Goal: Task Accomplishment & Management: Manage account settings

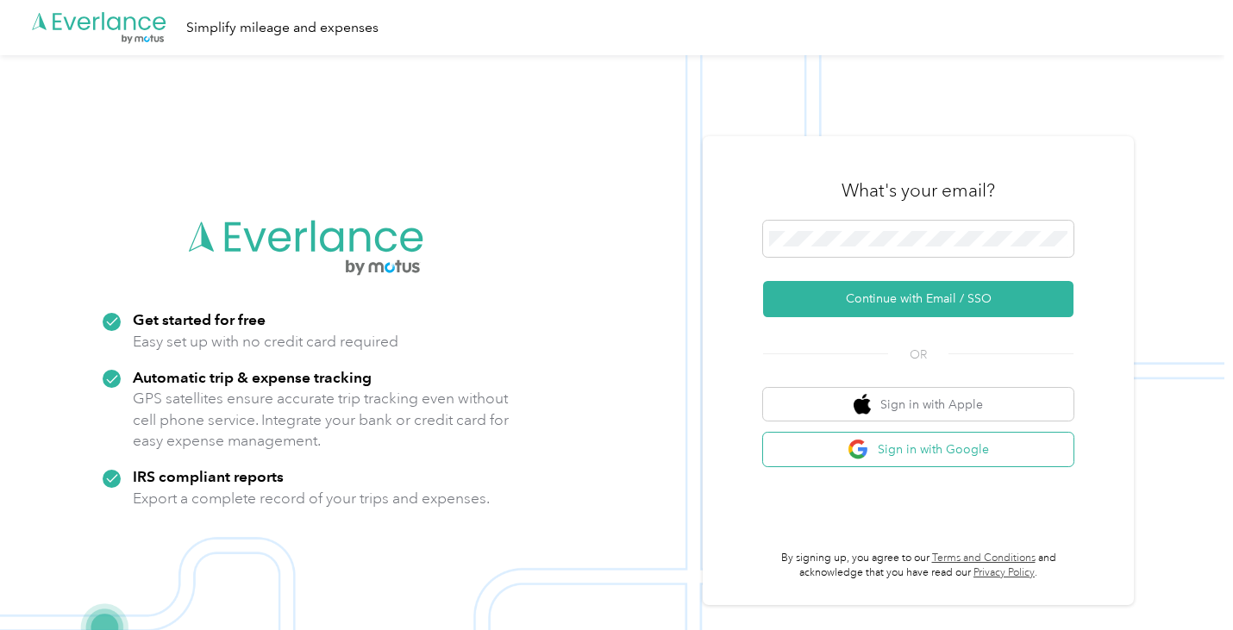
click at [906, 454] on button "Sign in with Google" at bounding box center [918, 450] width 311 height 34
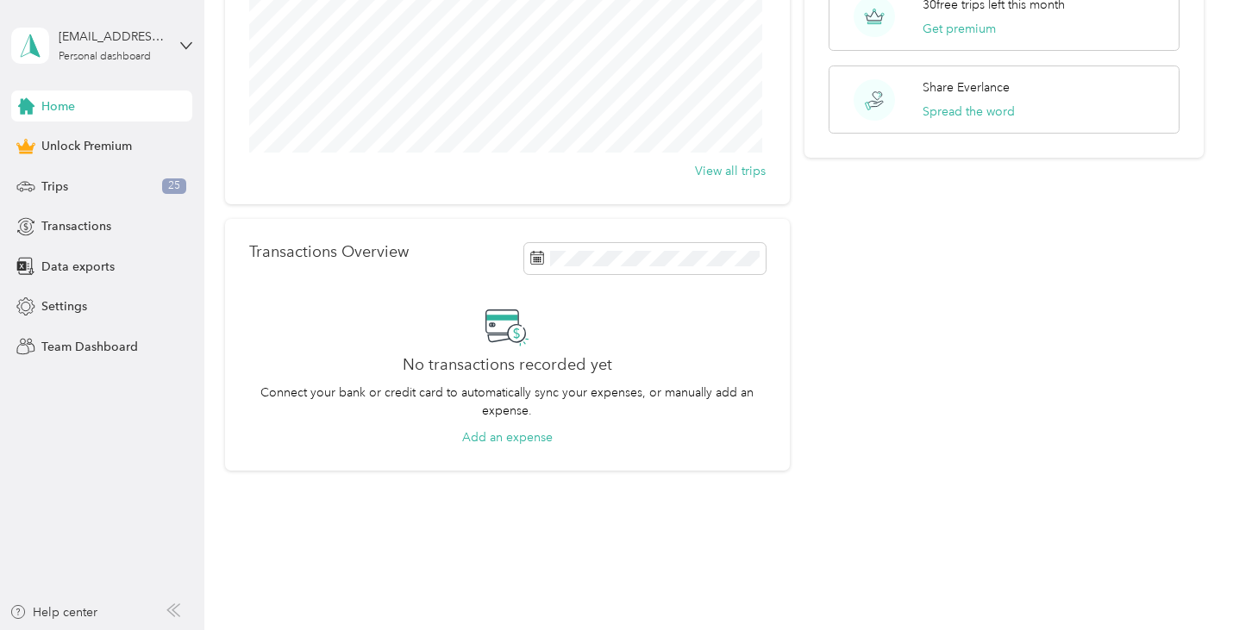
scroll to position [247, 0]
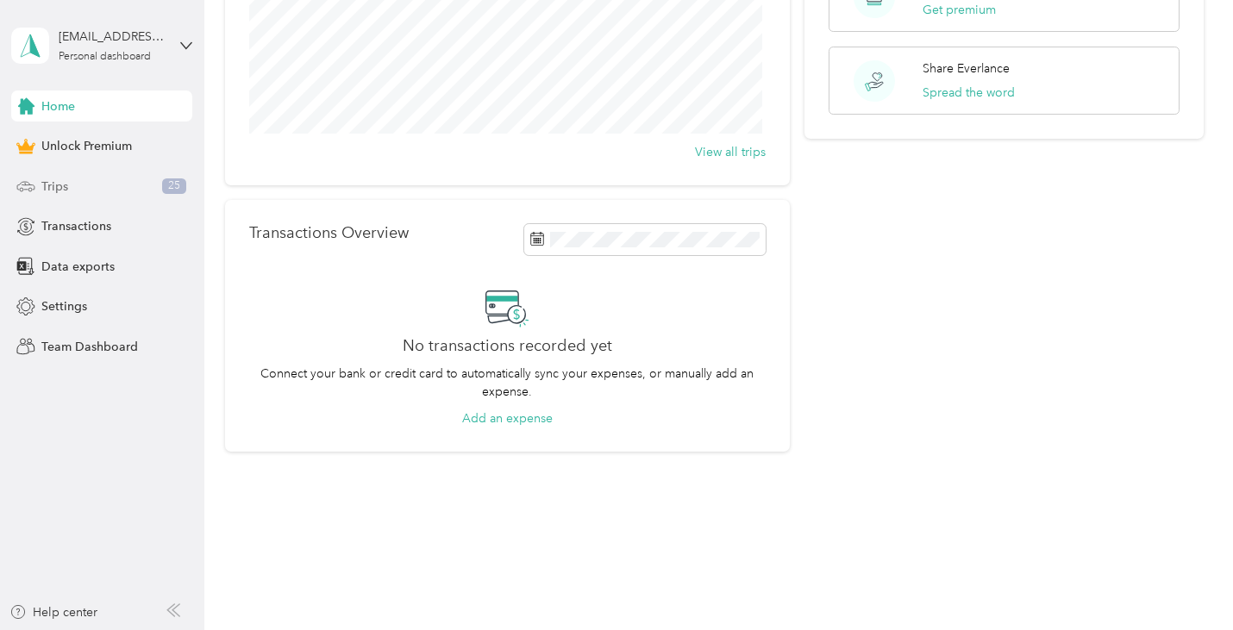
click at [42, 191] on span "Trips" at bounding box center [54, 187] width 27 height 18
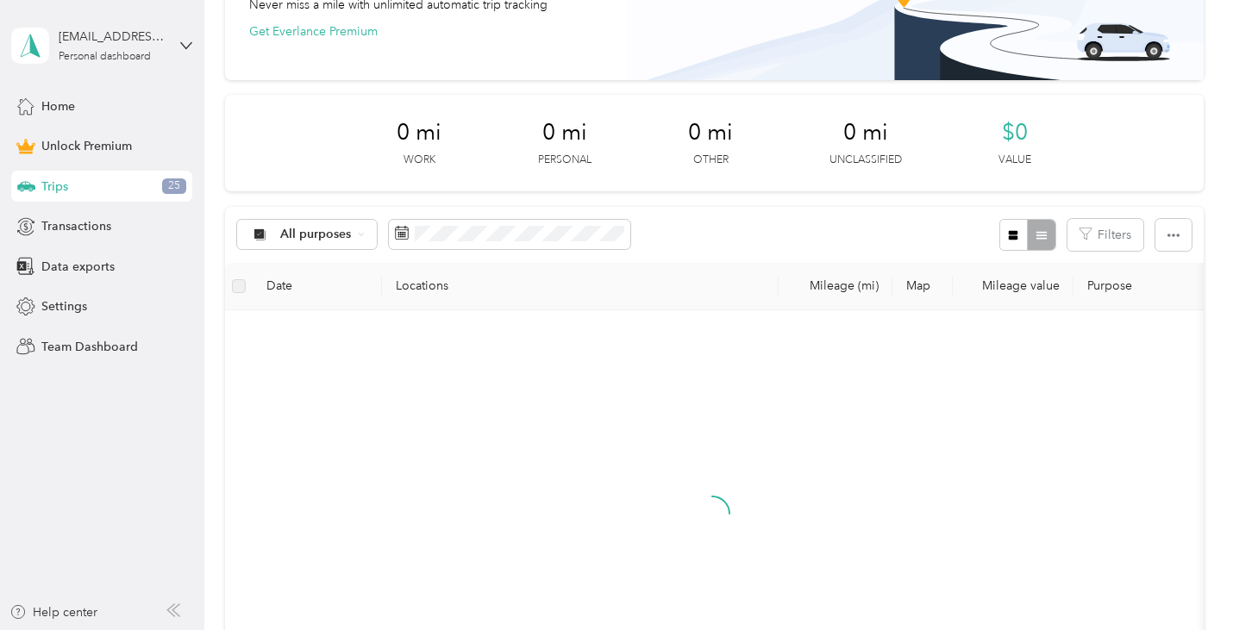
scroll to position [247, 0]
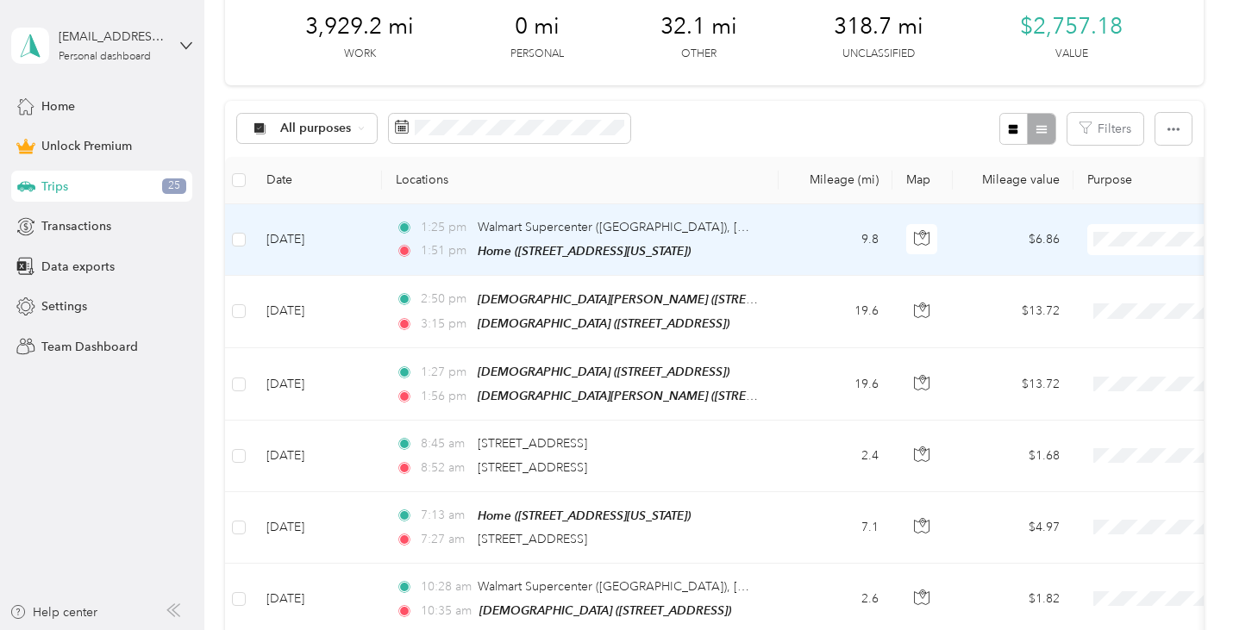
click at [808, 251] on td "9.8" at bounding box center [836, 240] width 114 height 72
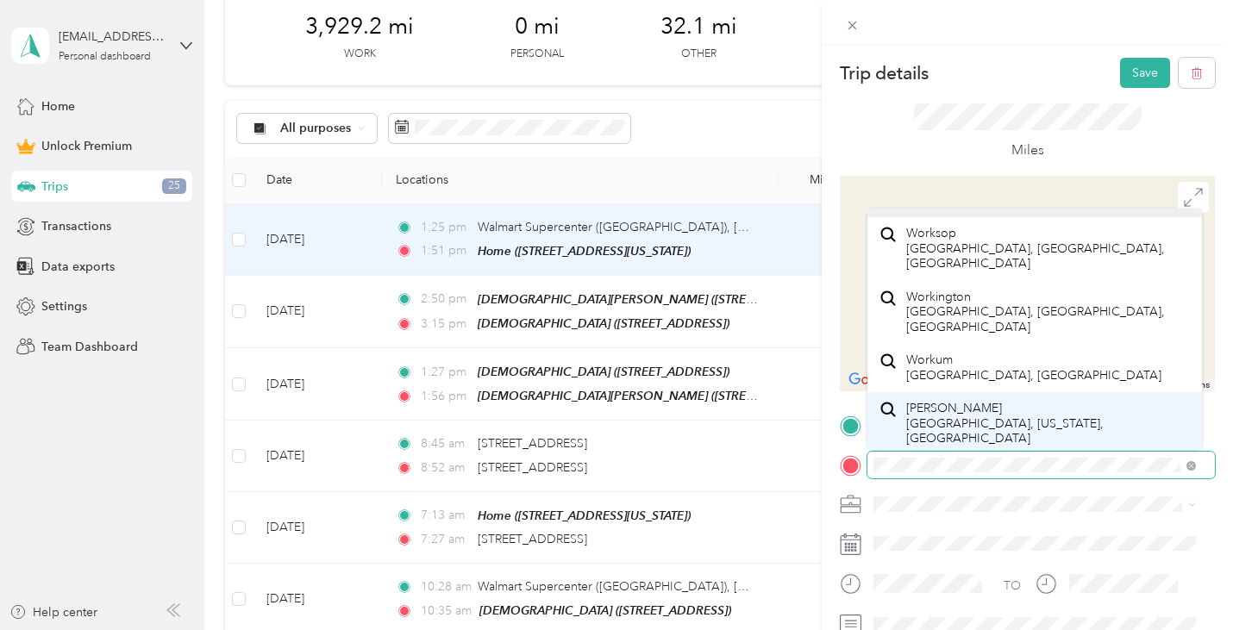
scroll to position [30, 0]
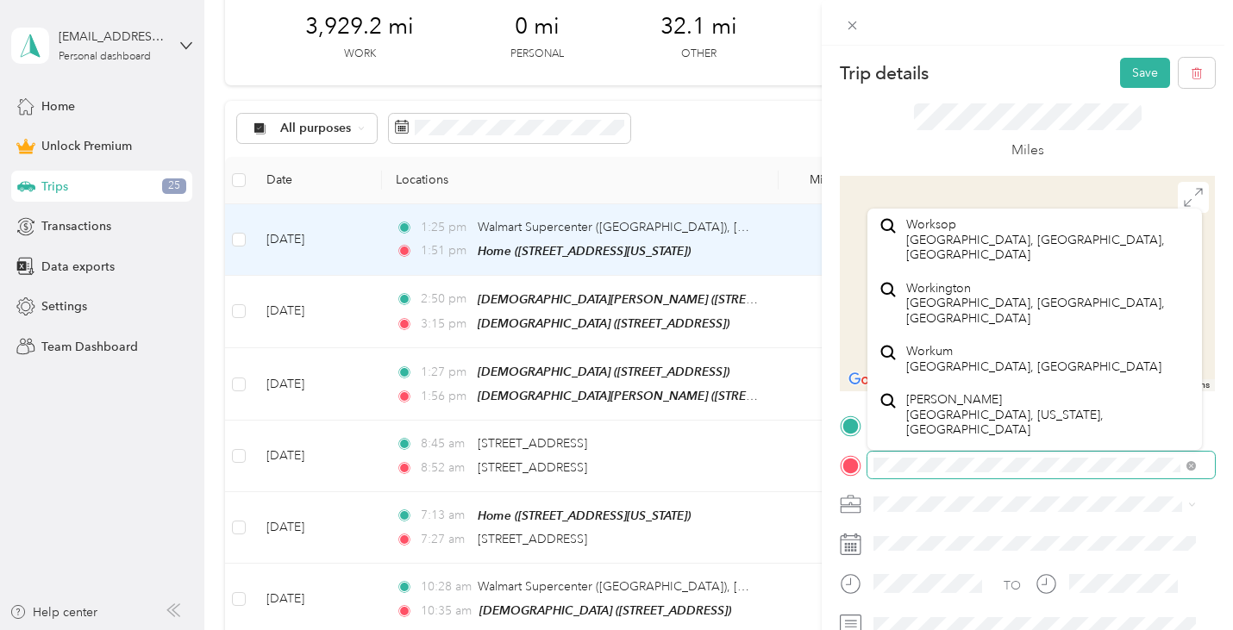
click at [842, 471] on div at bounding box center [1027, 466] width 375 height 28
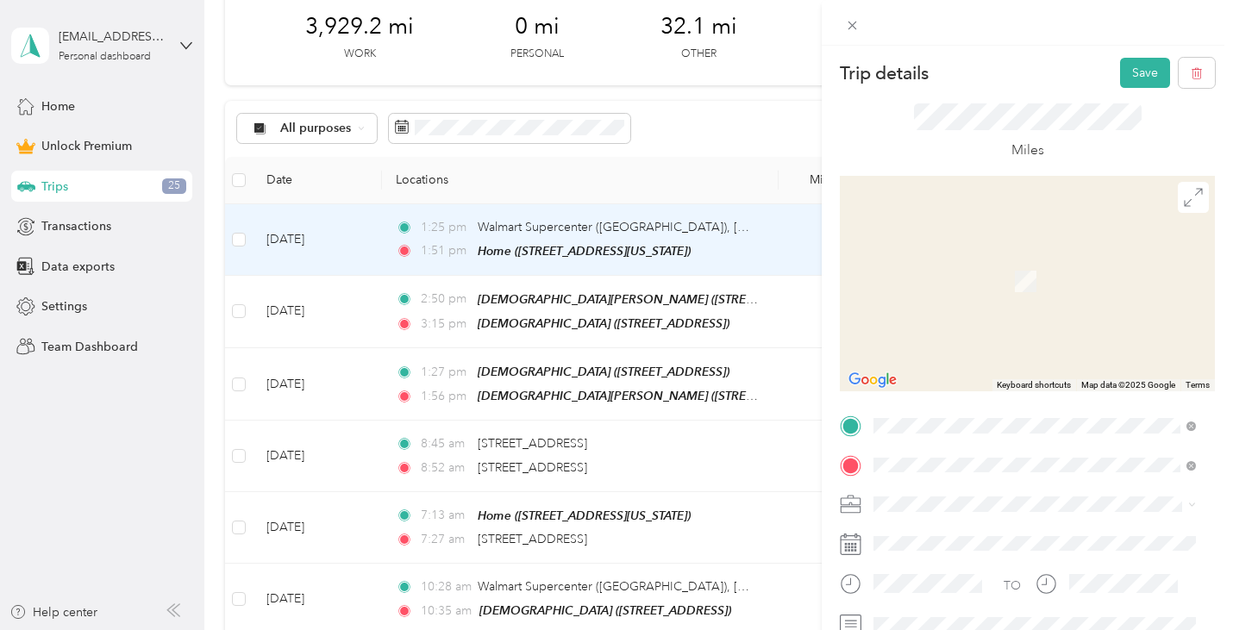
click at [969, 271] on div "[DEMOGRAPHIC_DATA] [STREET_ADDRESS]" at bounding box center [976, 272] width 140 height 36
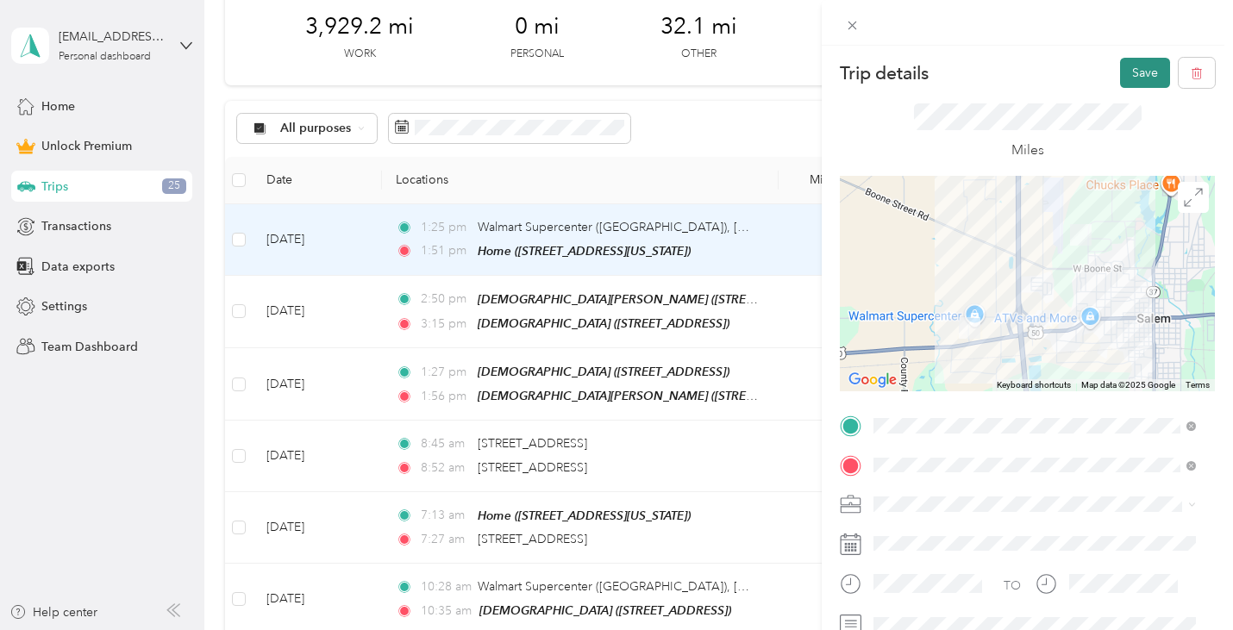
click at [1125, 71] on button "Save" at bounding box center [1145, 73] width 50 height 30
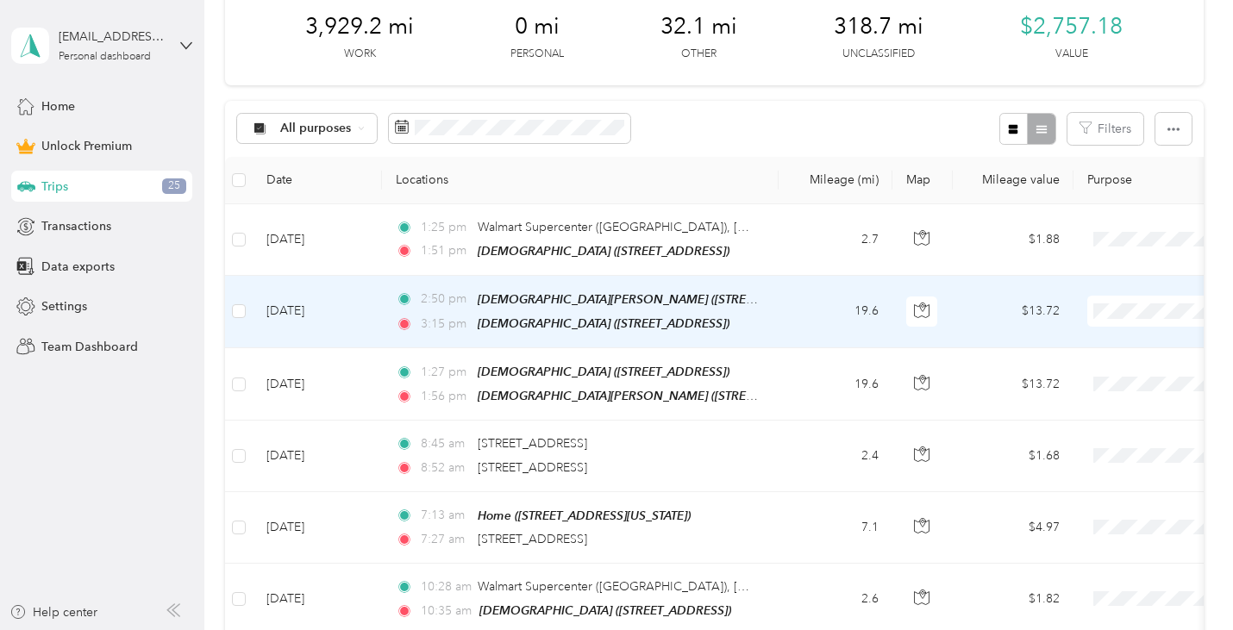
click at [986, 315] on td "$13.72" at bounding box center [1013, 312] width 121 height 72
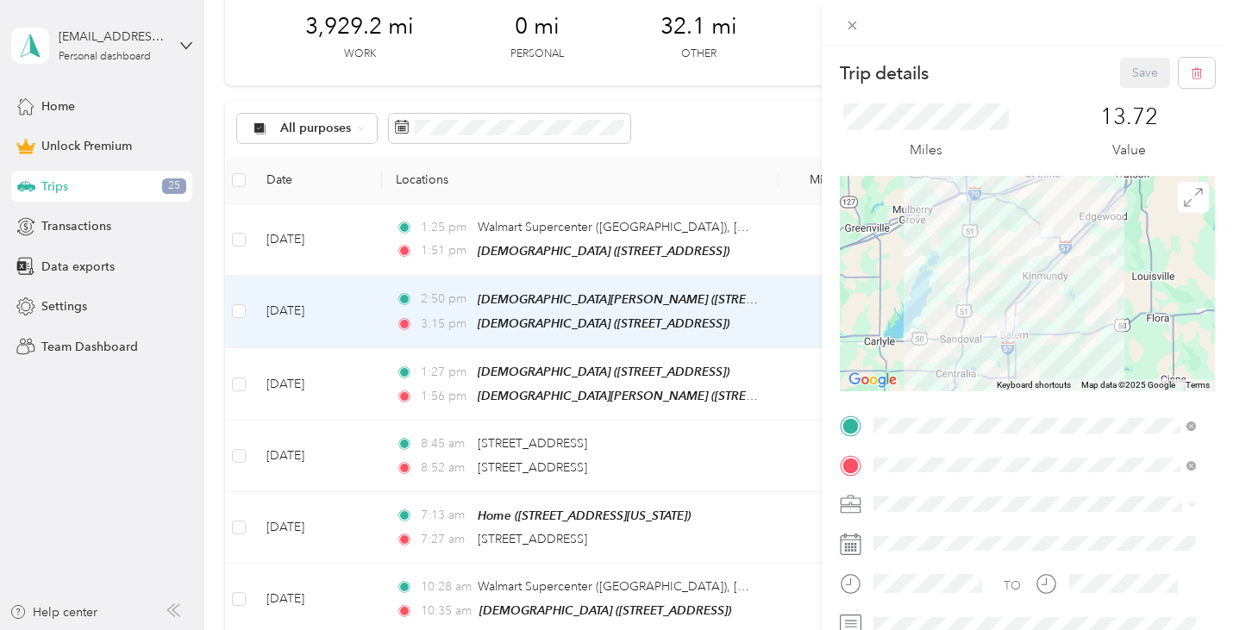
click at [930, 262] on div "Work" at bounding box center [1035, 257] width 311 height 18
click at [1132, 72] on button "Save" at bounding box center [1145, 73] width 50 height 30
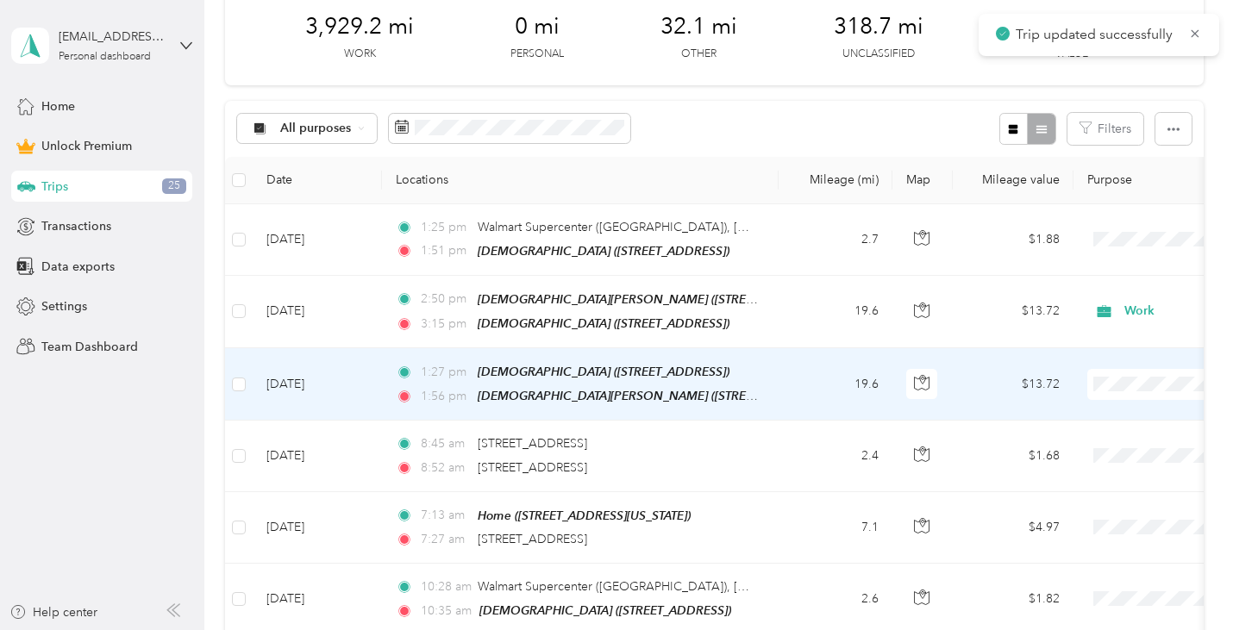
click at [1087, 144] on li "Work" at bounding box center [1126, 139] width 214 height 30
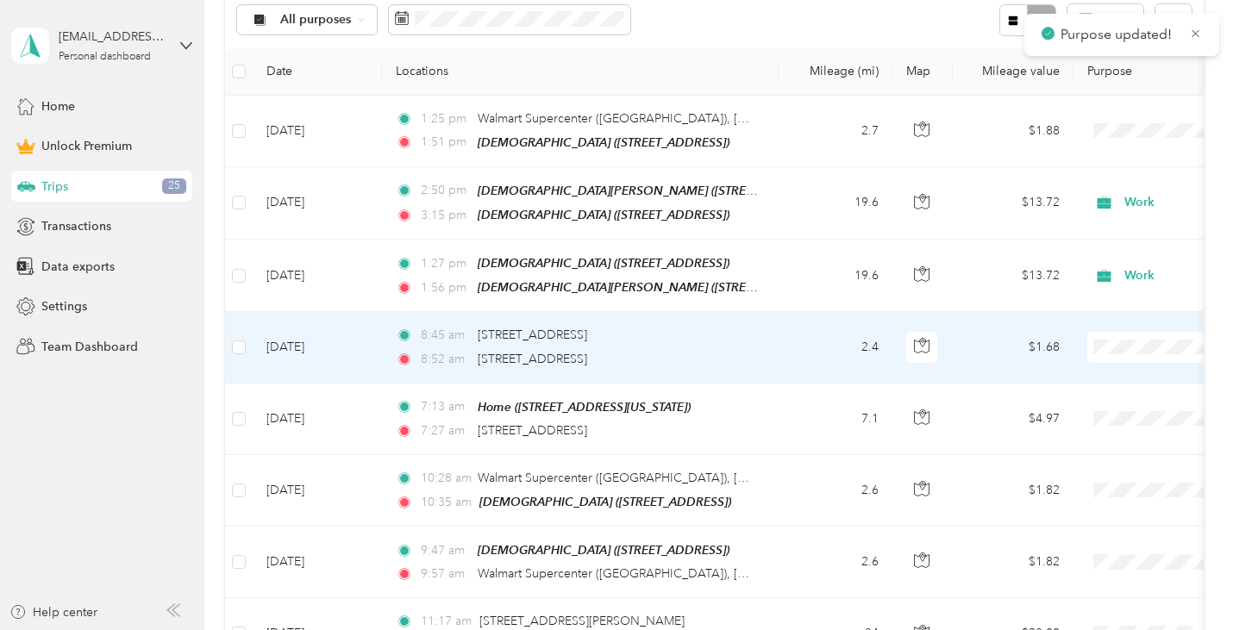
scroll to position [419, 0]
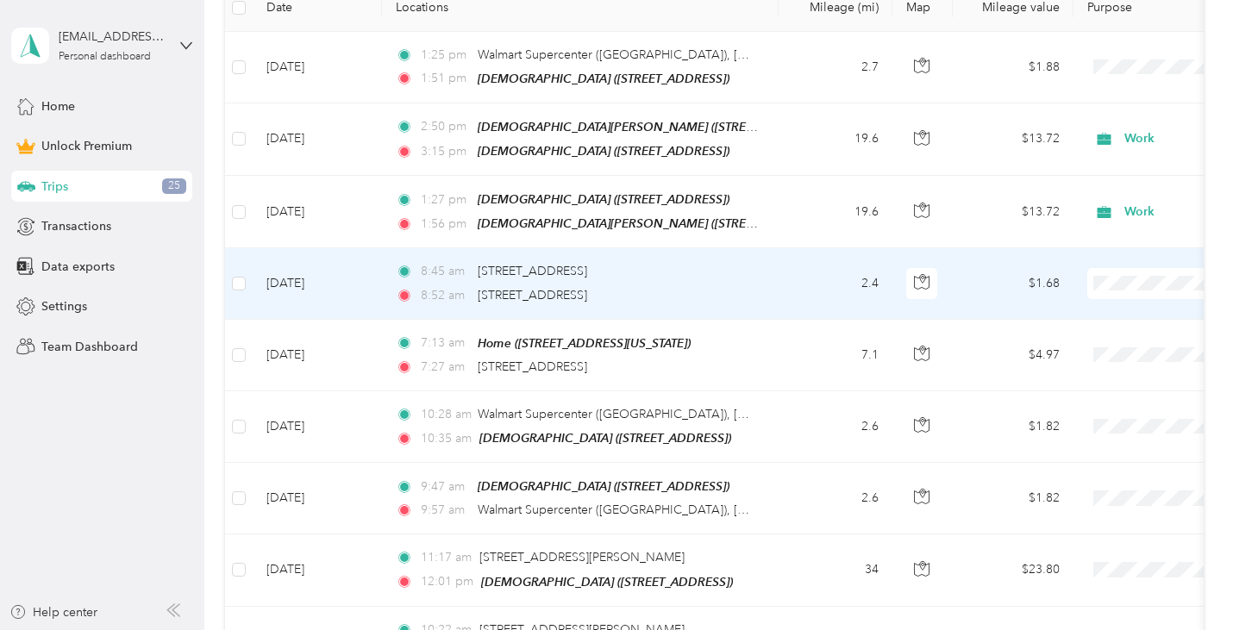
click at [778, 280] on td "8:45 am 100 [GEOGRAPHIC_DATA], [GEOGRAPHIC_DATA] 8:52 am [STREET_ADDRESS]" at bounding box center [580, 283] width 397 height 71
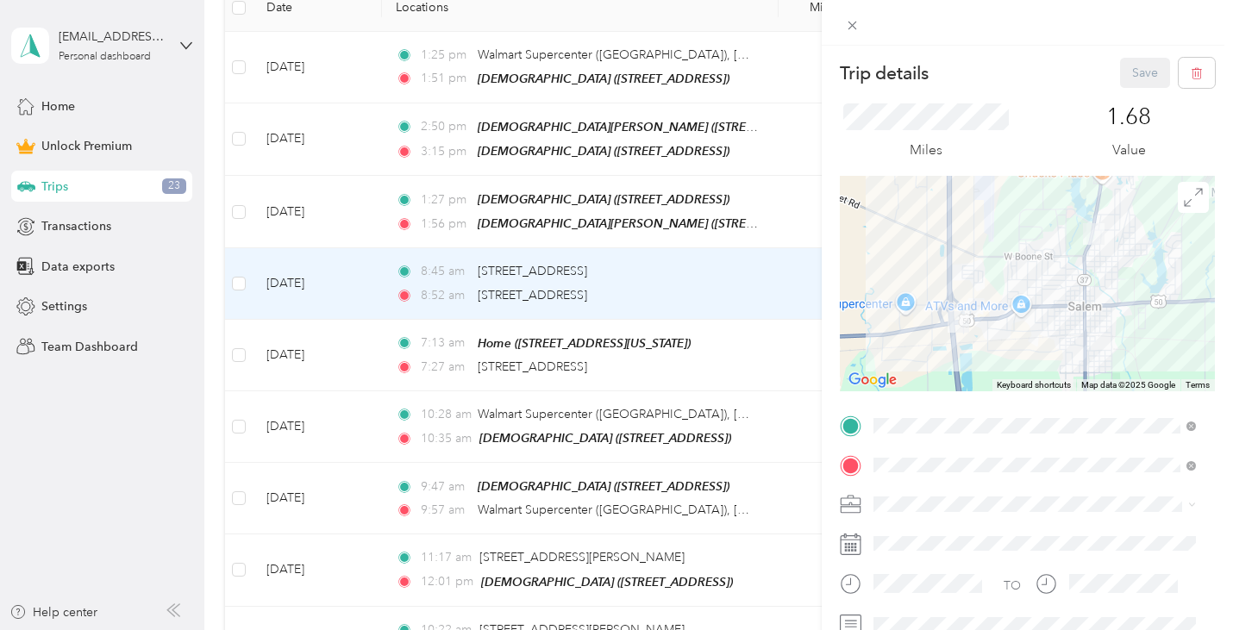
click at [919, 271] on ol "Work Personal Religious Services Other Charity Medical Moving Commute" at bounding box center [1035, 369] width 335 height 242
click at [927, 267] on li "Work" at bounding box center [1035, 261] width 335 height 30
click at [1123, 91] on div "Miles 1.68 Value" at bounding box center [1027, 132] width 375 height 88
click at [1135, 80] on button "Save" at bounding box center [1145, 73] width 50 height 30
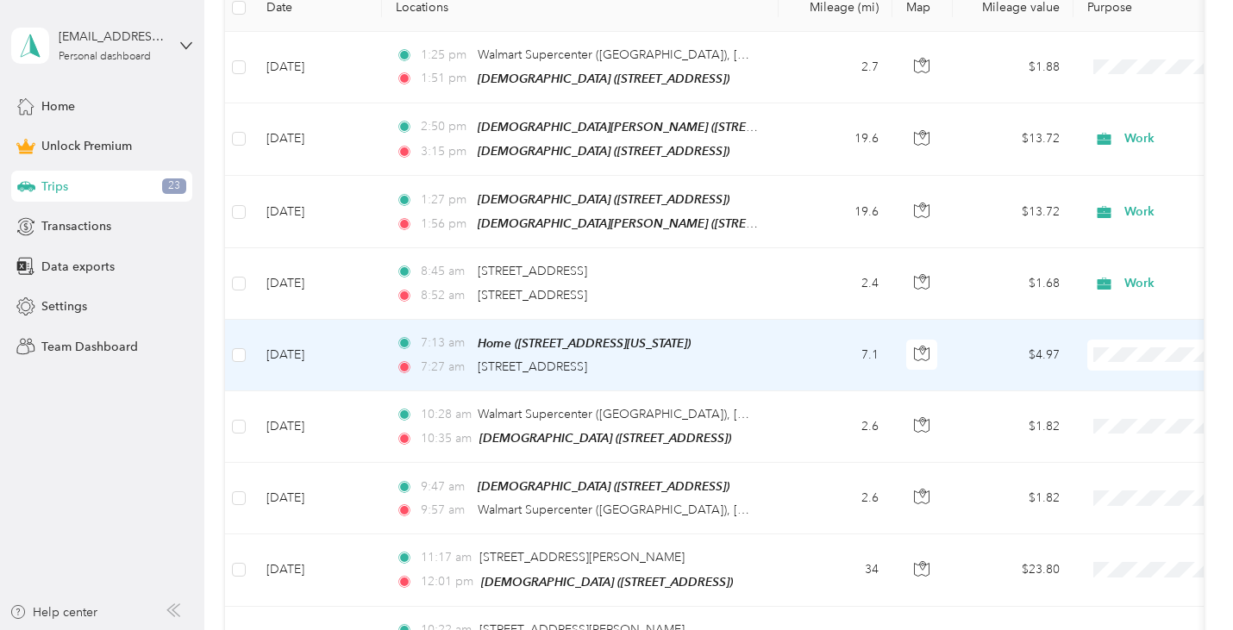
click at [1104, 386] on span "Work" at bounding box center [1143, 385] width 160 height 18
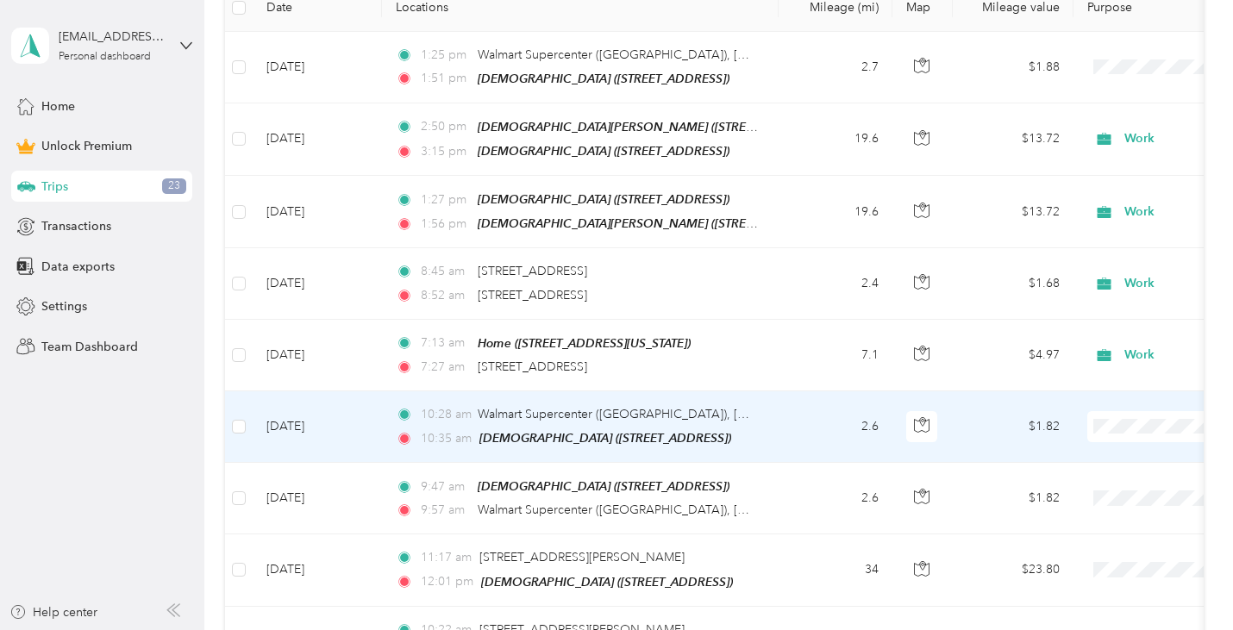
click at [1087, 183] on li "Work" at bounding box center [1126, 181] width 214 height 30
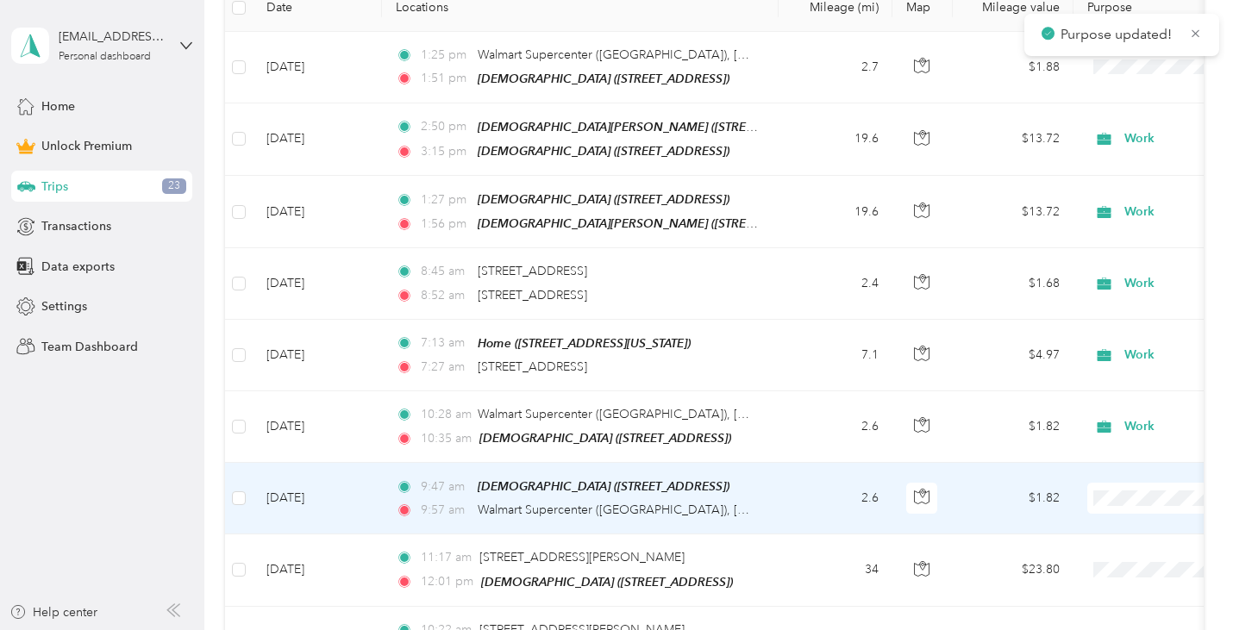
click at [1110, 259] on li "Work" at bounding box center [1126, 251] width 214 height 30
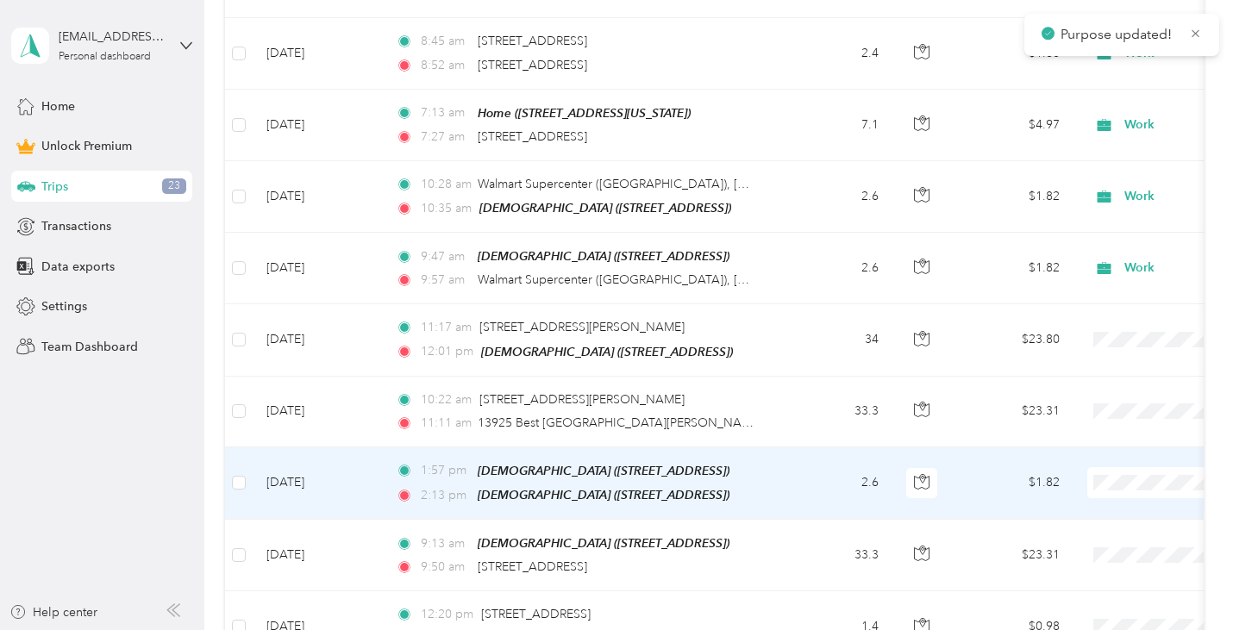
scroll to position [678, 0]
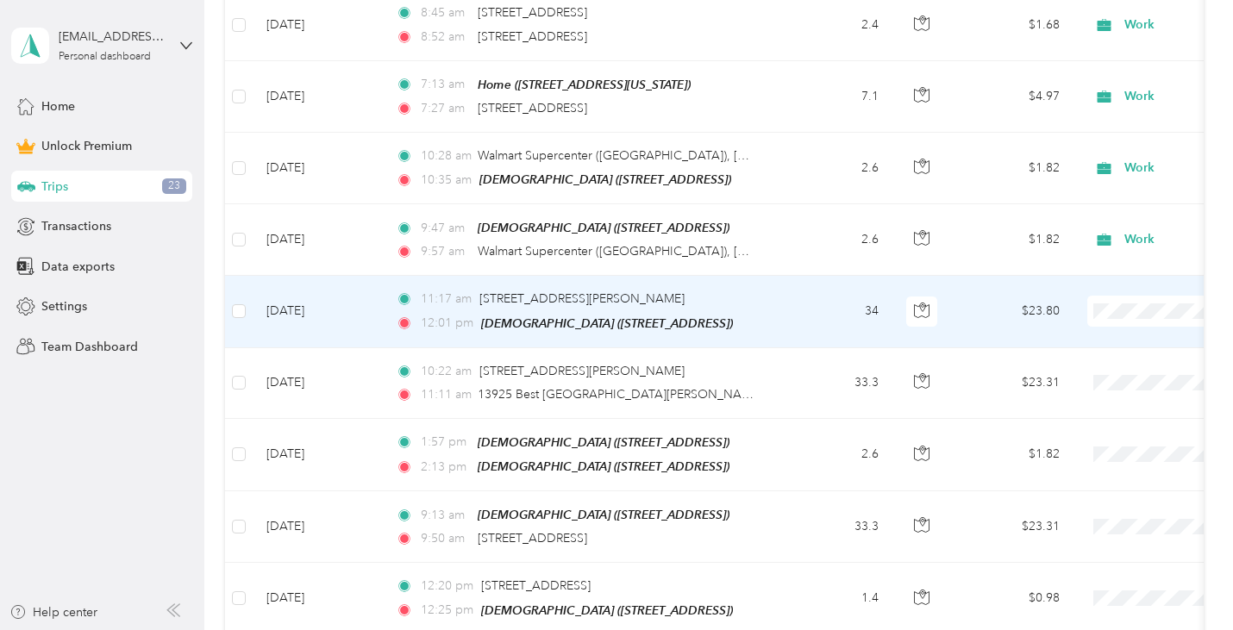
click at [1116, 335] on span "Work" at bounding box center [1143, 340] width 160 height 18
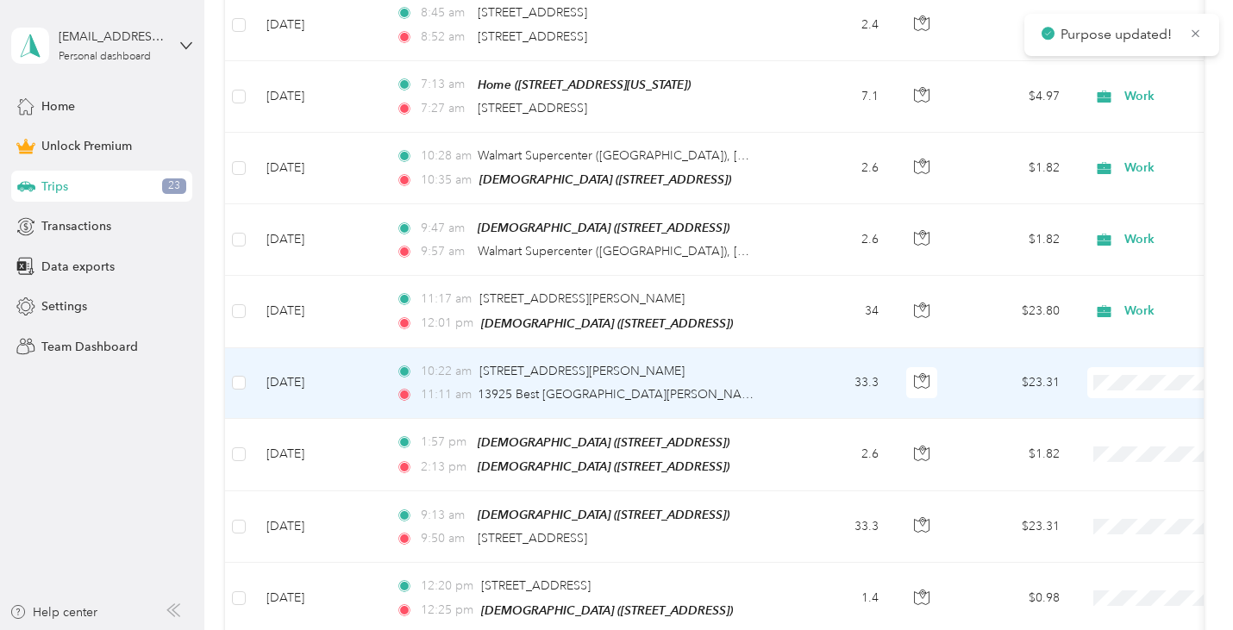
click at [1120, 137] on li "Work" at bounding box center [1126, 128] width 214 height 30
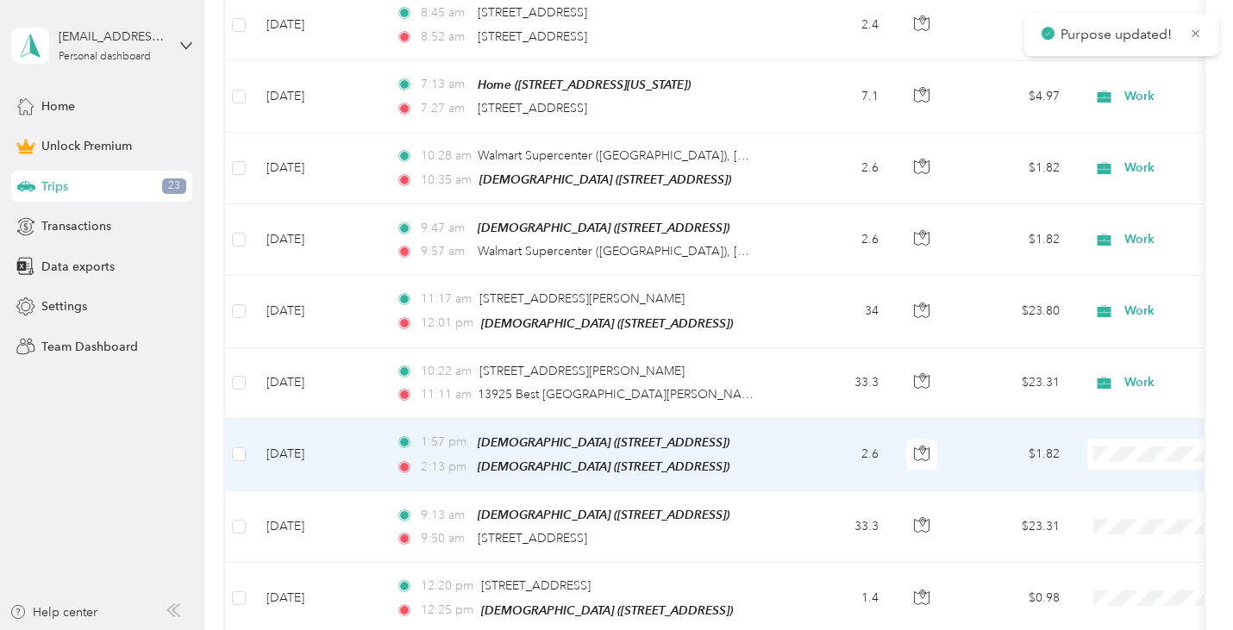
click at [1125, 439] on span at bounding box center [1195, 454] width 214 height 31
click at [1098, 210] on li "Work" at bounding box center [1126, 206] width 214 height 30
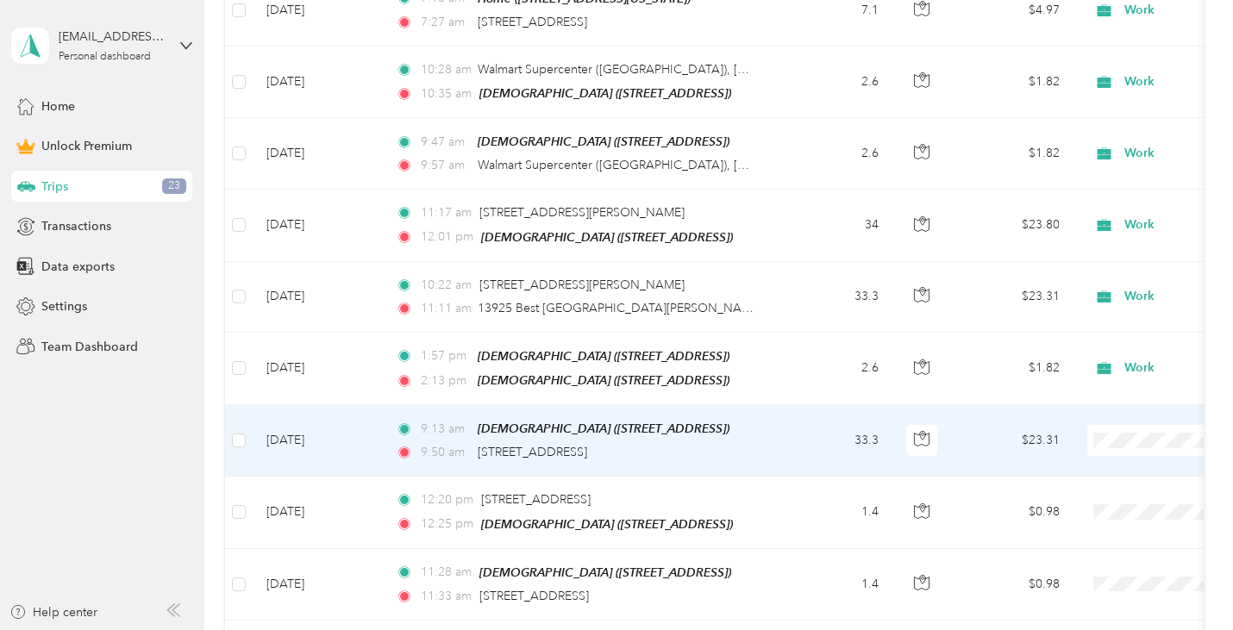
click at [1095, 195] on li "Work" at bounding box center [1126, 192] width 214 height 30
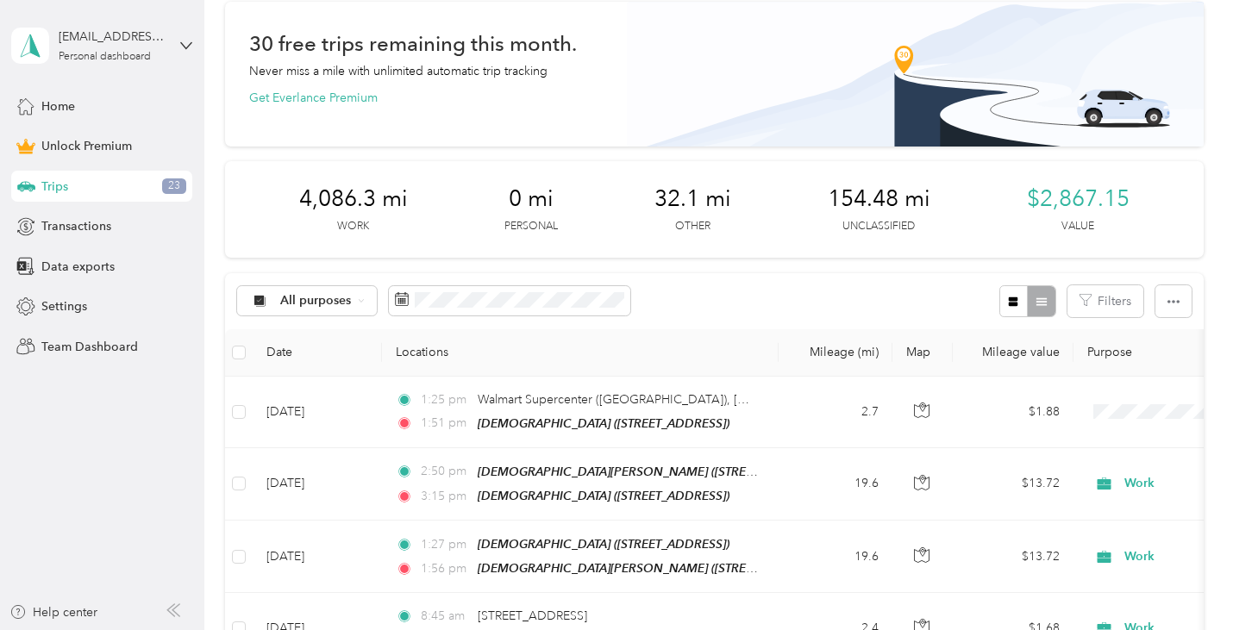
scroll to position [0, 0]
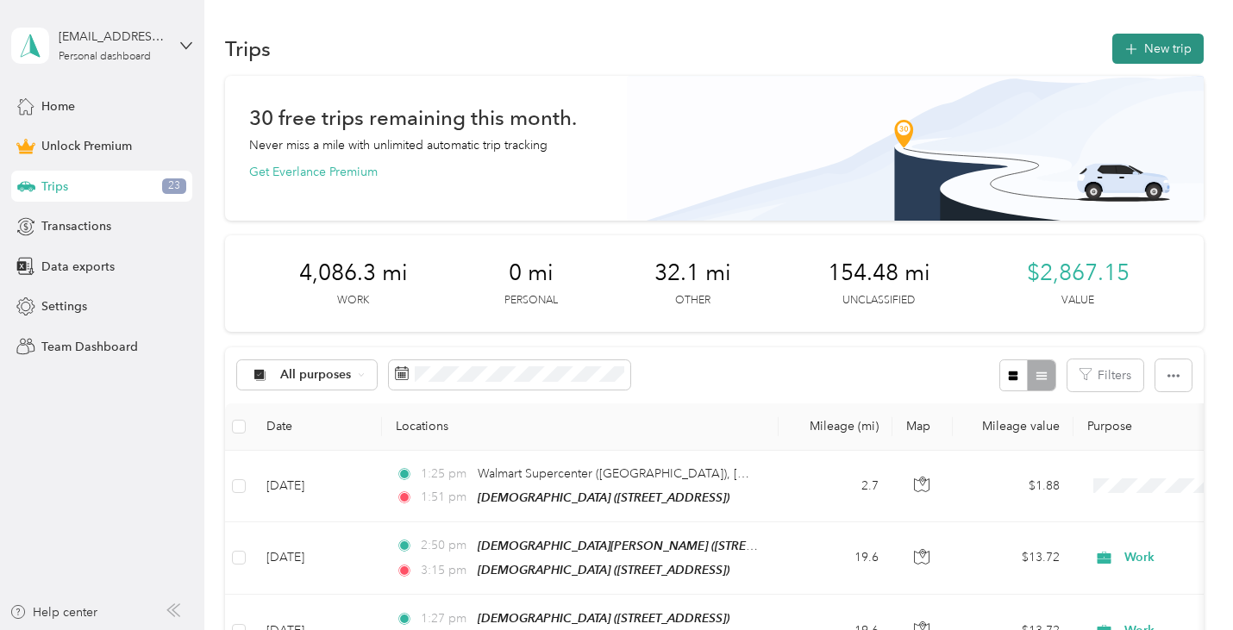
click at [1150, 50] on button "New trip" at bounding box center [1158, 49] width 91 height 30
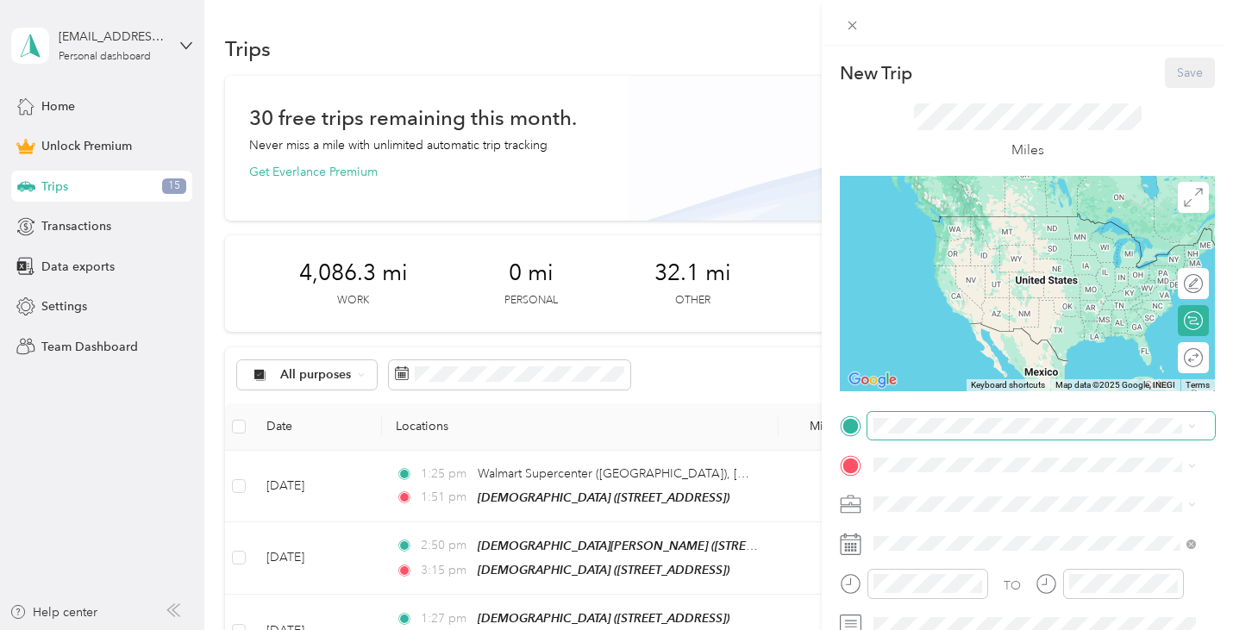
click at [905, 434] on span at bounding box center [1042, 426] width 348 height 28
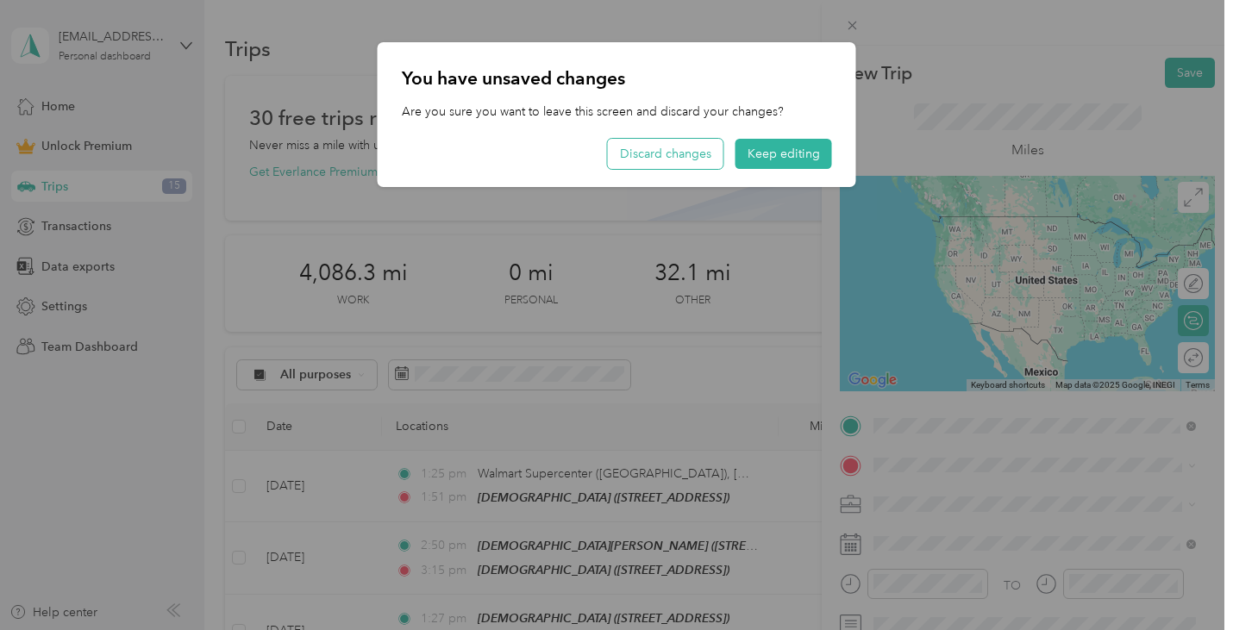
click at [673, 152] on button "Discard changes" at bounding box center [666, 154] width 116 height 30
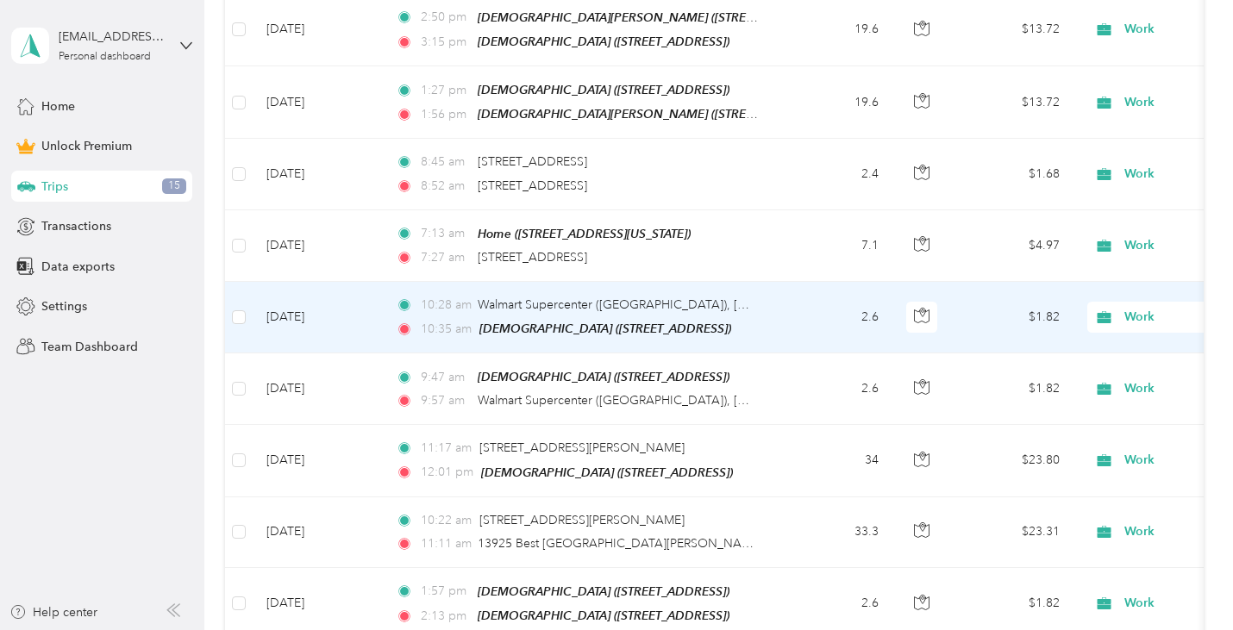
scroll to position [776, 0]
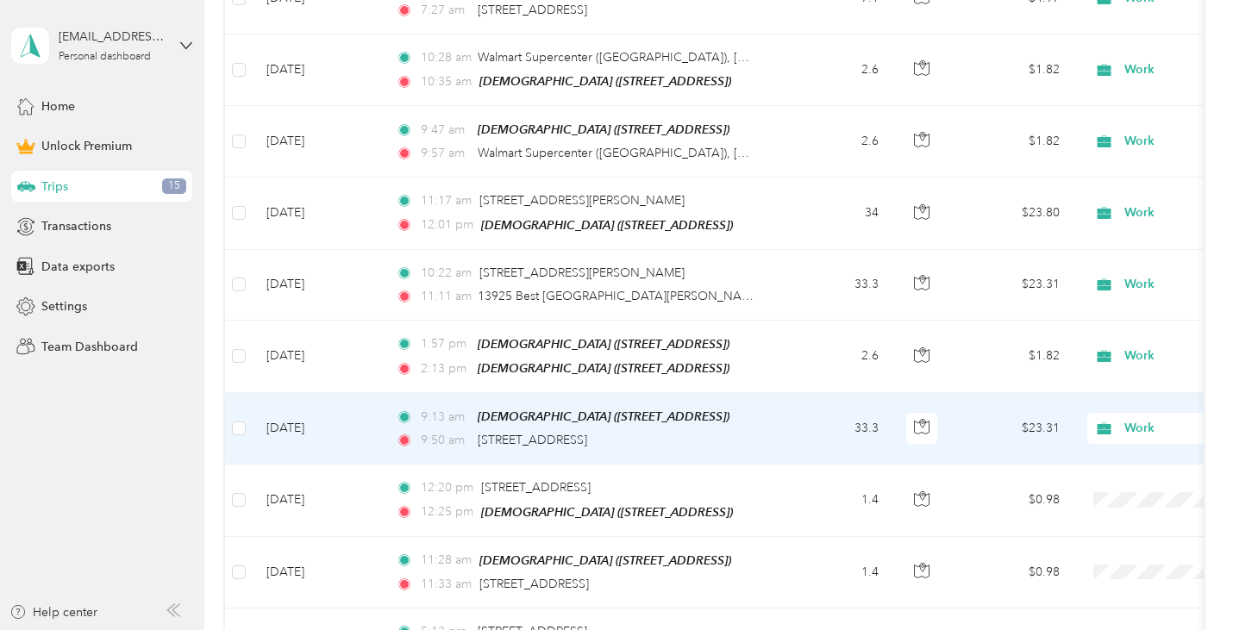
drag, startPoint x: 686, startPoint y: 436, endPoint x: 751, endPoint y: 448, distance: 66.5
click at [751, 448] on td "9:13 am [DEMOGRAPHIC_DATA] ([STREET_ADDRESS]) 9:50 am [STREET_ADDRESS]" at bounding box center [580, 429] width 397 height 72
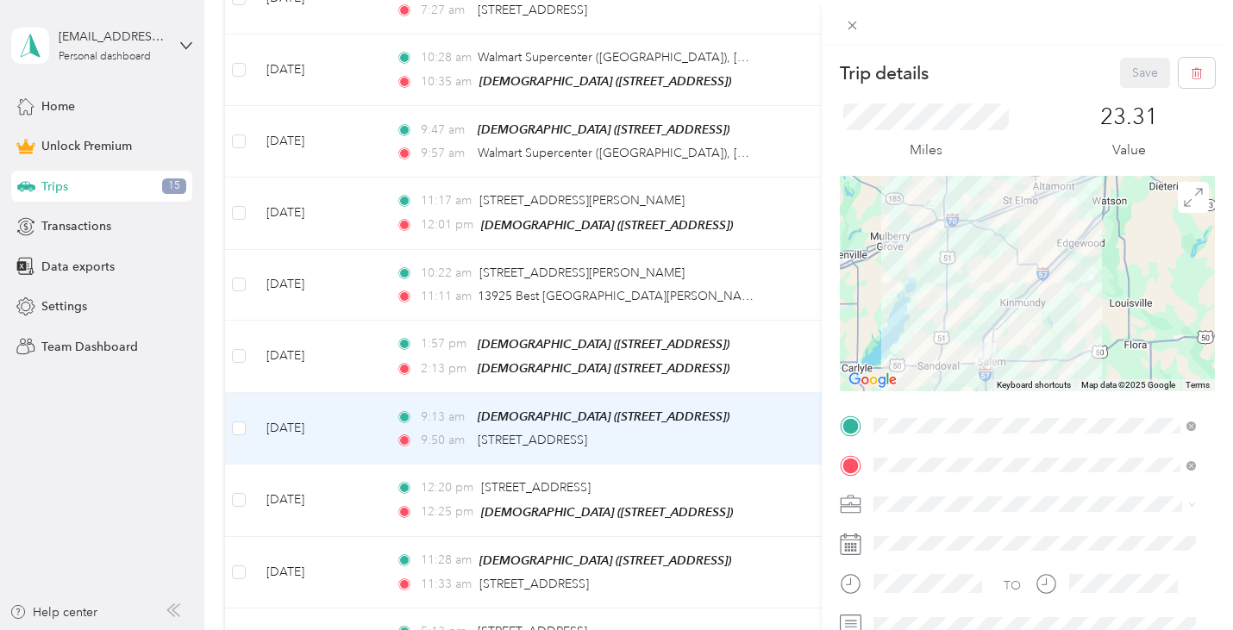
drag, startPoint x: 729, startPoint y: 436, endPoint x: 877, endPoint y: 446, distance: 148.7
click at [543, 426] on div "Trip details Save This trip cannot be edited because it is either under review,…" at bounding box center [616, 315] width 1233 height 630
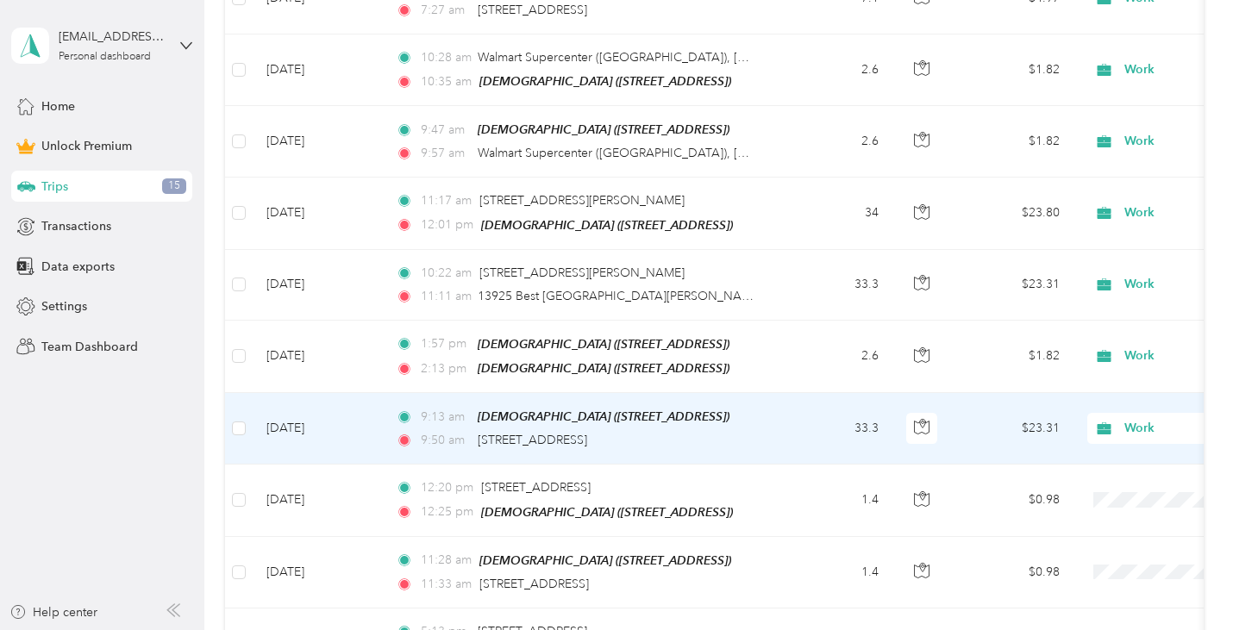
click at [743, 436] on div "9:50 am [STREET_ADDRESS]" at bounding box center [577, 440] width 362 height 19
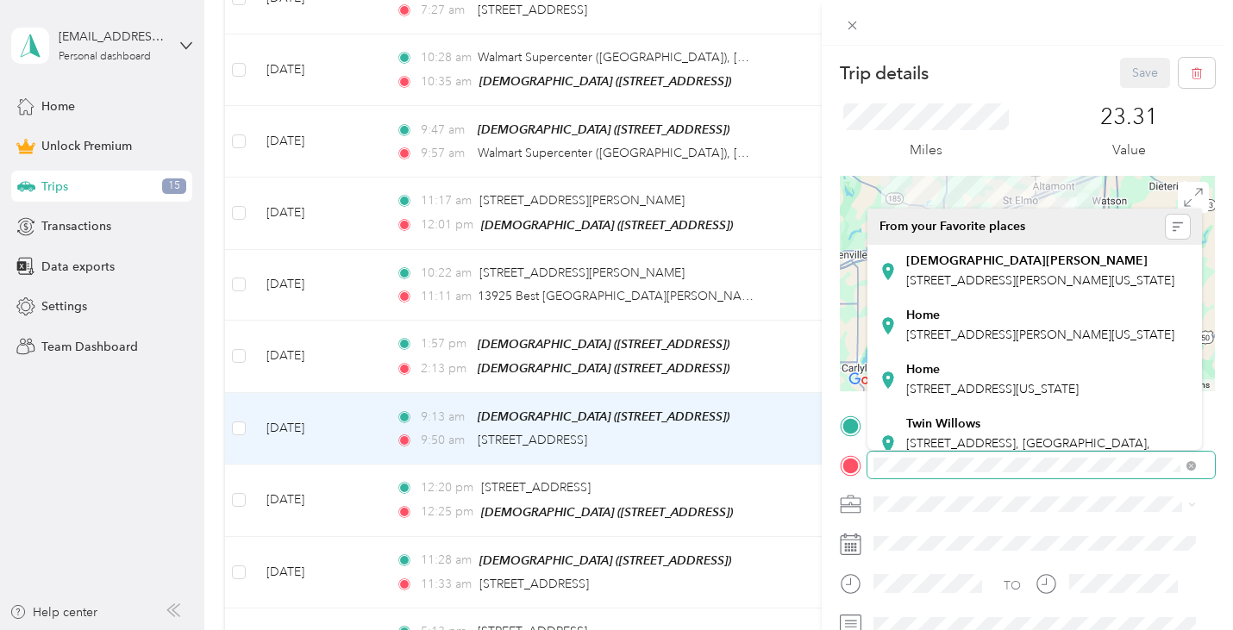
click at [840, 462] on div at bounding box center [1027, 466] width 375 height 28
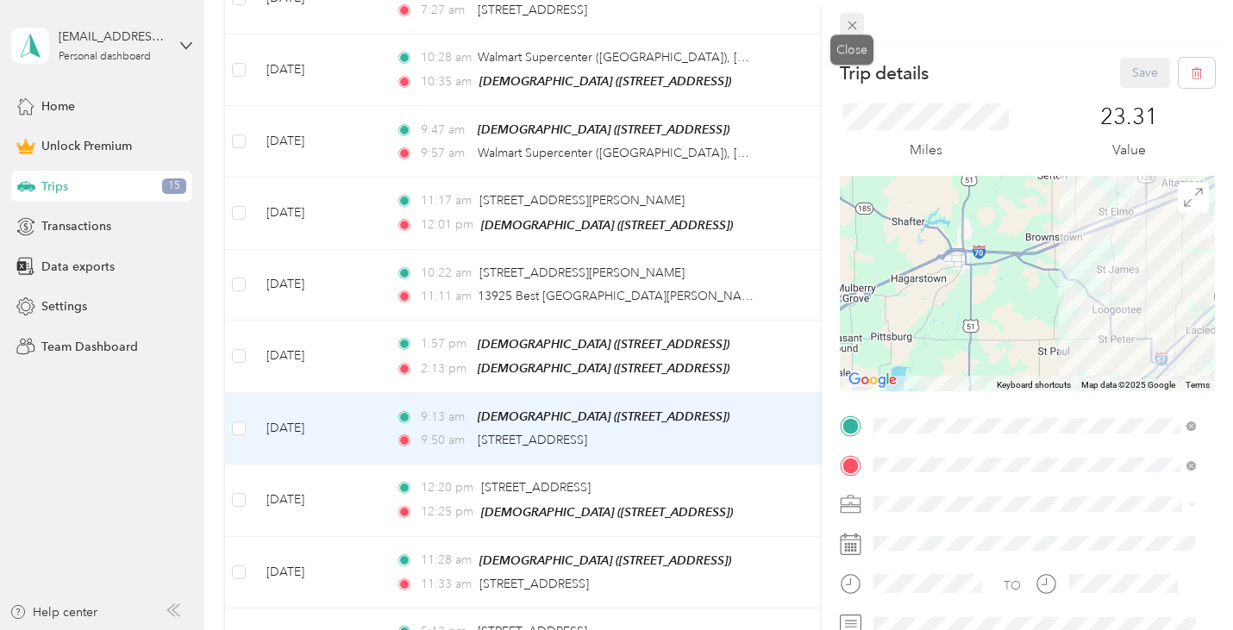
click at [845, 21] on icon at bounding box center [852, 25] width 15 height 15
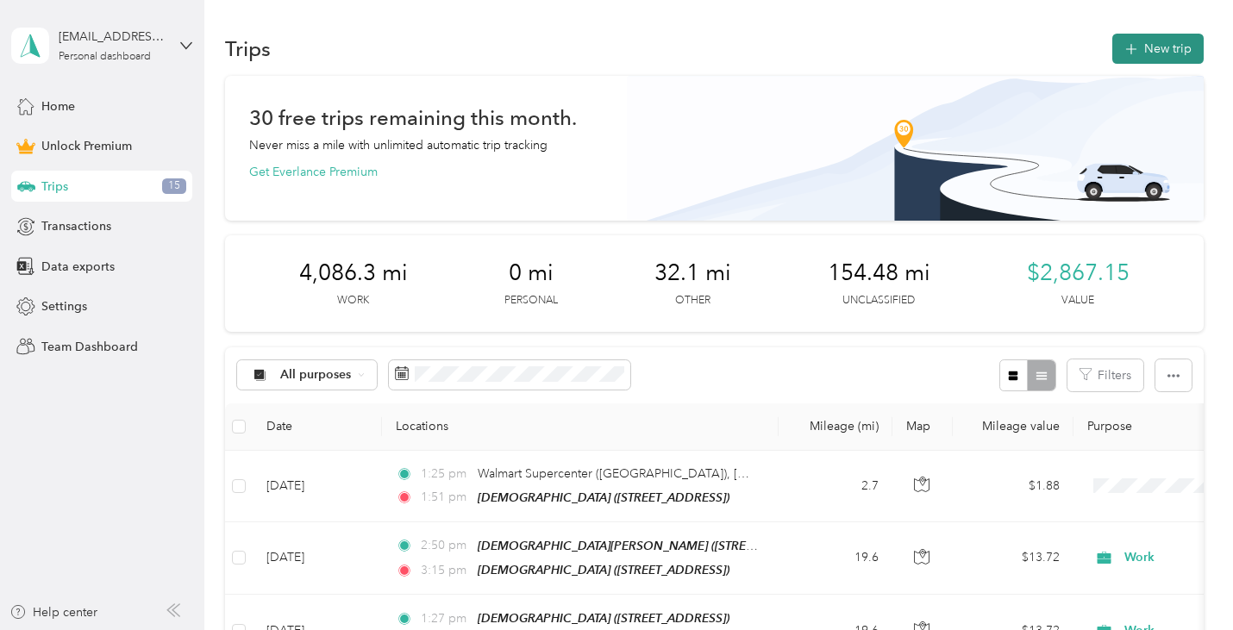
click at [1146, 50] on button "New trip" at bounding box center [1158, 49] width 91 height 30
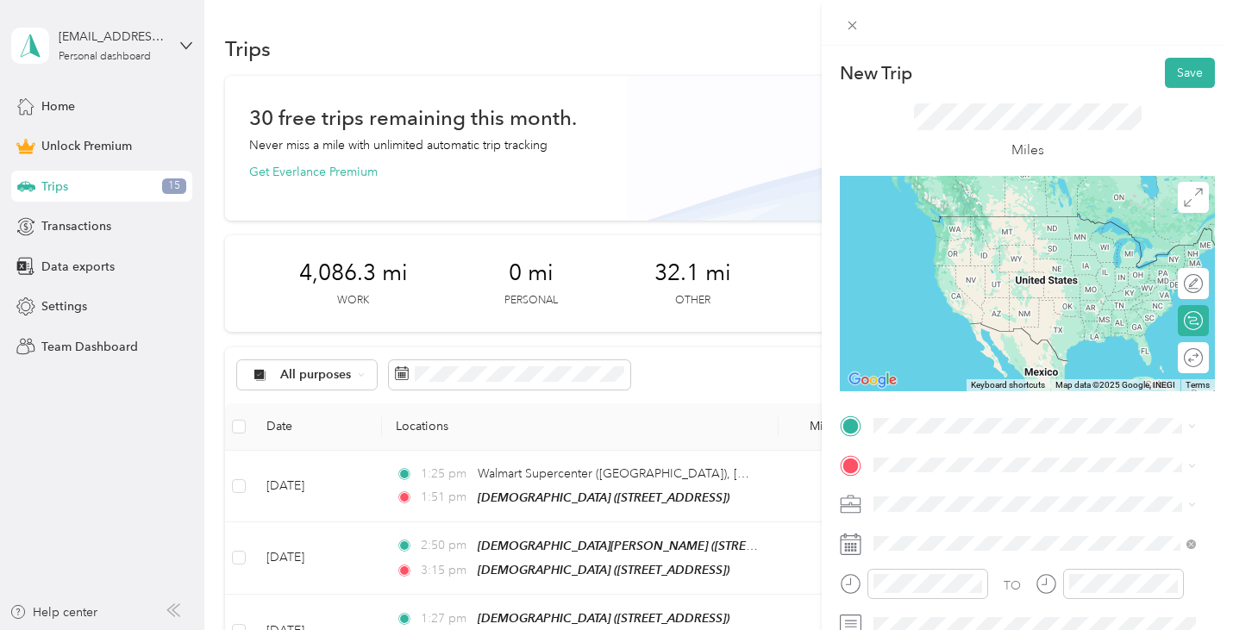
click at [997, 286] on div "[DEMOGRAPHIC_DATA] [STREET_ADDRESS]" at bounding box center [976, 268] width 140 height 36
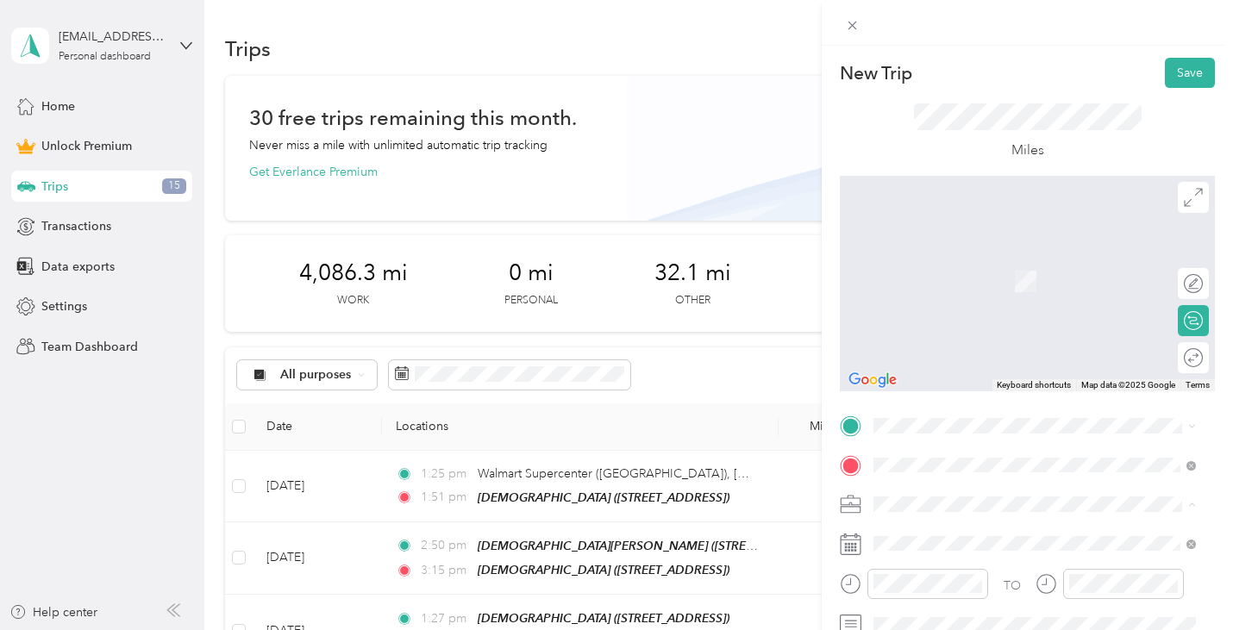
click at [932, 260] on div "Work" at bounding box center [1035, 263] width 311 height 18
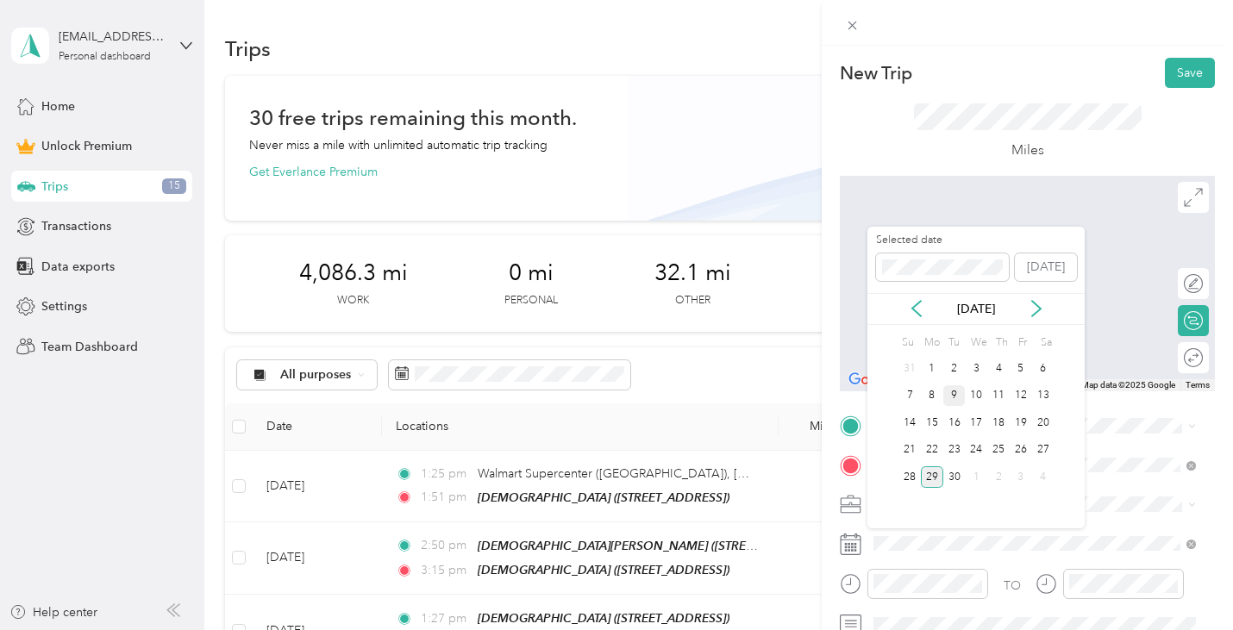
click at [953, 395] on div "9" at bounding box center [955, 397] width 22 height 22
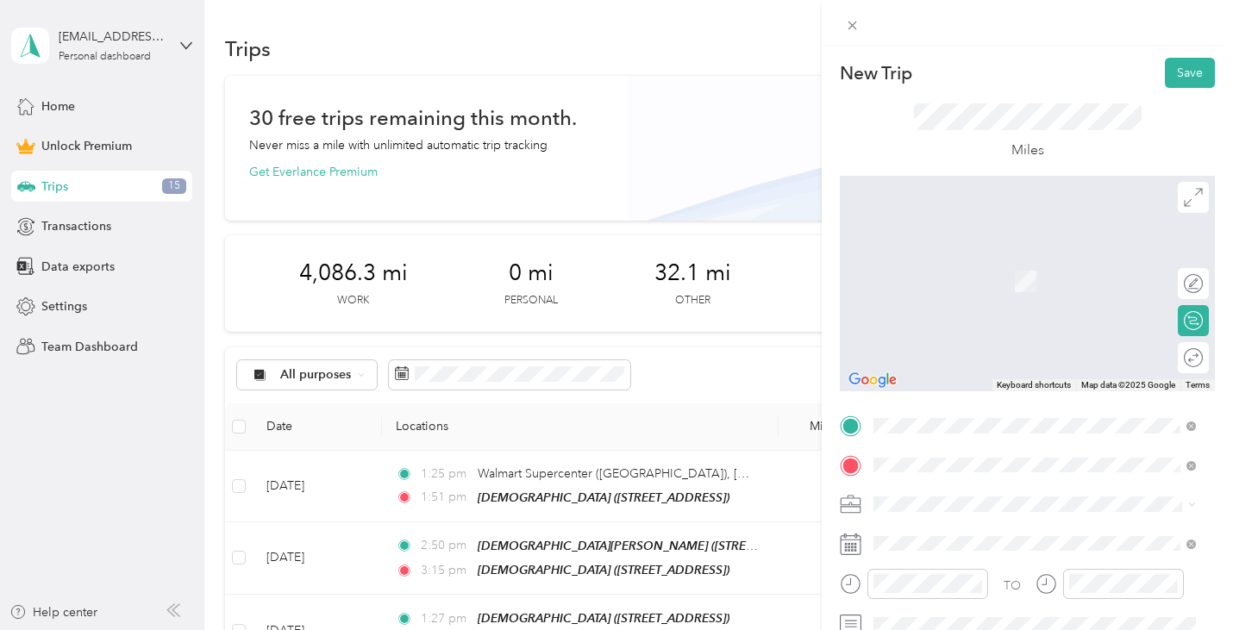
click at [975, 233] on li "[STREET_ADDRESS][US_STATE]" at bounding box center [1035, 216] width 335 height 35
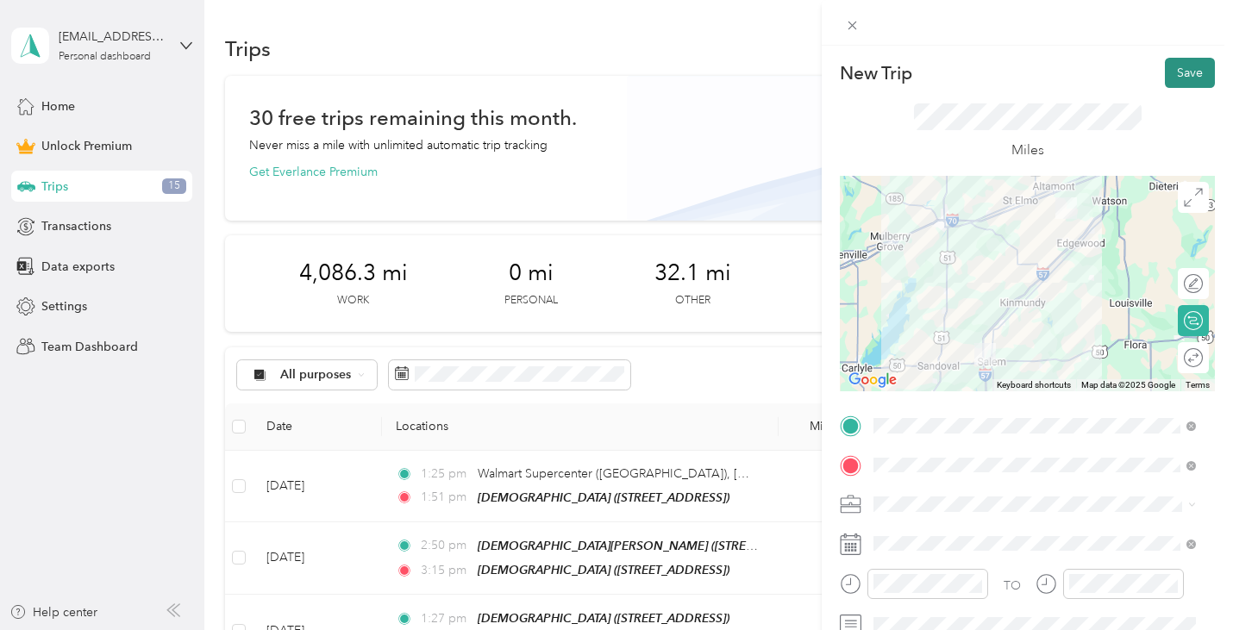
click at [1178, 76] on button "Save" at bounding box center [1190, 73] width 50 height 30
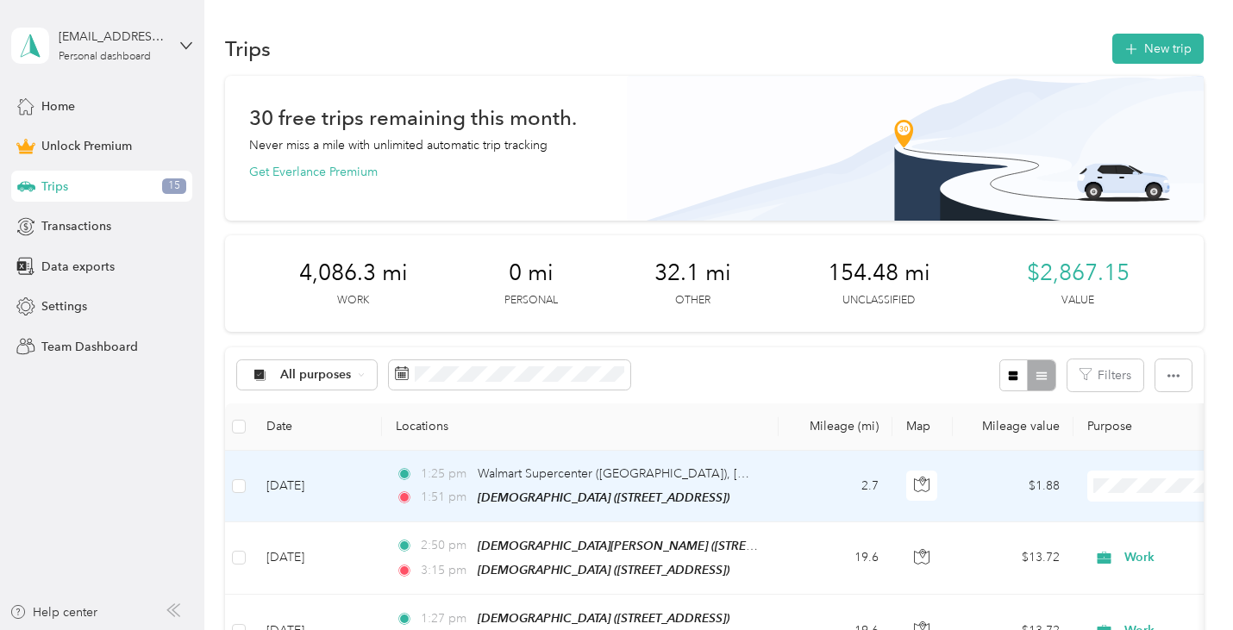
click at [1098, 237] on span "Work" at bounding box center [1143, 242] width 160 height 18
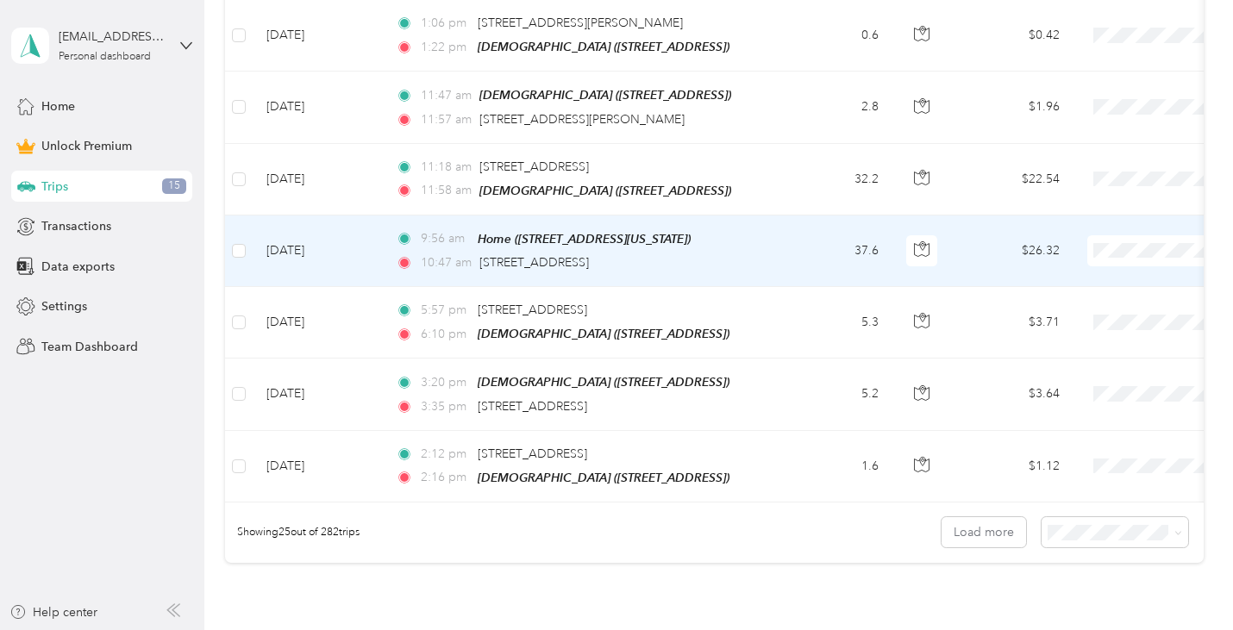
scroll to position [1898, 0]
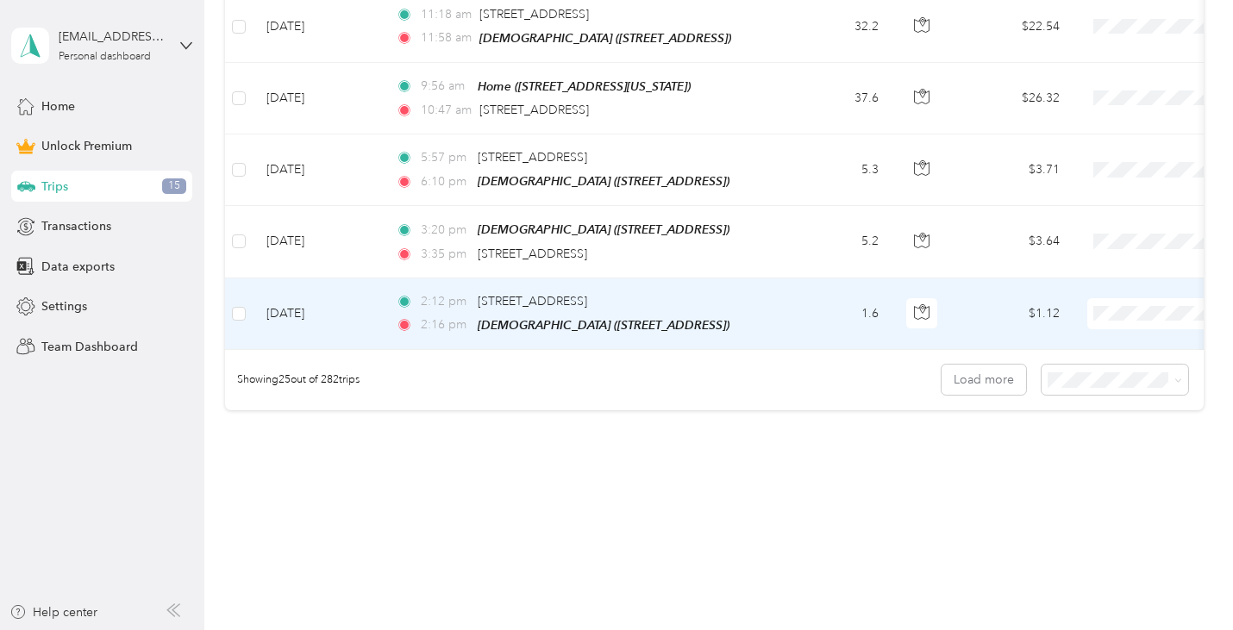
click at [1145, 329] on span "Work" at bounding box center [1143, 334] width 160 height 18
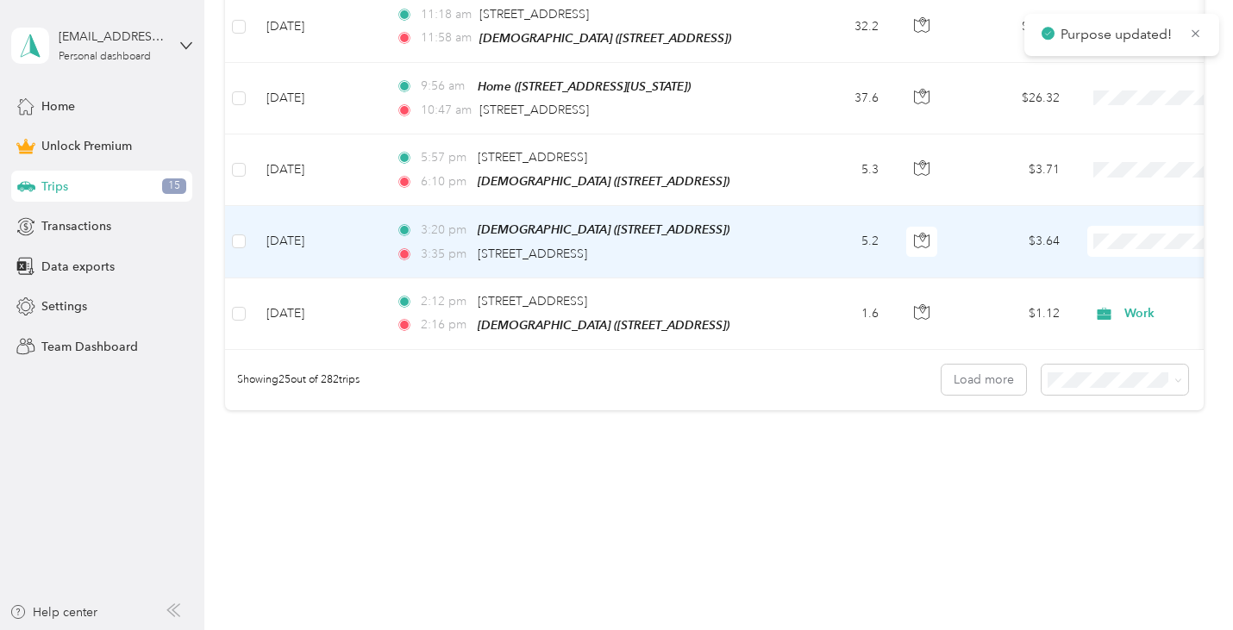
click at [1152, 267] on li "Work" at bounding box center [1126, 259] width 214 height 30
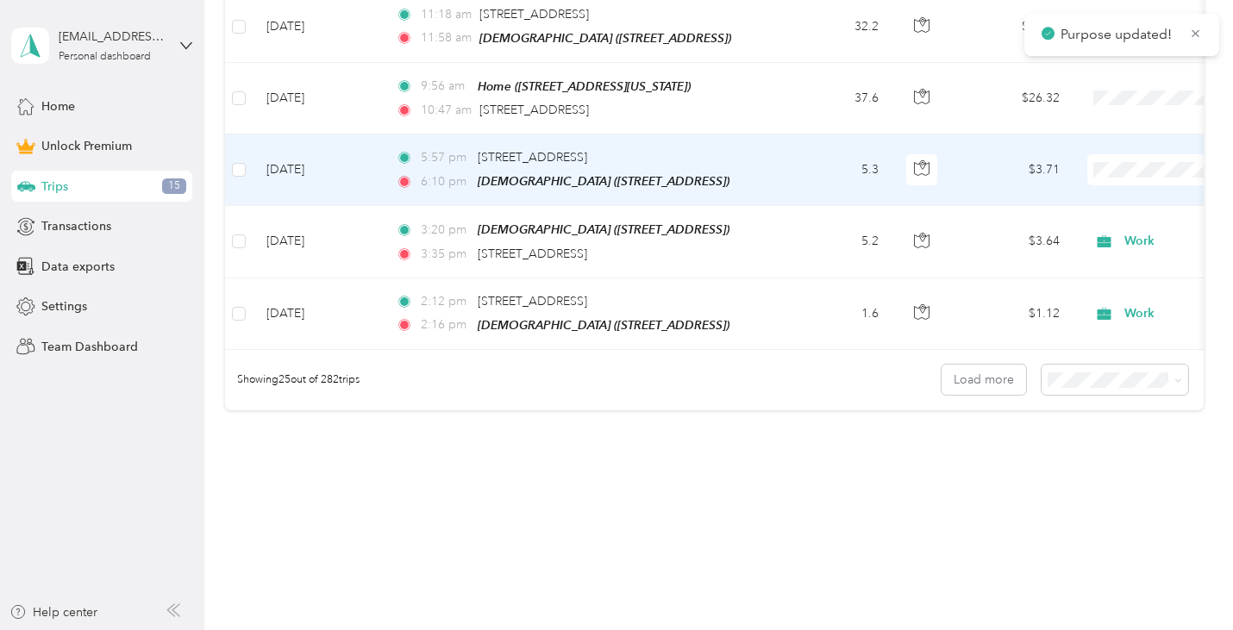
click at [1145, 196] on li "Work" at bounding box center [1126, 192] width 214 height 30
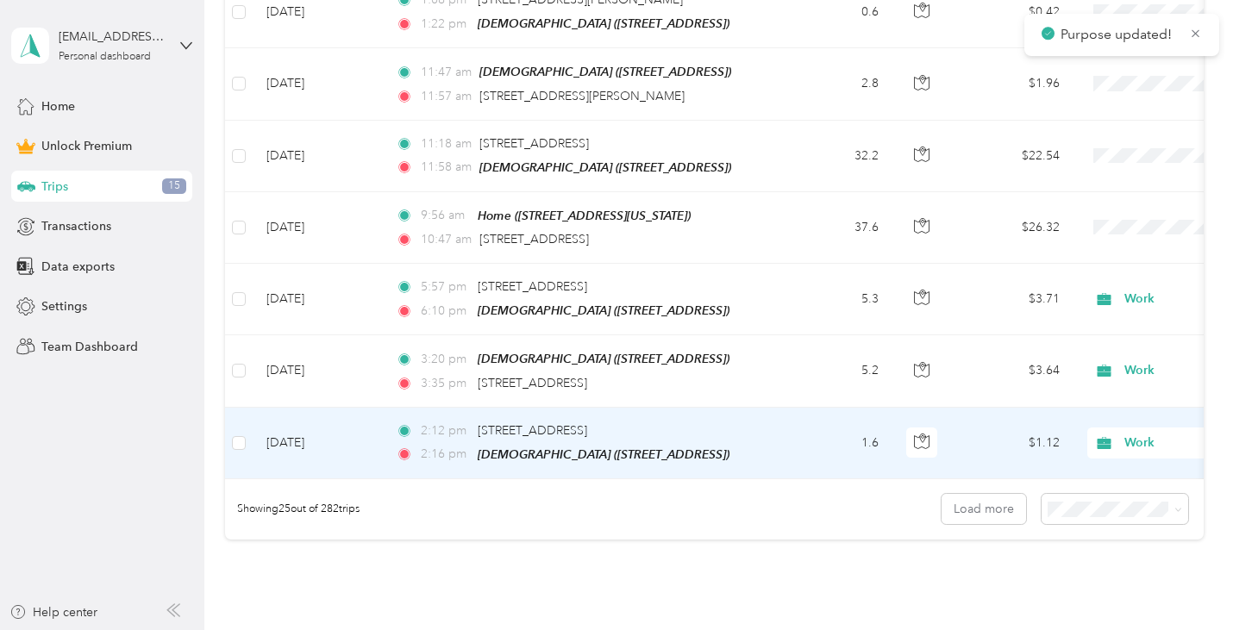
scroll to position [1725, 0]
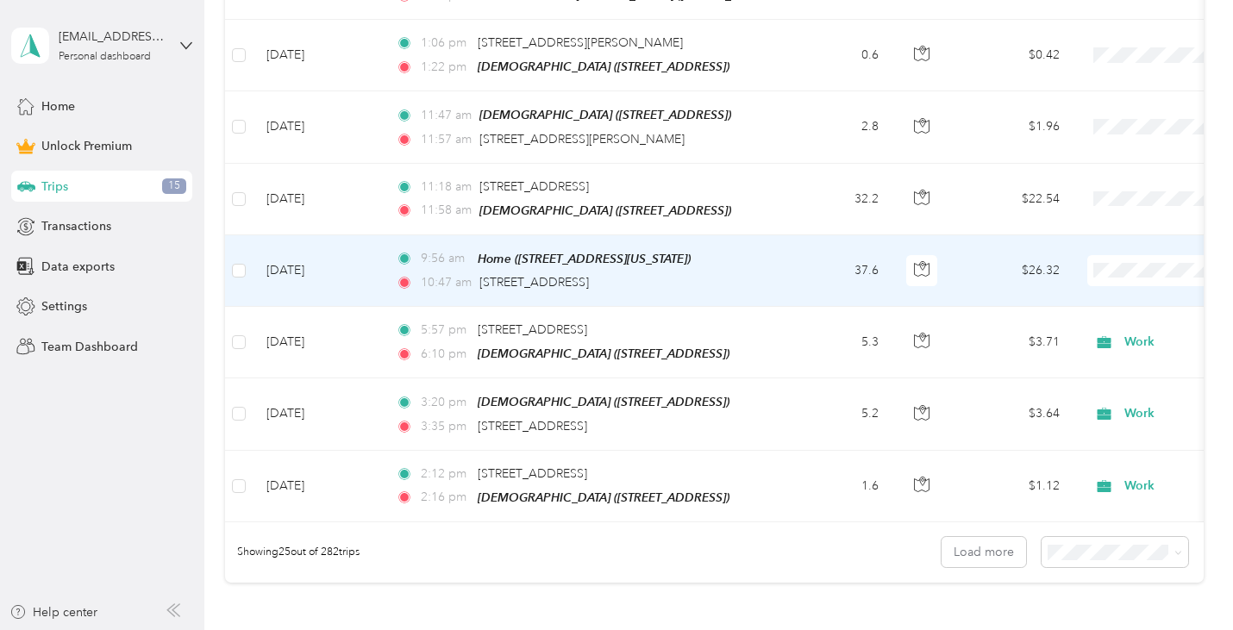
click at [1125, 283] on li "Work" at bounding box center [1126, 293] width 214 height 30
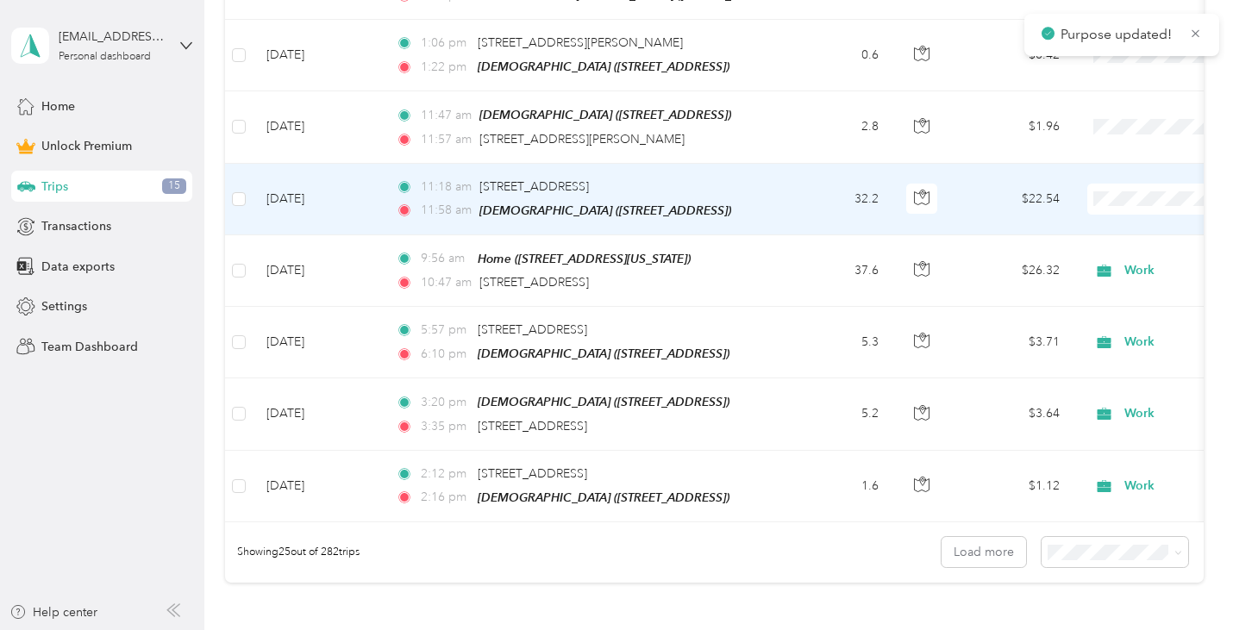
click at [1135, 218] on span "Work" at bounding box center [1143, 221] width 160 height 18
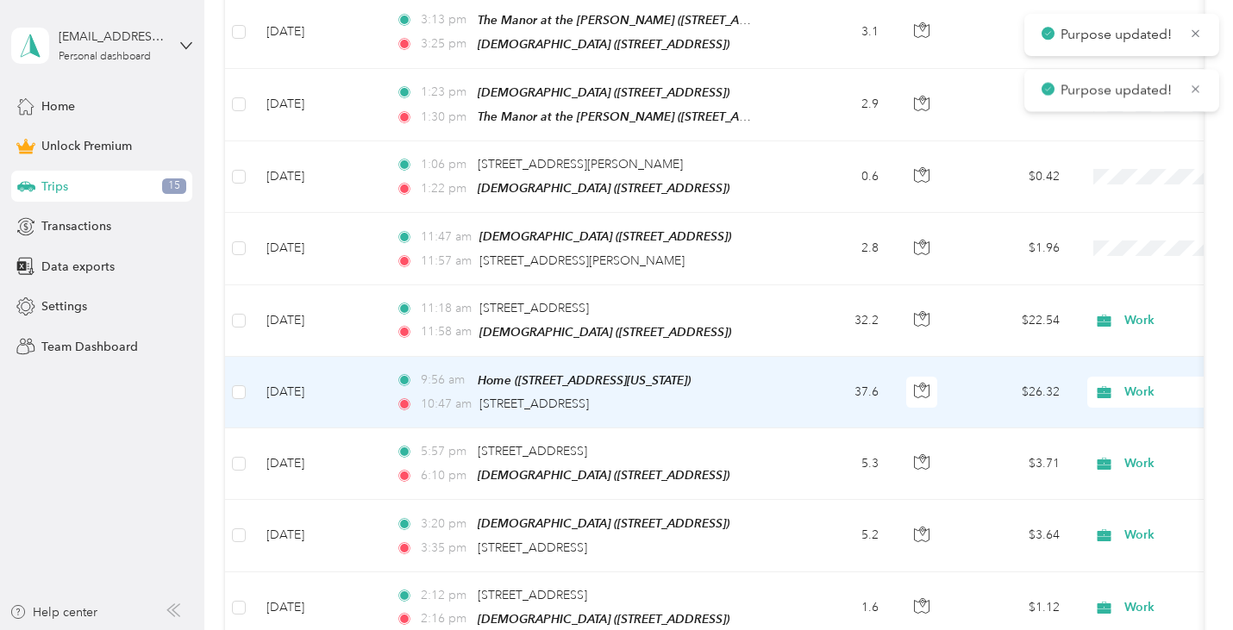
scroll to position [1466, 0]
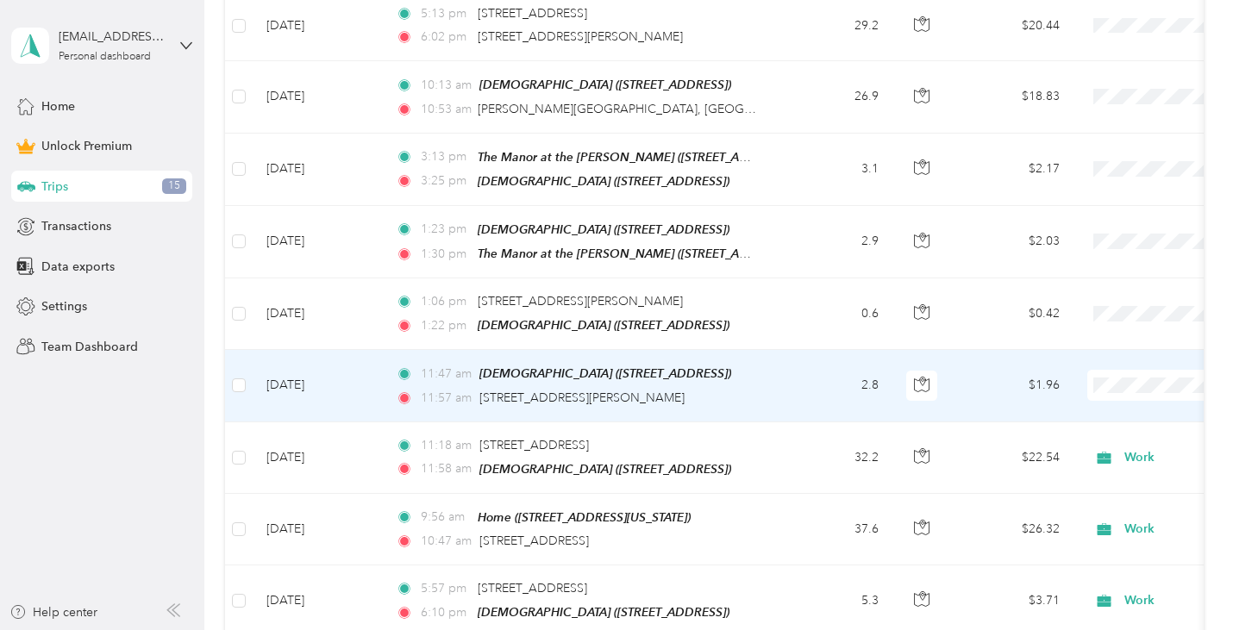
click at [1148, 129] on span "Work" at bounding box center [1143, 133] width 160 height 18
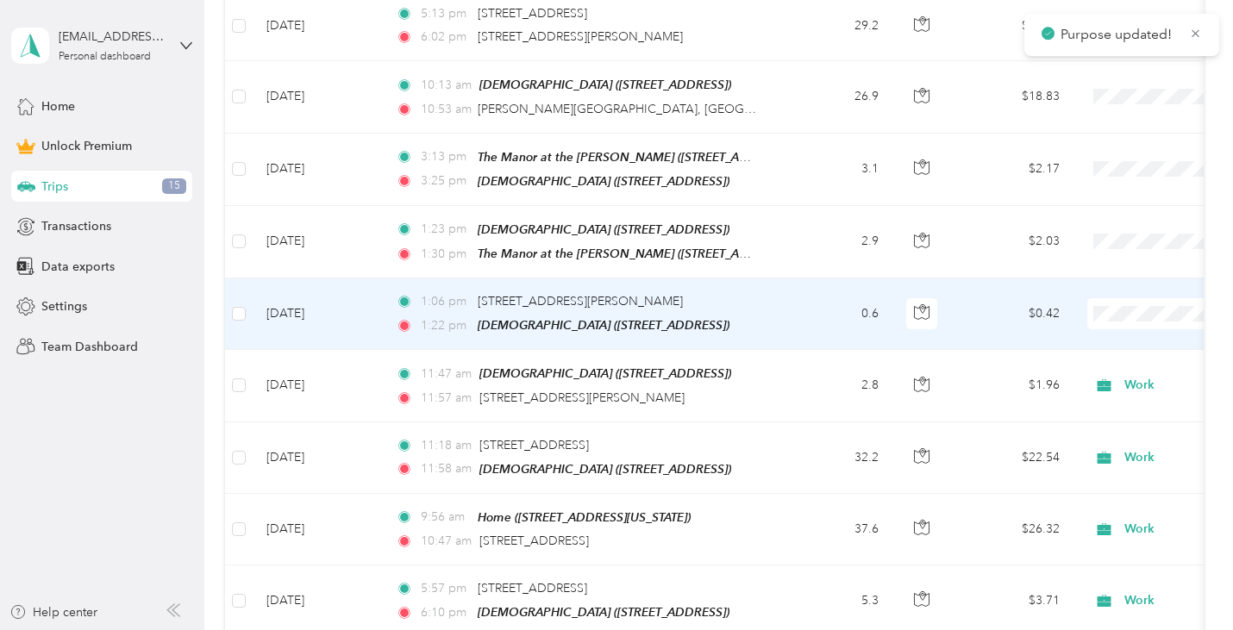
drag, startPoint x: 1113, startPoint y: 332, endPoint x: 1114, endPoint y: 317, distance: 14.8
click at [1113, 332] on span "Work" at bounding box center [1143, 338] width 160 height 18
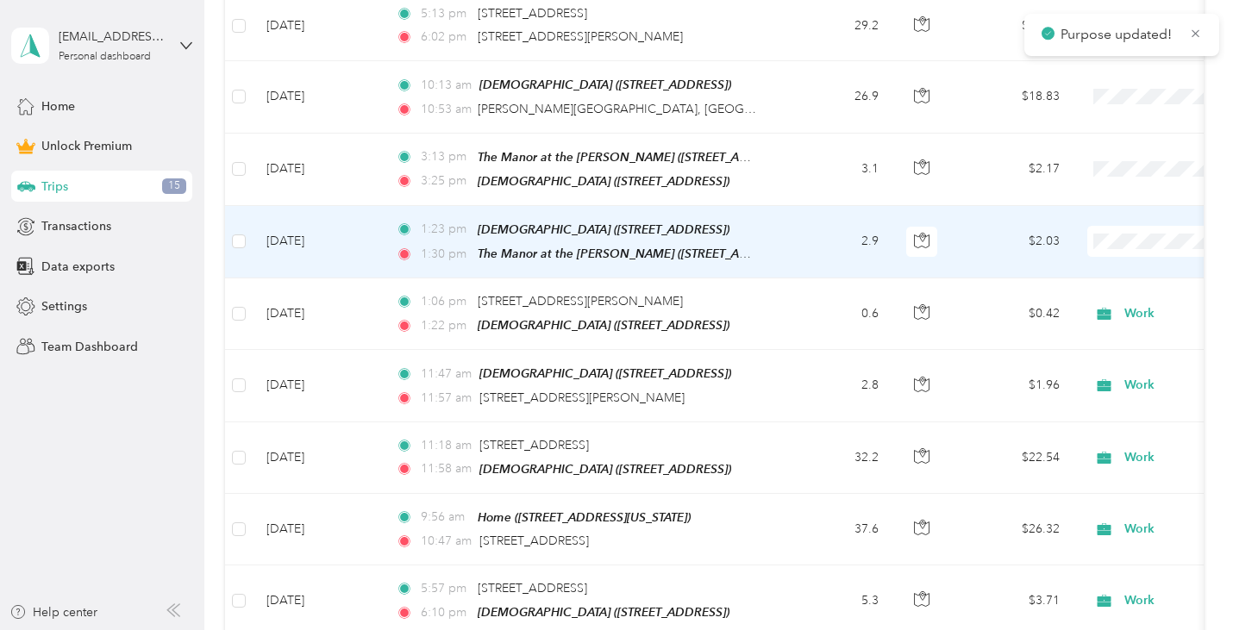
click at [1119, 267] on span "Work" at bounding box center [1143, 266] width 160 height 18
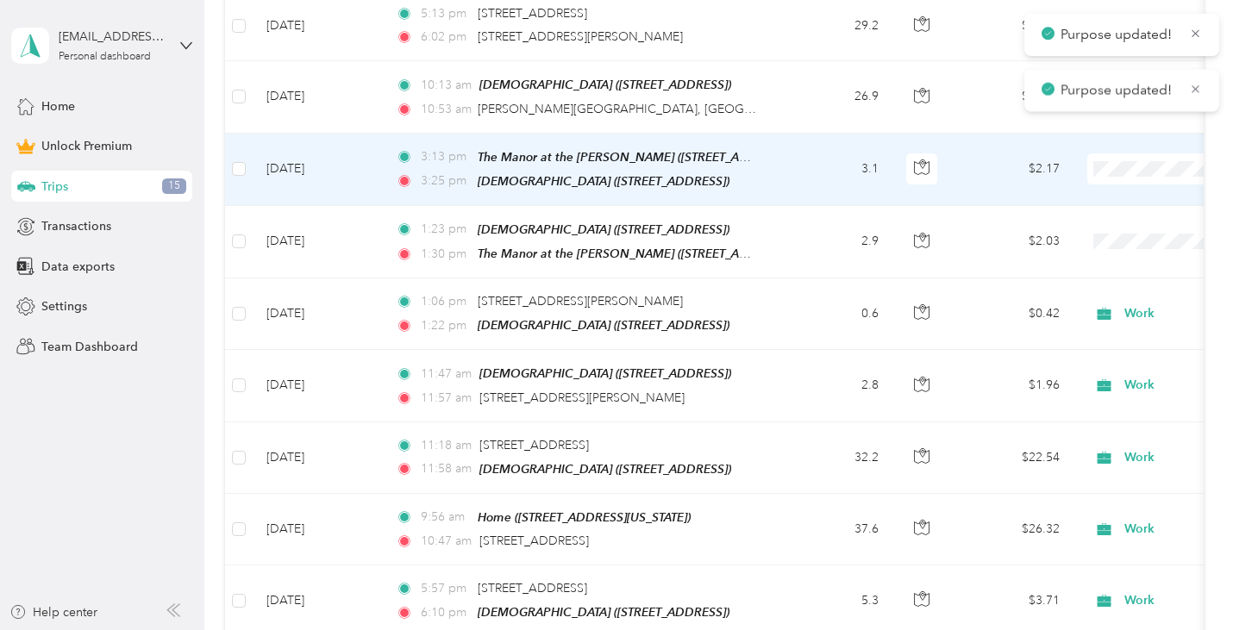
click at [1126, 181] on td at bounding box center [1195, 170] width 242 height 72
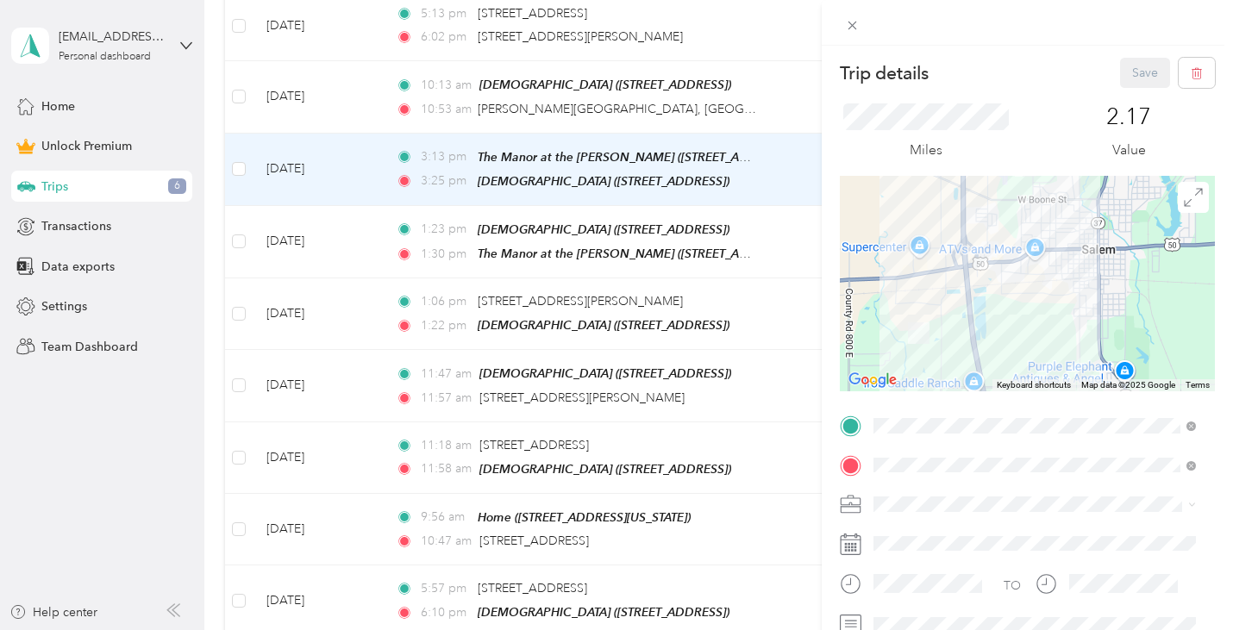
drag, startPoint x: 930, startPoint y: 264, endPoint x: 1024, endPoint y: 188, distance: 120.8
click at [931, 263] on div "Work" at bounding box center [1035, 263] width 311 height 18
click at [1137, 68] on button "Save" at bounding box center [1145, 73] width 50 height 30
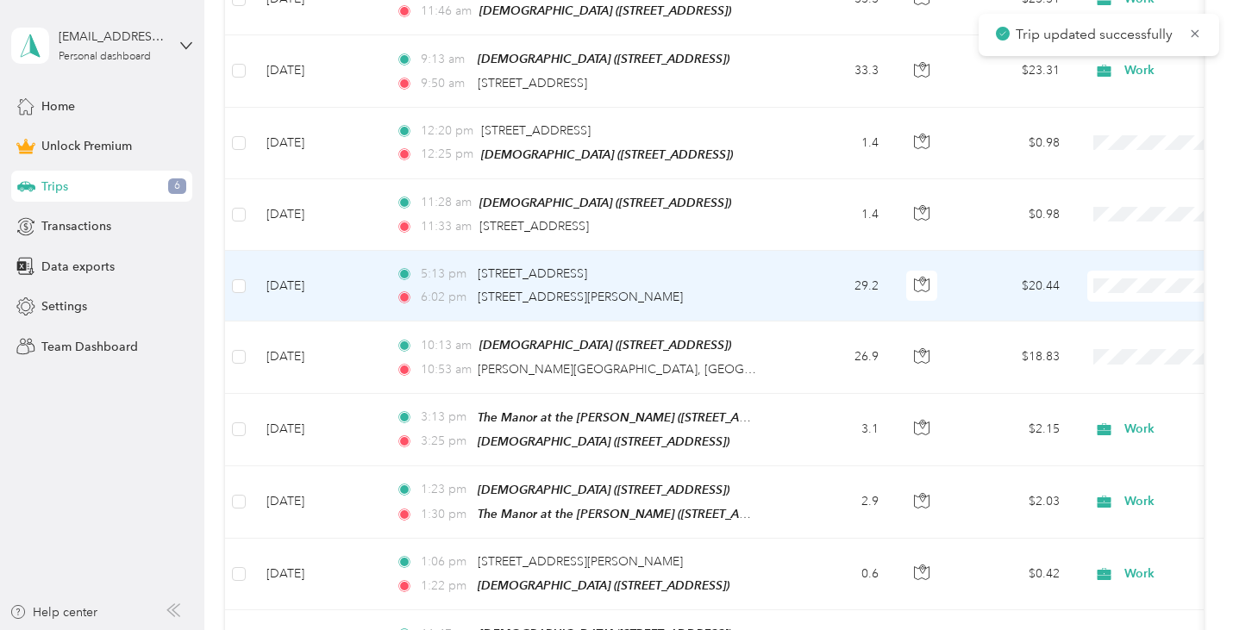
scroll to position [1121, 0]
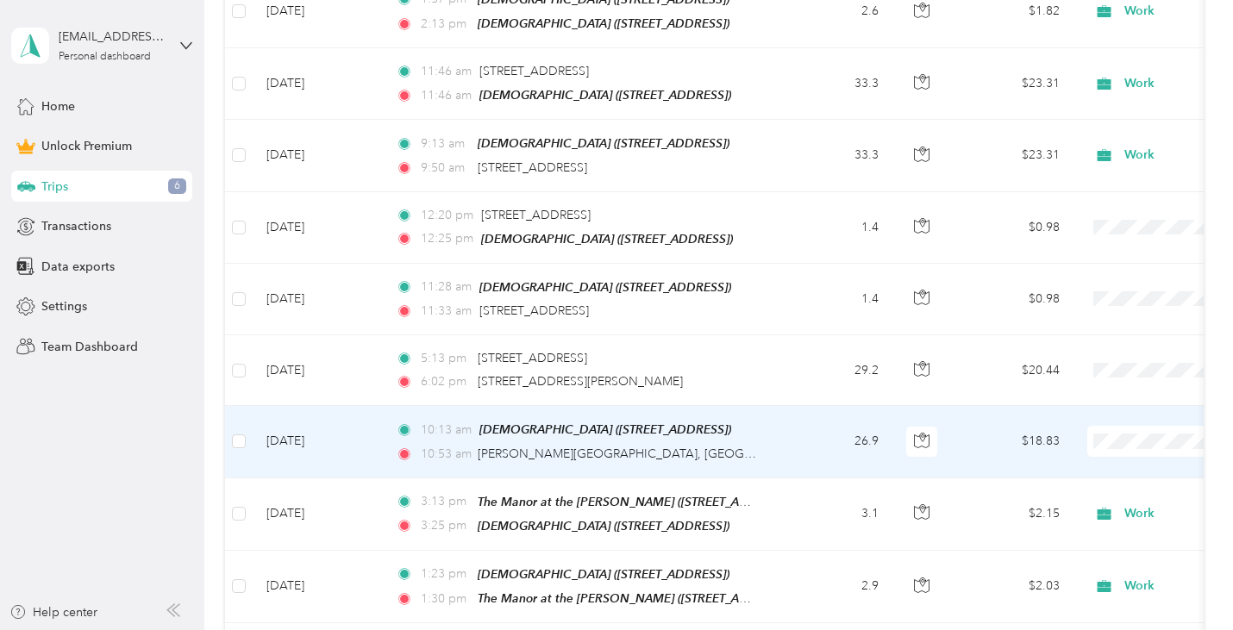
click at [1115, 188] on span "Work" at bounding box center [1143, 192] width 160 height 18
click at [800, 444] on td "26.9" at bounding box center [836, 442] width 114 height 72
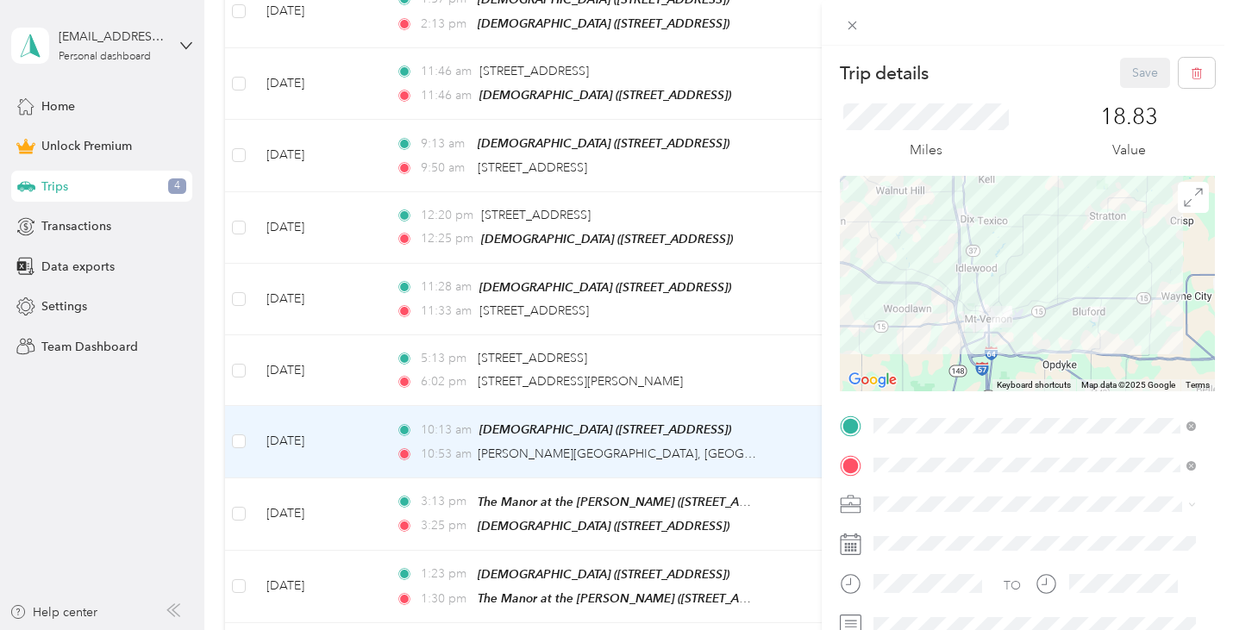
click at [741, 366] on div "Trip details Save This trip cannot be edited because it is either under review,…" at bounding box center [616, 315] width 1233 height 630
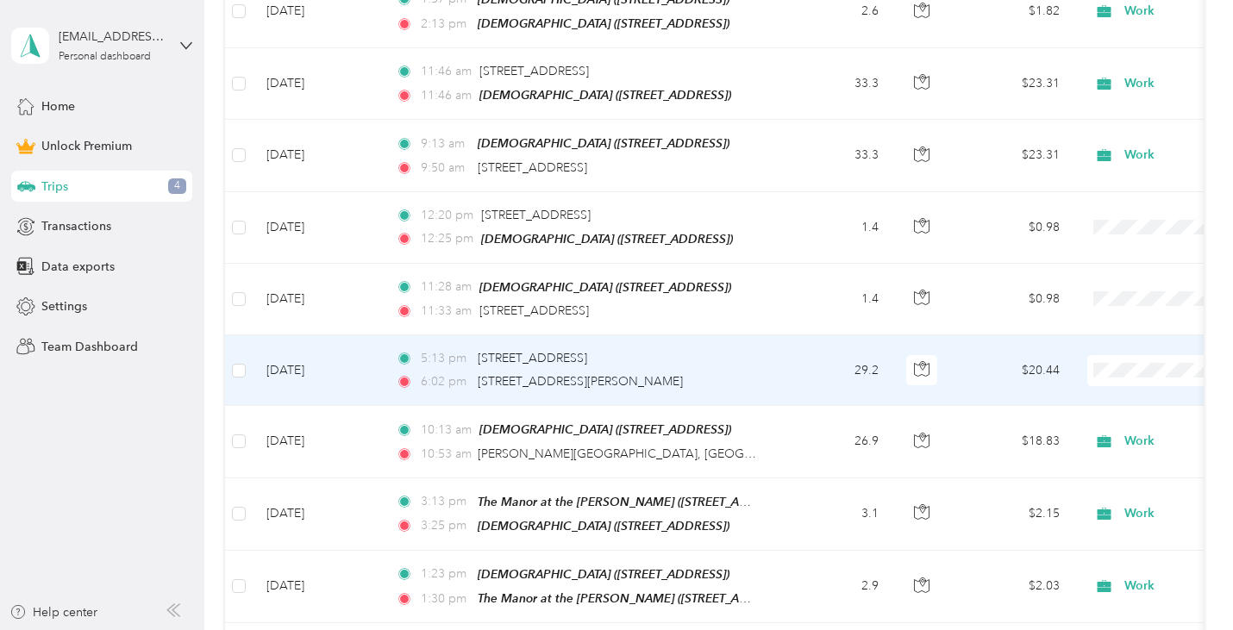
click at [741, 373] on div "6:02 pm [STREET_ADDRESS][PERSON_NAME]" at bounding box center [577, 382] width 362 height 19
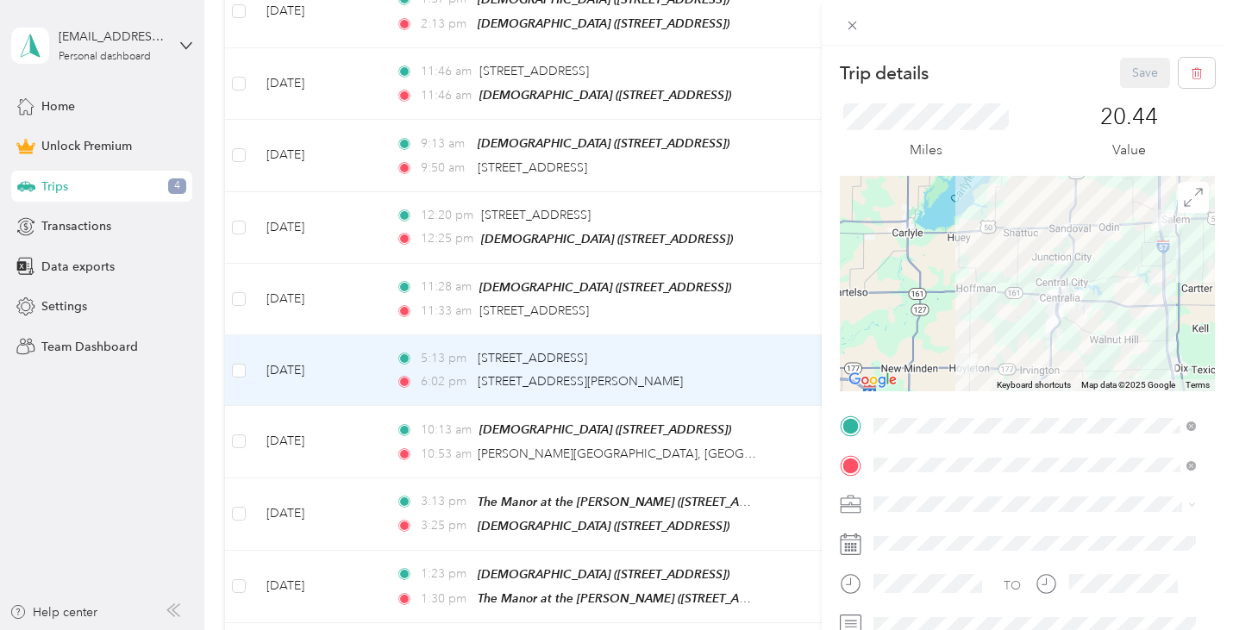
drag, startPoint x: 1045, startPoint y: 242, endPoint x: 1005, endPoint y: 343, distance: 108.8
click at [1004, 344] on div at bounding box center [1027, 284] width 375 height 216
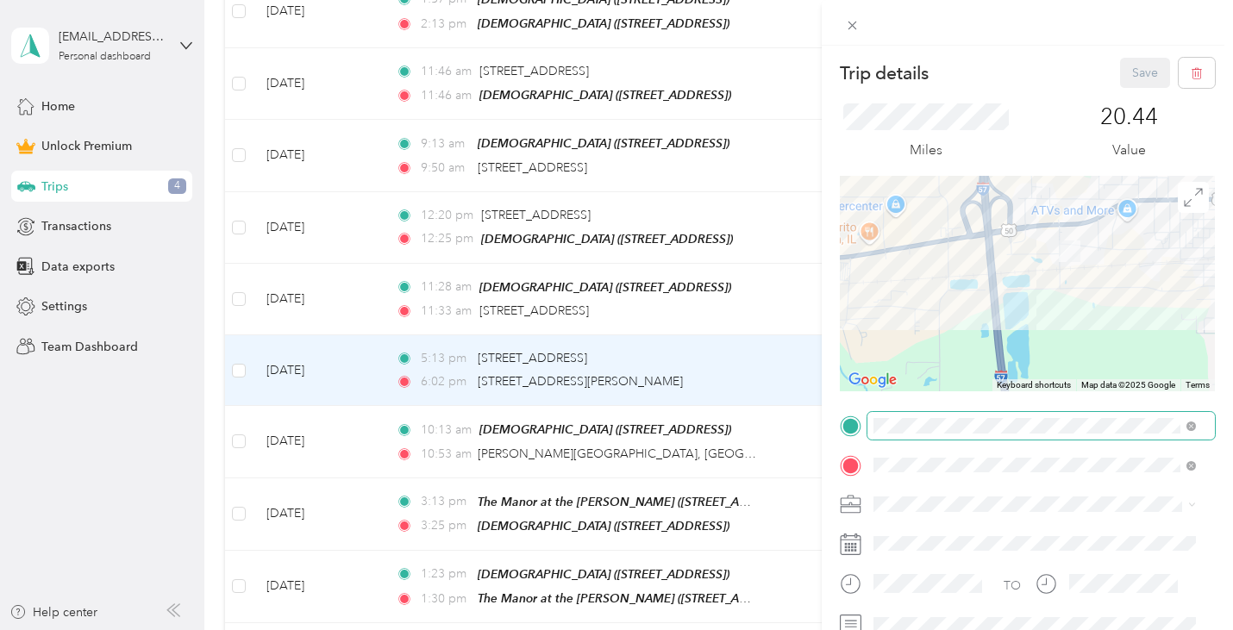
drag, startPoint x: 1124, startPoint y: 235, endPoint x: 936, endPoint y: 490, distance: 316.4
click at [936, 490] on div "Trip details Save This trip cannot be edited because it is either under review,…" at bounding box center [1027, 424] width 375 height 732
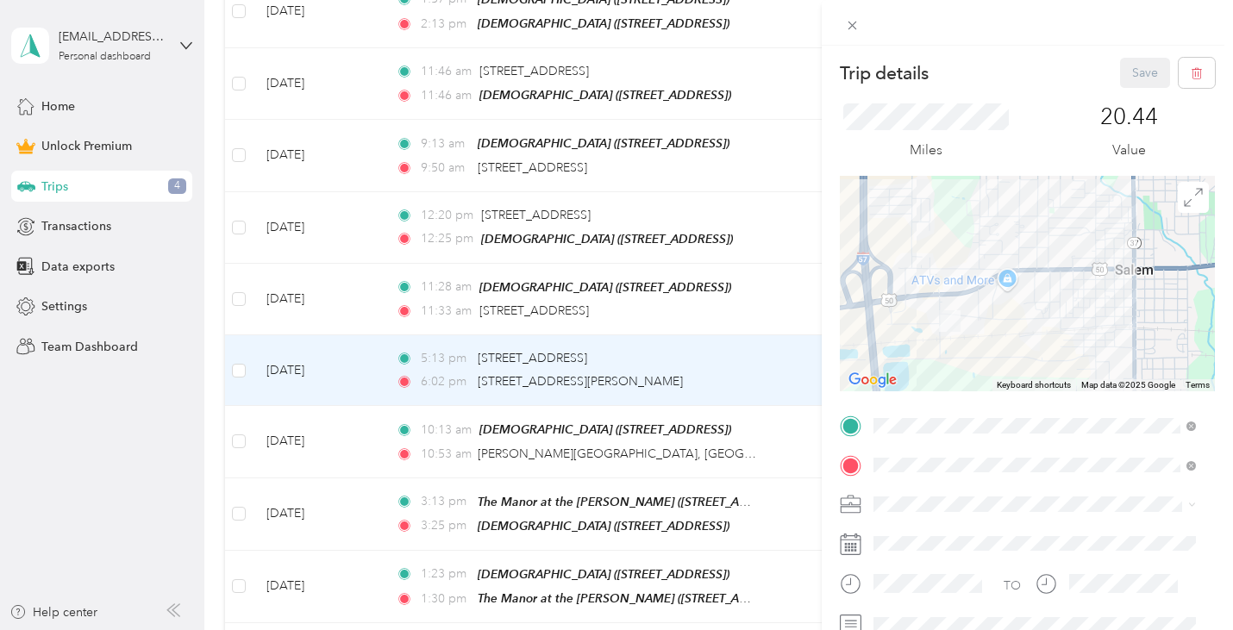
drag, startPoint x: 978, startPoint y: 323, endPoint x: 1001, endPoint y: 235, distance: 90.8
click at [1017, 204] on div at bounding box center [1027, 284] width 375 height 216
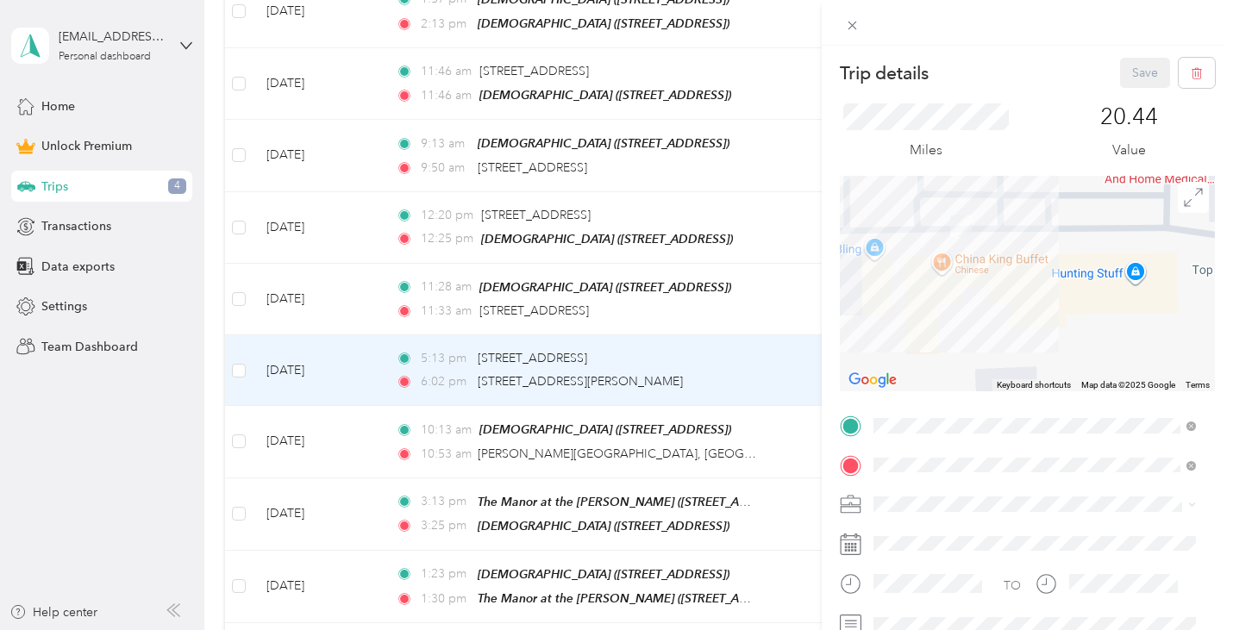
drag, startPoint x: 950, startPoint y: 267, endPoint x: 979, endPoint y: 310, distance: 51.4
click at [1019, 279] on div at bounding box center [1027, 284] width 375 height 216
click at [790, 371] on div "Trip details Save This trip cannot be edited because it is either under review,…" at bounding box center [616, 315] width 1233 height 630
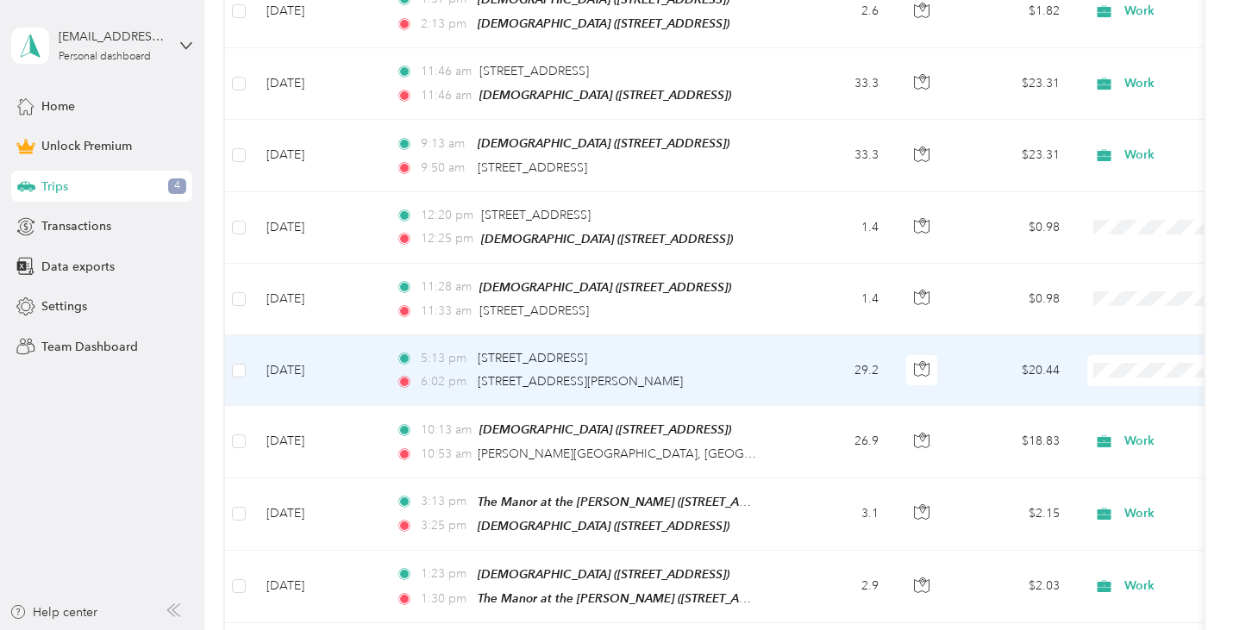
click at [835, 365] on td "29.2" at bounding box center [836, 371] width 114 height 71
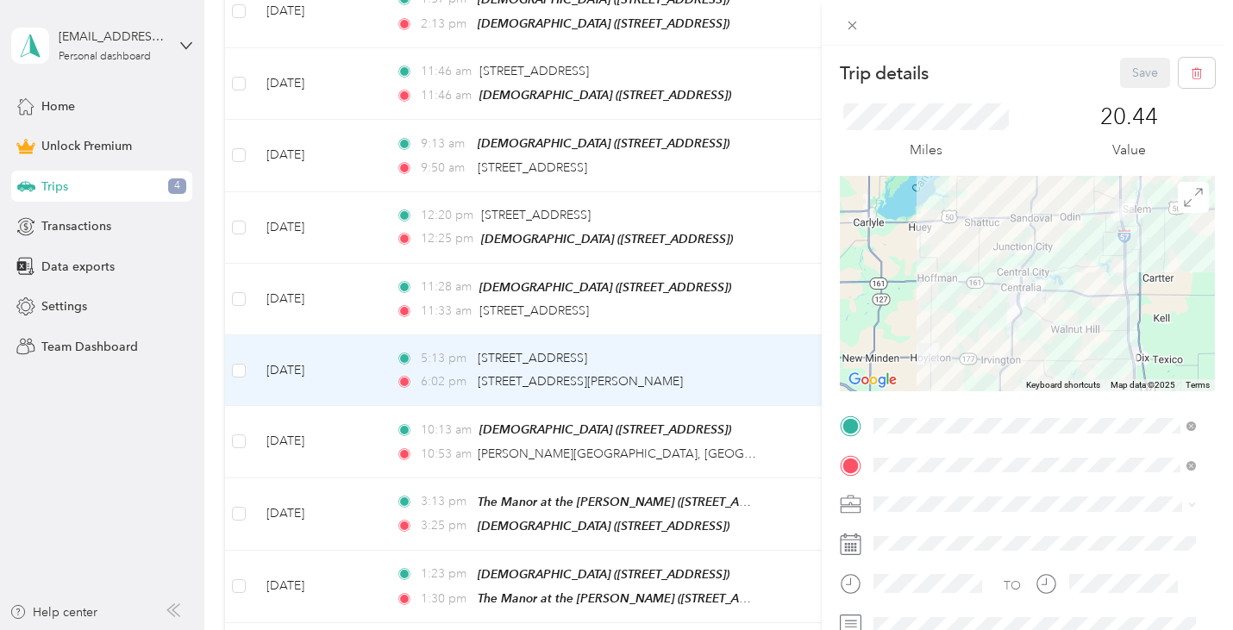
click at [668, 440] on div "Trip details Save This trip cannot be edited because it is either under review,…" at bounding box center [616, 315] width 1233 height 630
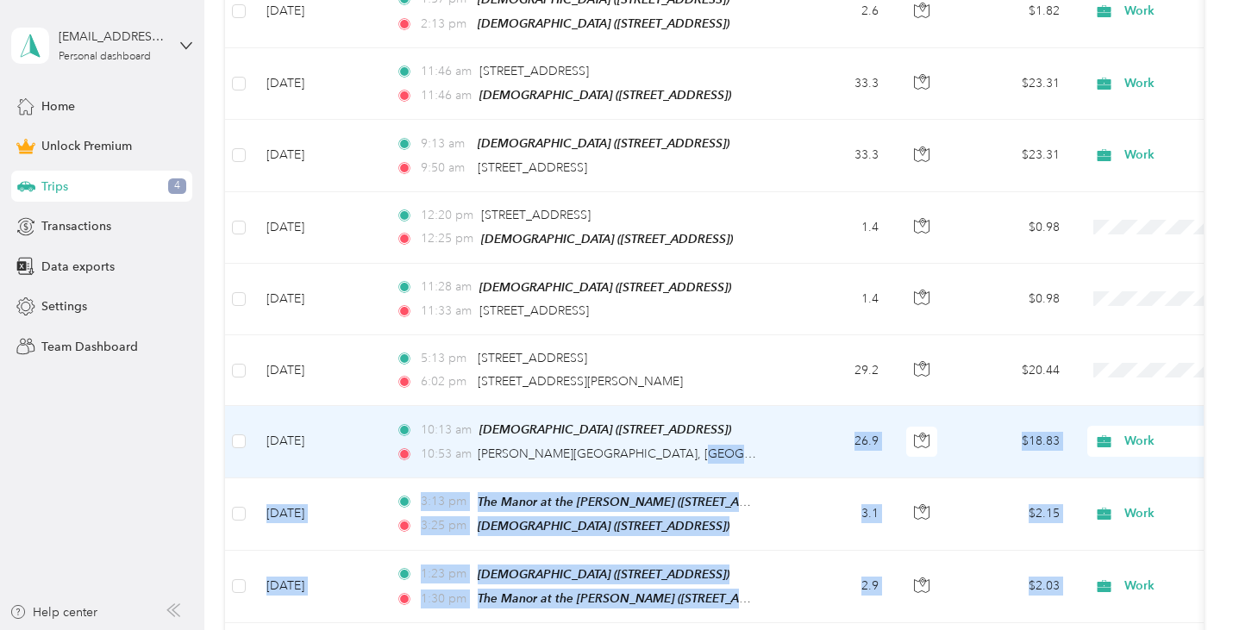
click at [783, 445] on td "26.9" at bounding box center [836, 442] width 114 height 72
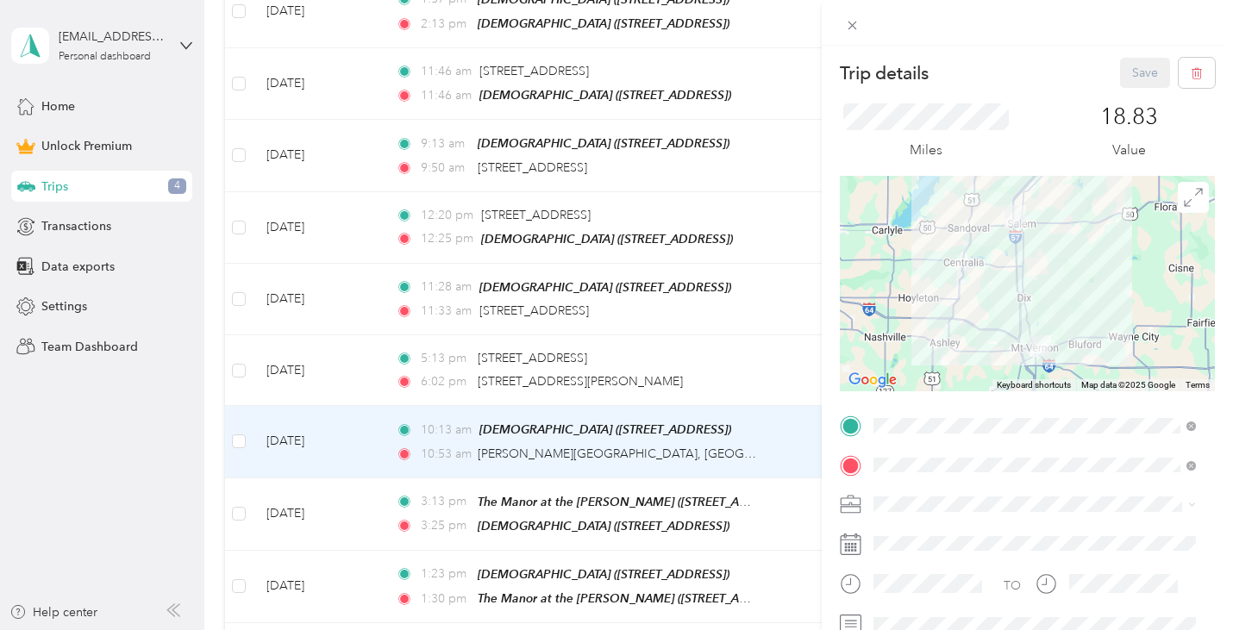
drag, startPoint x: 774, startPoint y: 445, endPoint x: 670, endPoint y: 447, distance: 103.5
click at [601, 442] on div "Trip details Save This trip cannot be edited because it is either under review,…" at bounding box center [616, 315] width 1233 height 630
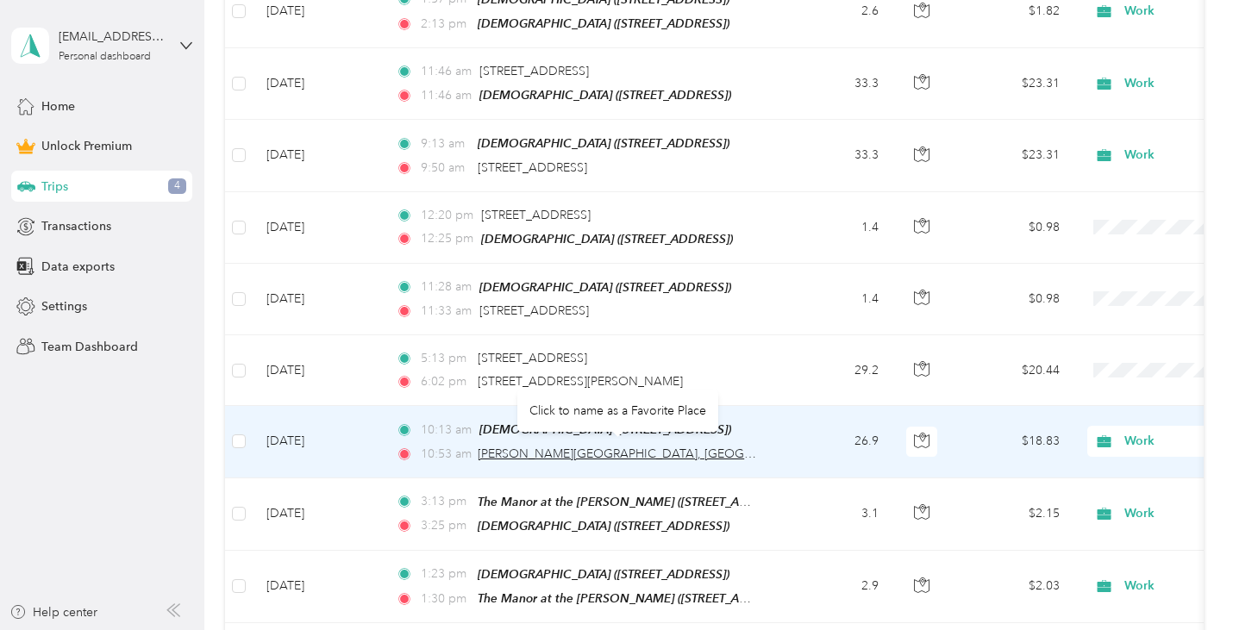
click at [756, 447] on span "[PERSON_NAME][GEOGRAPHIC_DATA], [GEOGRAPHIC_DATA], [US_STATE], 62864, [GEOGRAPH…" at bounding box center [774, 454] width 593 height 15
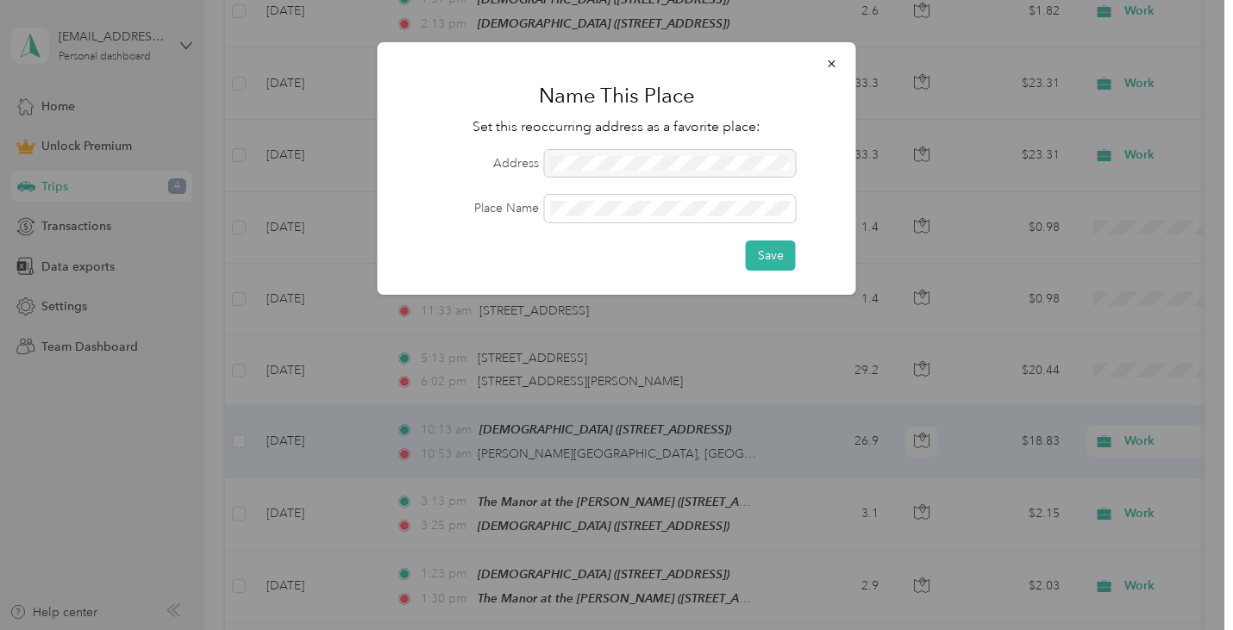
drag, startPoint x: 832, startPoint y: 59, endPoint x: 830, endPoint y: 110, distance: 51.0
click at [833, 59] on icon "button" at bounding box center [832, 64] width 12 height 12
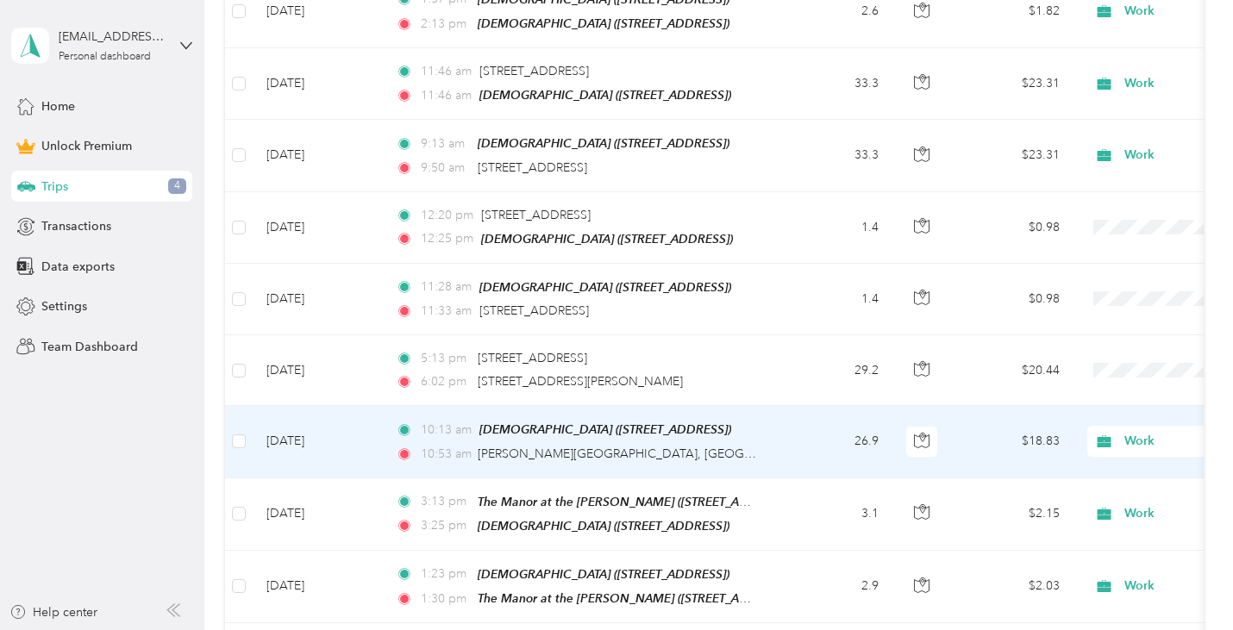
click at [790, 436] on td "26.9" at bounding box center [836, 442] width 114 height 72
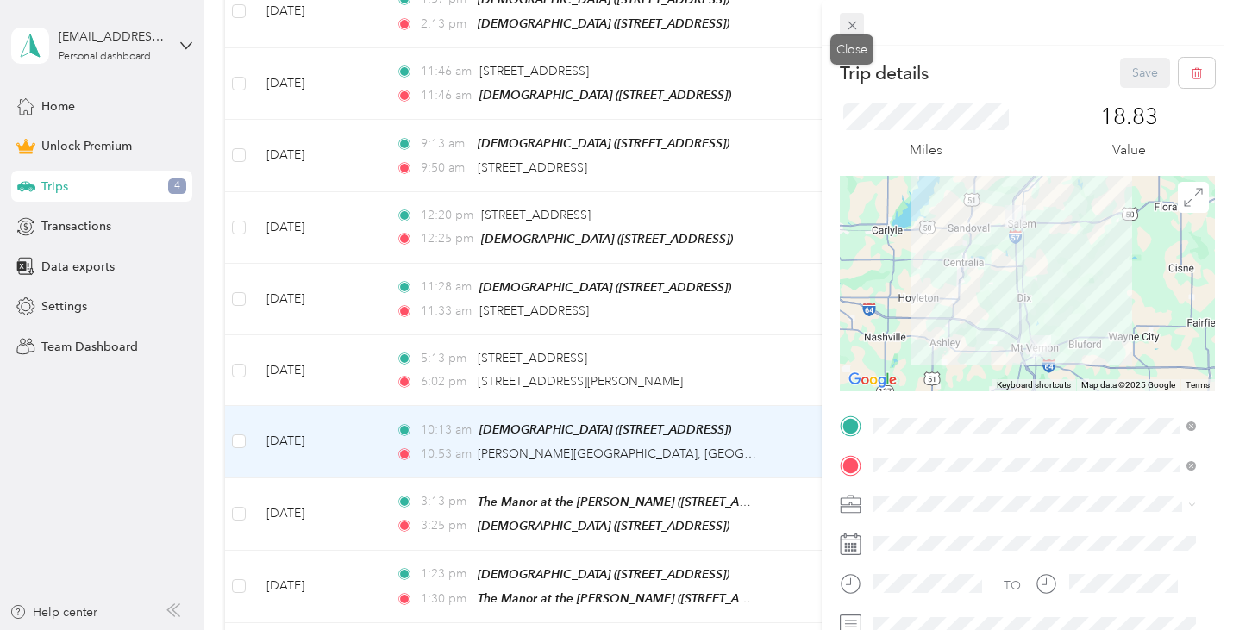
click at [855, 20] on icon at bounding box center [852, 25] width 15 height 15
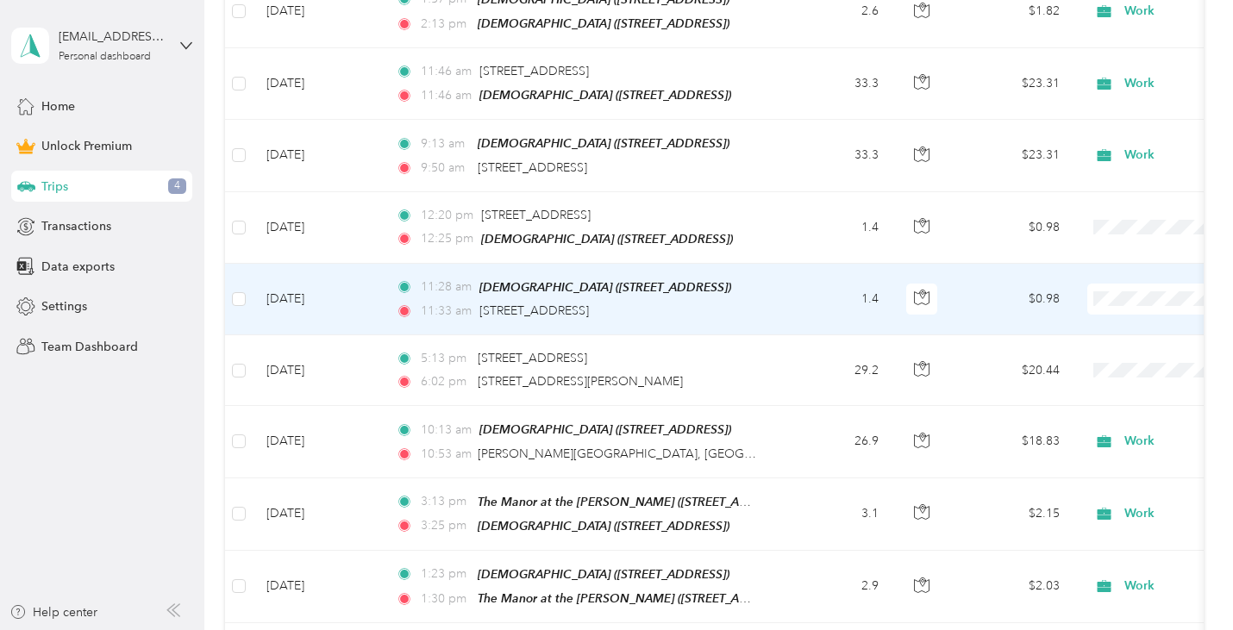
click at [839, 299] on td "1.4" at bounding box center [836, 300] width 114 height 72
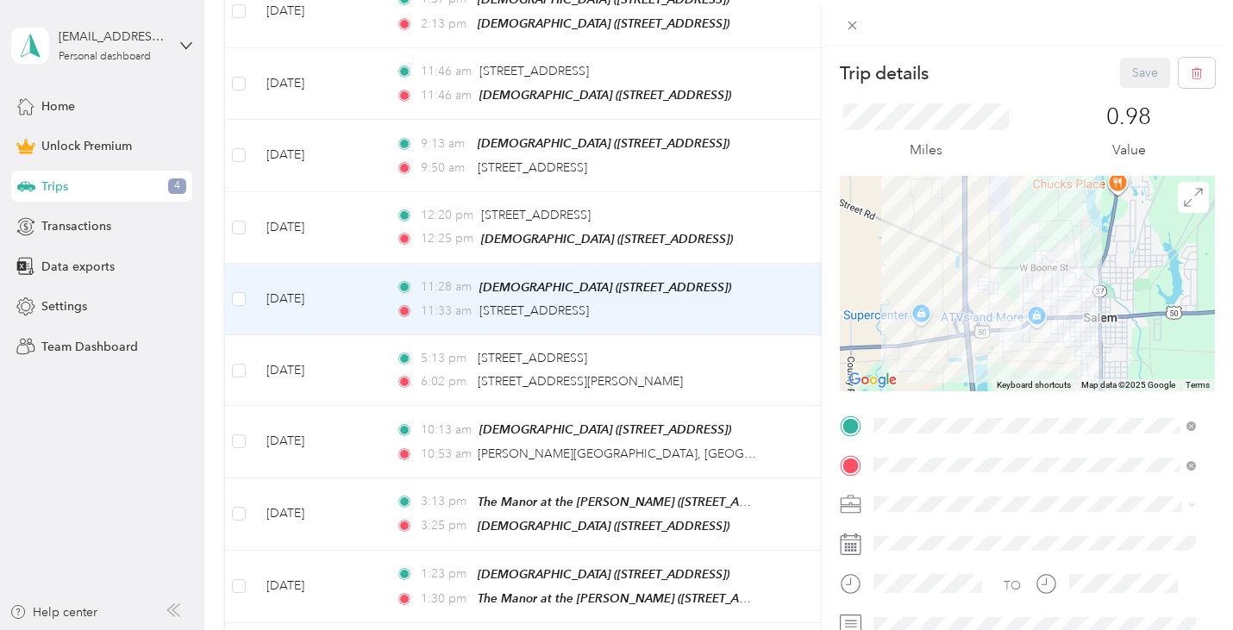
click at [787, 366] on div "Trip details Save This trip cannot be edited because it is either under review,…" at bounding box center [616, 315] width 1233 height 630
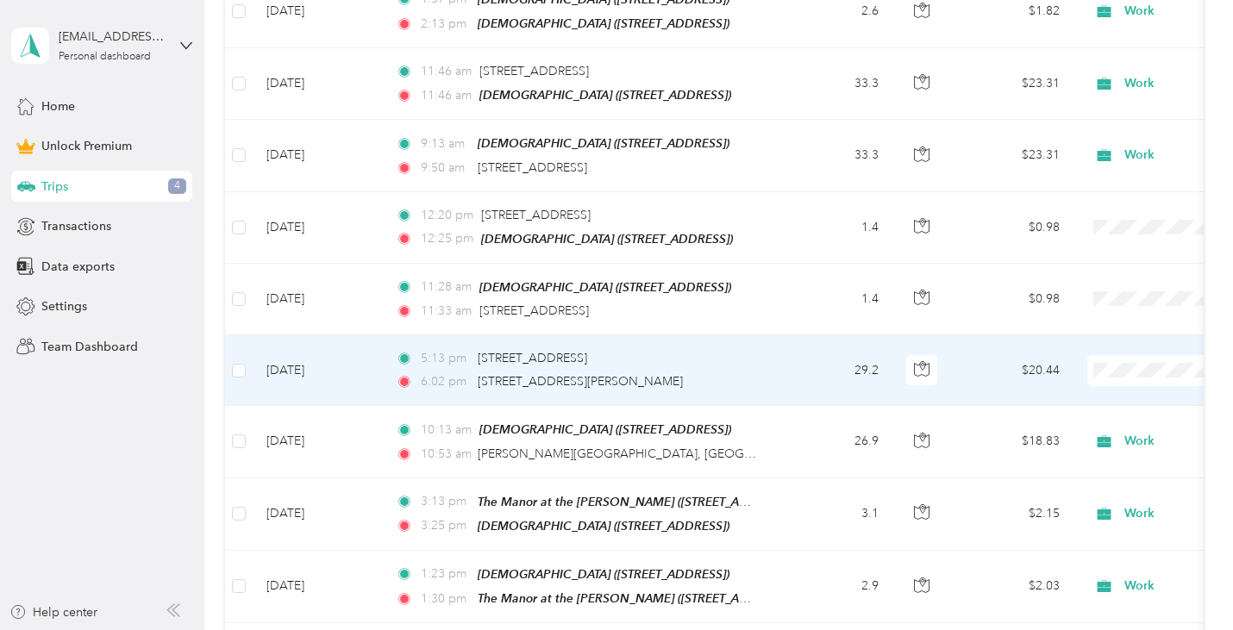
click at [787, 365] on td "29.2" at bounding box center [836, 371] width 114 height 71
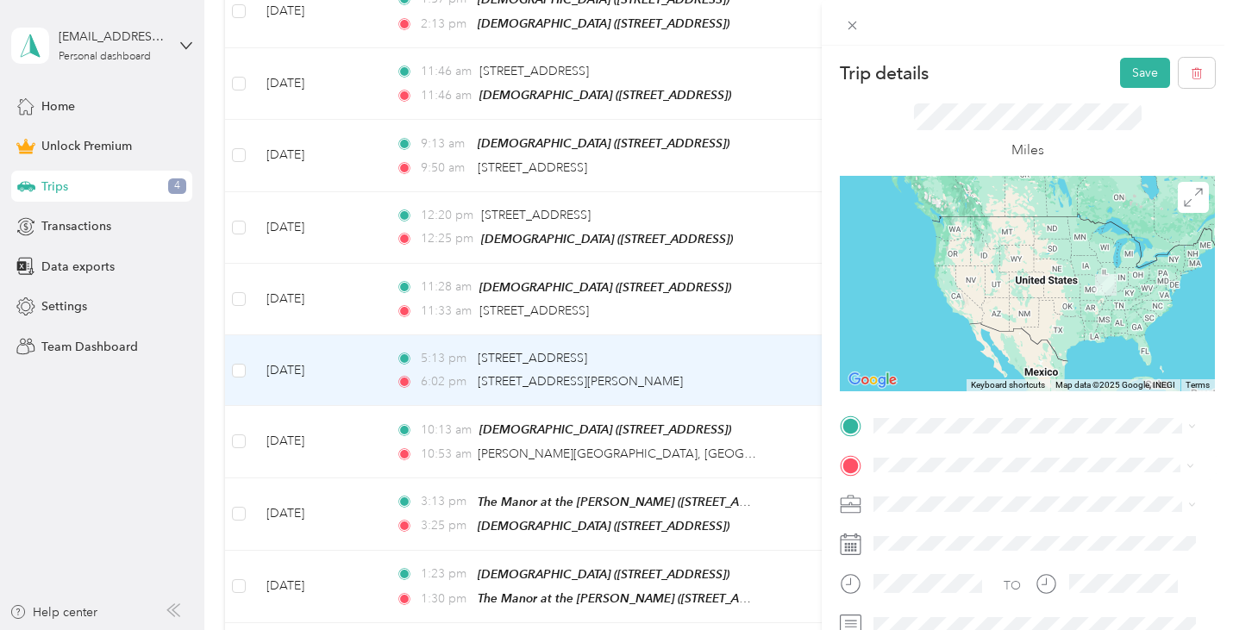
click at [966, 286] on div "[DEMOGRAPHIC_DATA] [STREET_ADDRESS]" at bounding box center [976, 272] width 140 height 36
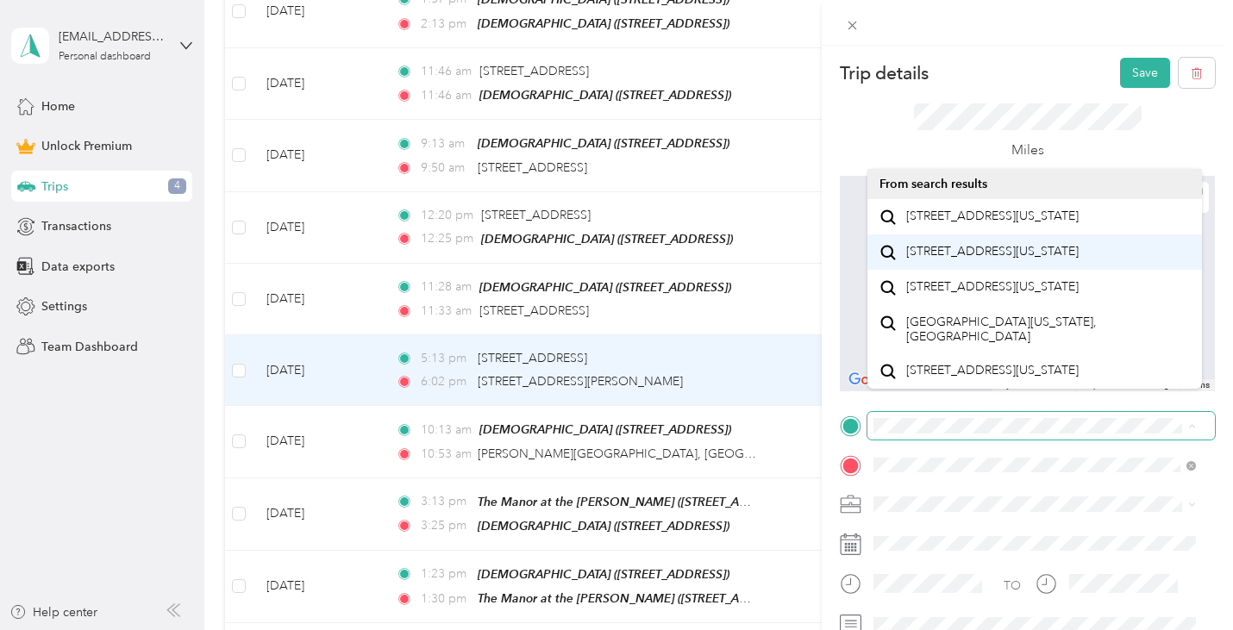
scroll to position [30, 0]
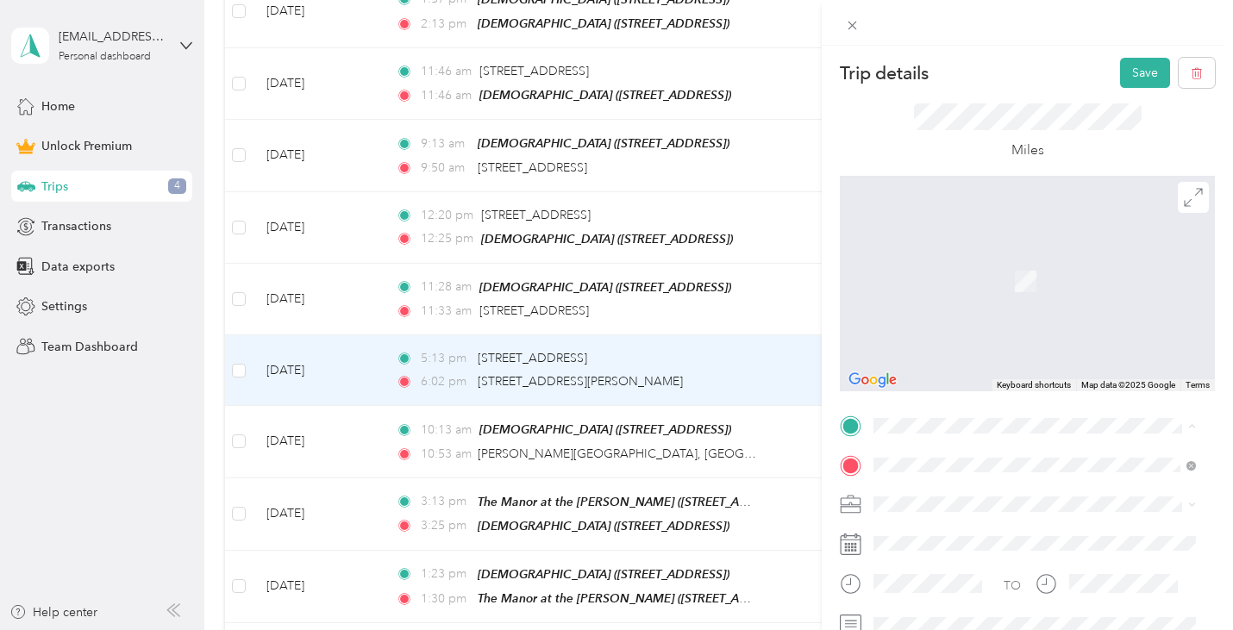
click at [1028, 295] on span "[STREET_ADDRESS][US_STATE]" at bounding box center [992, 287] width 173 height 16
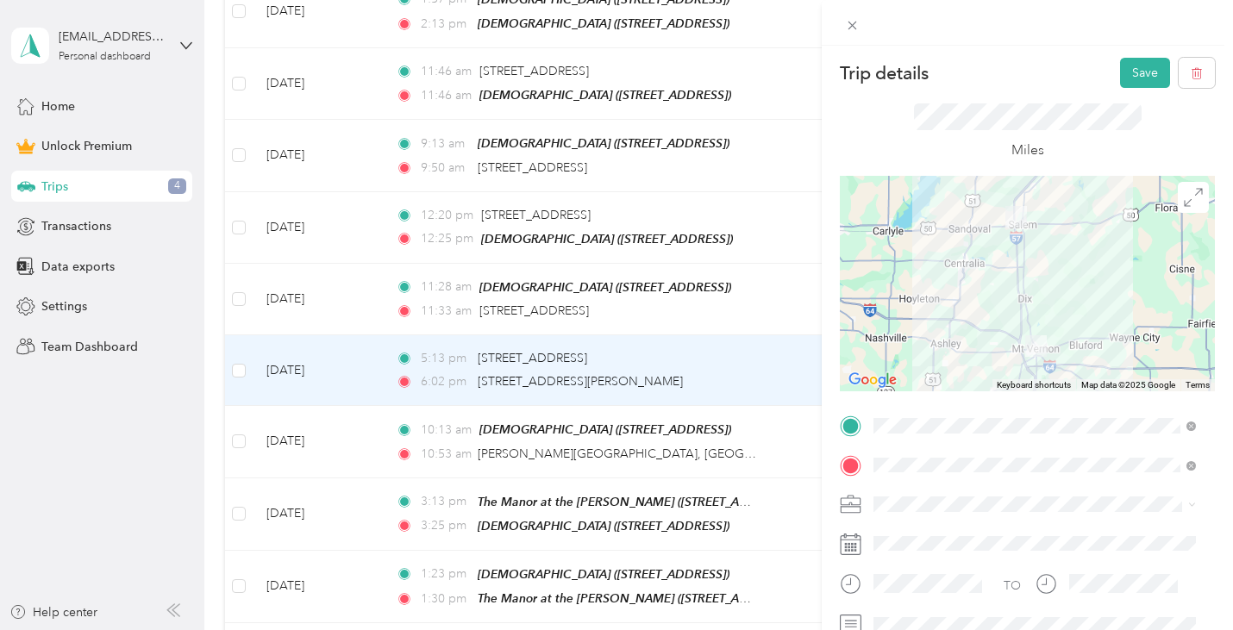
click at [954, 260] on span "[STREET_ADDRESS][US_STATE]" at bounding box center [992, 252] width 173 height 16
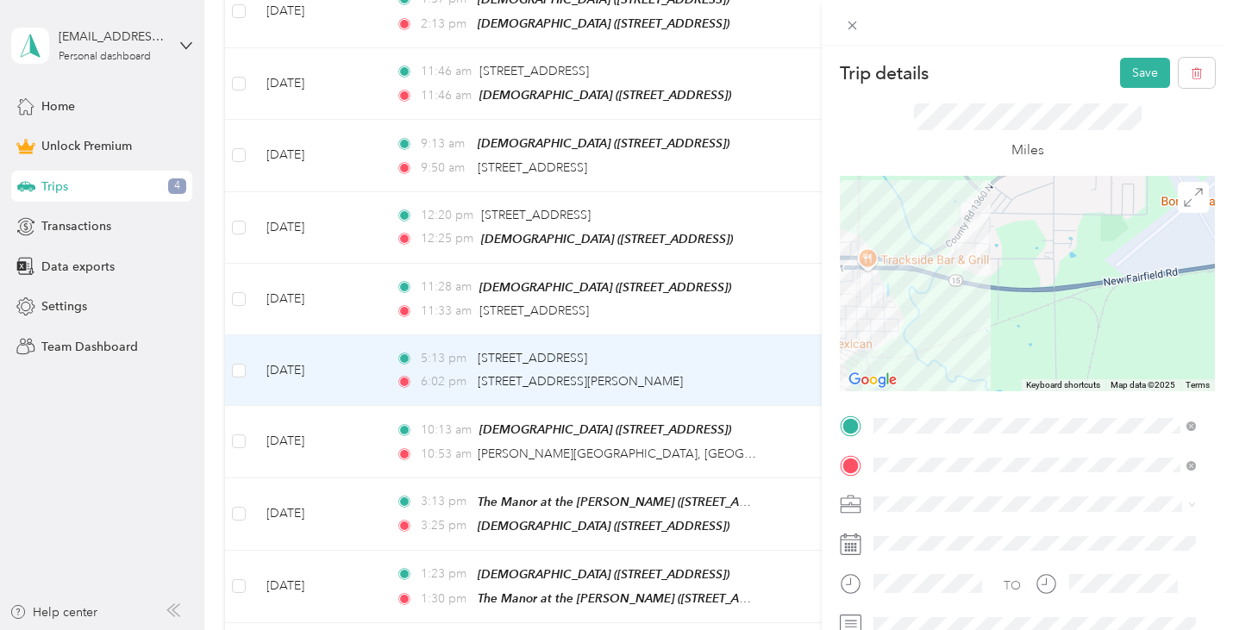
drag, startPoint x: 1151, startPoint y: 356, endPoint x: 1007, endPoint y: 360, distance: 144.1
click at [1007, 360] on div at bounding box center [1027, 284] width 375 height 216
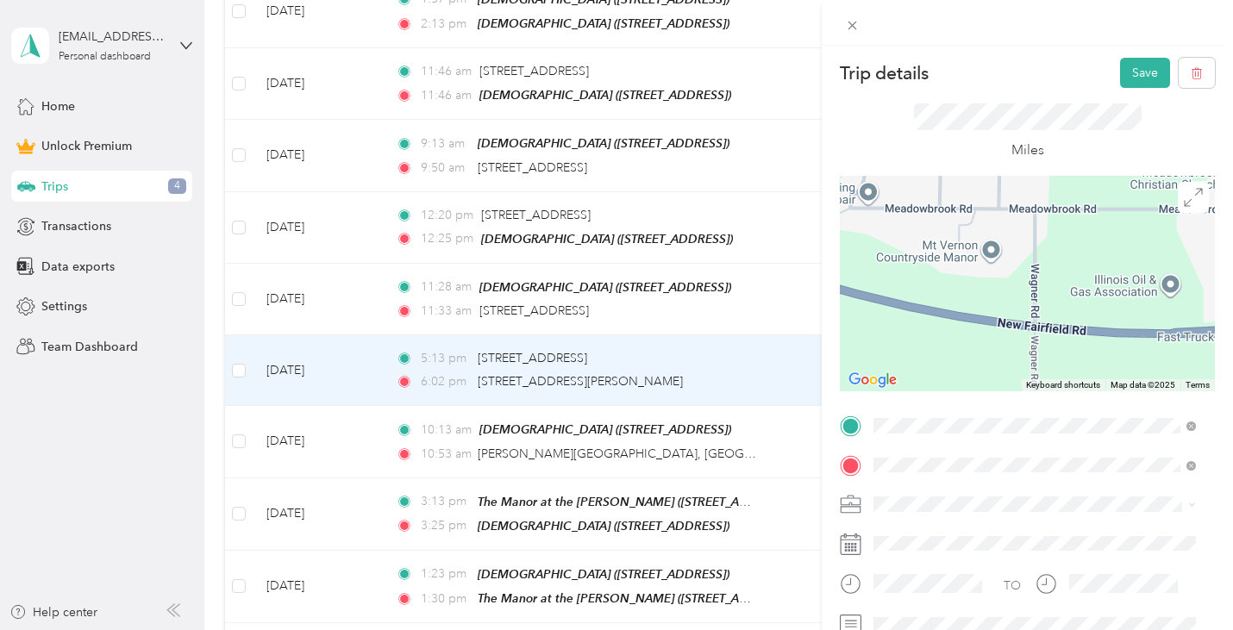
drag, startPoint x: 948, startPoint y: 326, endPoint x: 1163, endPoint y: 347, distance: 215.8
click at [1163, 347] on div at bounding box center [1027, 284] width 375 height 216
click at [976, 253] on div at bounding box center [1027, 284] width 375 height 216
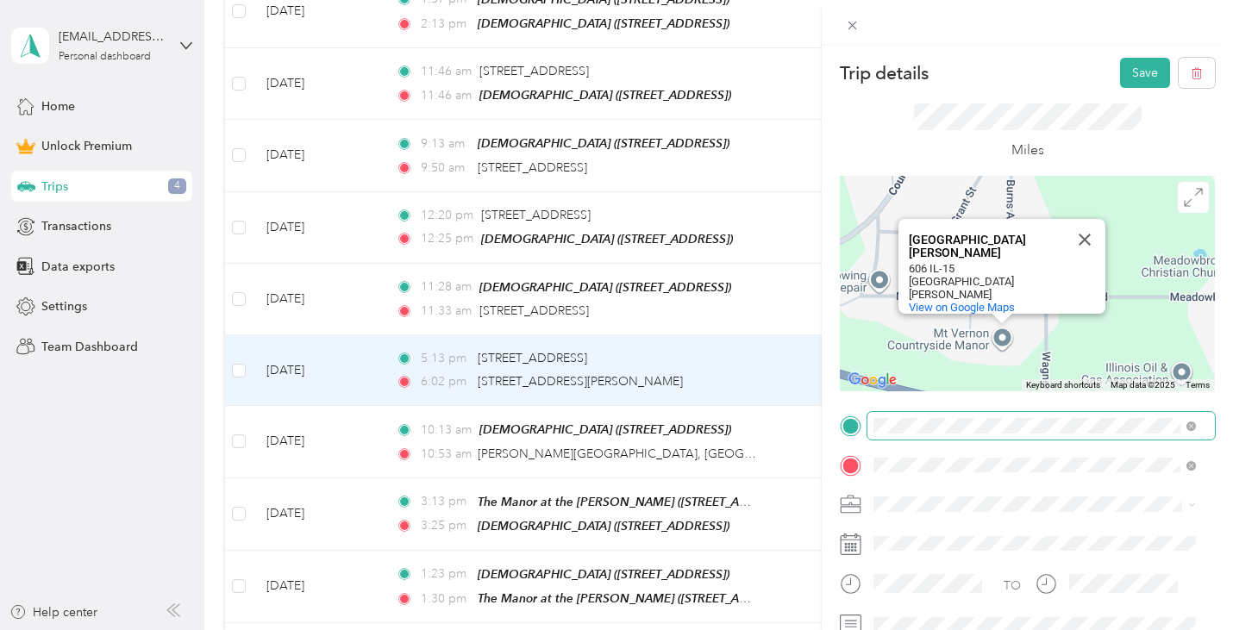
click at [1019, 418] on span at bounding box center [1042, 426] width 348 height 28
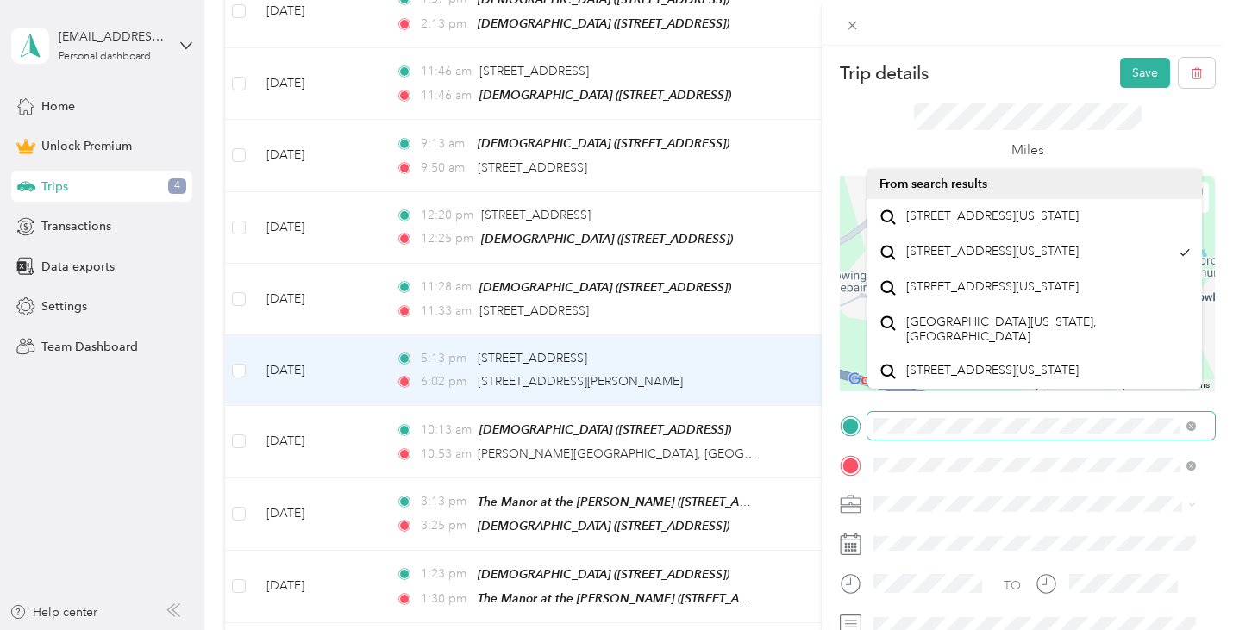
drag, startPoint x: 1019, startPoint y: 417, endPoint x: 854, endPoint y: 423, distance: 164.8
click at [852, 424] on div at bounding box center [1027, 426] width 375 height 28
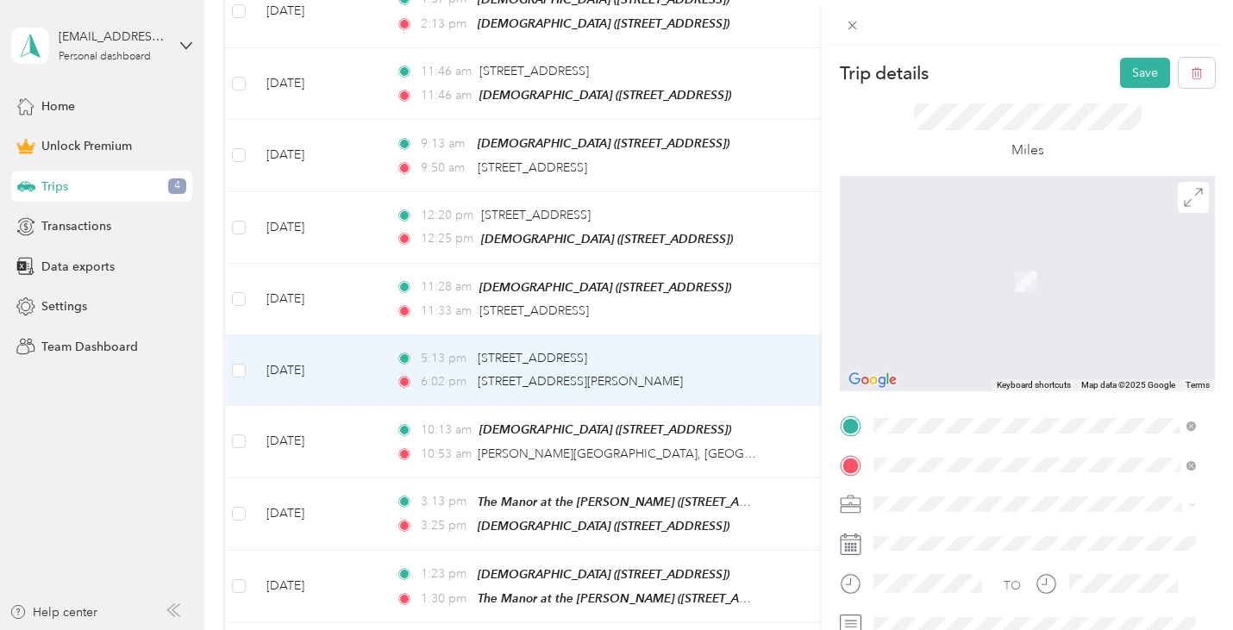
click at [990, 379] on span "[STREET_ADDRESS][US_STATE]" at bounding box center [992, 371] width 173 height 16
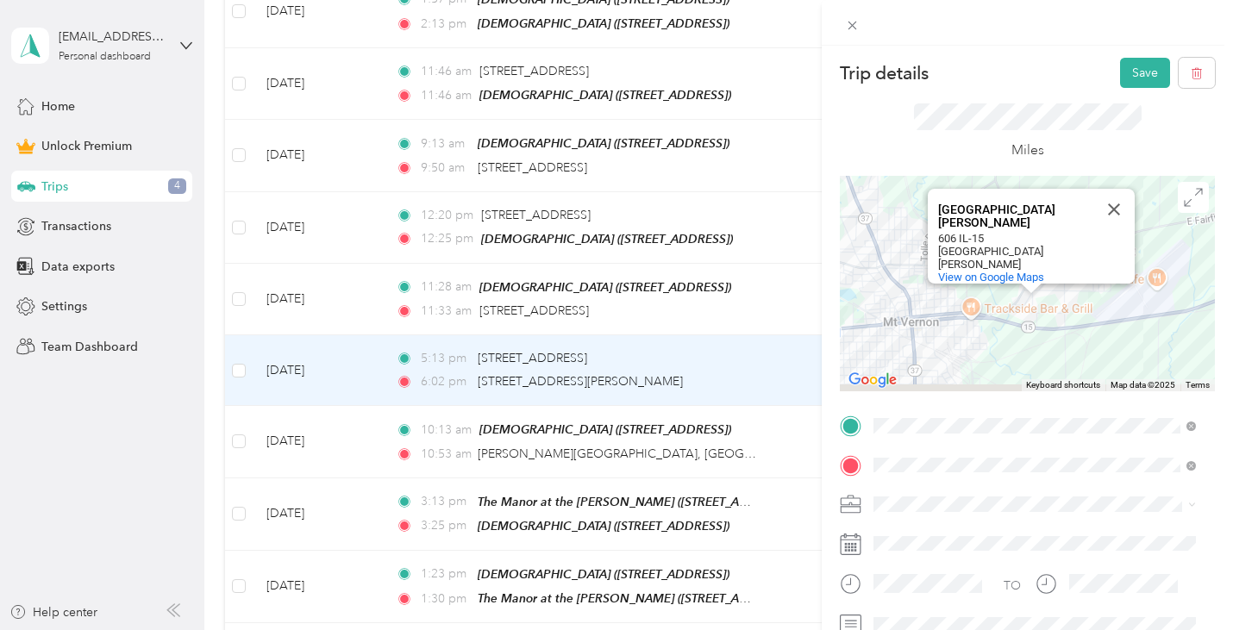
drag, startPoint x: 1024, startPoint y: 289, endPoint x: 1205, endPoint y: 161, distance: 221.6
click at [1210, 156] on form "Trip details Save This trip cannot be edited because it is either under review,…" at bounding box center [1027, 424] width 411 height 732
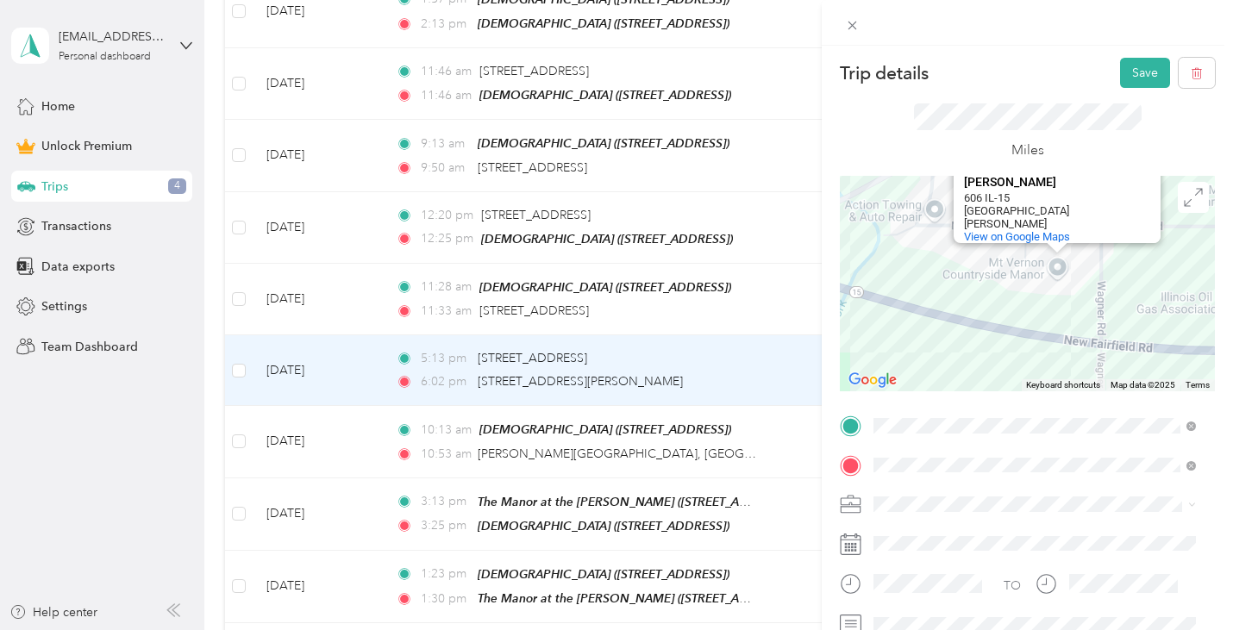
click at [1094, 274] on div "[GEOGRAPHIC_DATA][PERSON_NAME] [GEOGRAPHIC_DATA][PERSON_NAME] [STREET_ADDRESS][…" at bounding box center [1027, 284] width 375 height 216
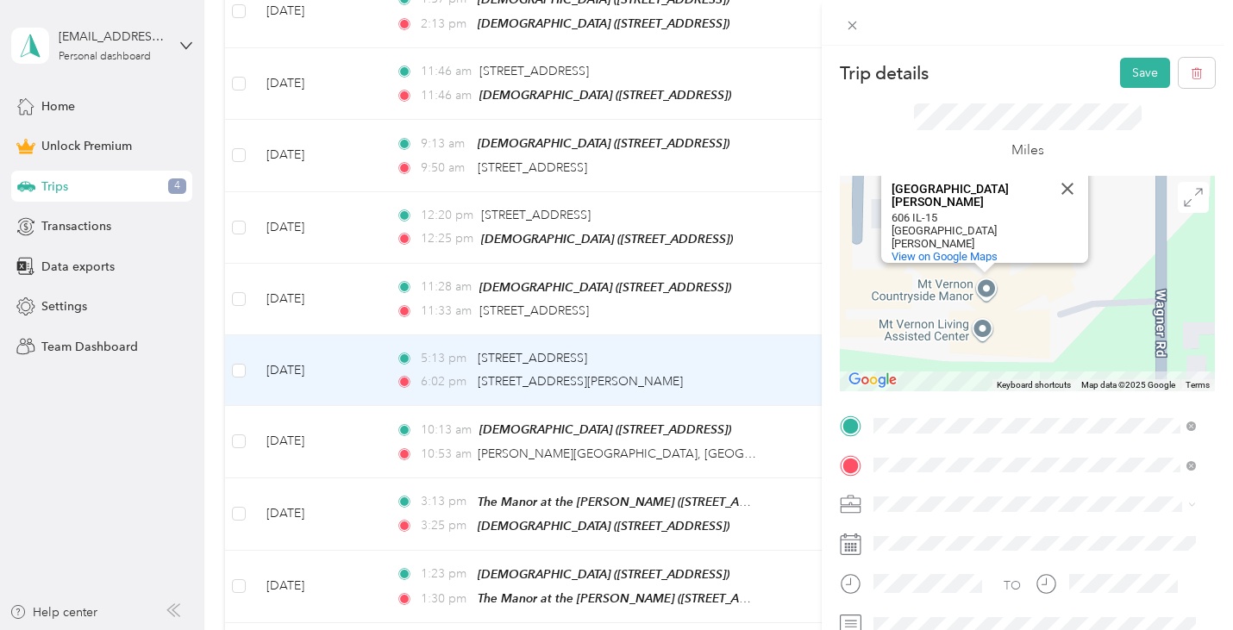
drag, startPoint x: 1046, startPoint y: 283, endPoint x: 1095, endPoint y: 340, distance: 75.2
click at [1095, 340] on div "[GEOGRAPHIC_DATA][PERSON_NAME] [GEOGRAPHIC_DATA][PERSON_NAME] [STREET_ADDRESS][…" at bounding box center [1027, 284] width 375 height 216
click at [772, 447] on div "Trip details Save This trip cannot be edited because it is either under review,…" at bounding box center [616, 315] width 1233 height 630
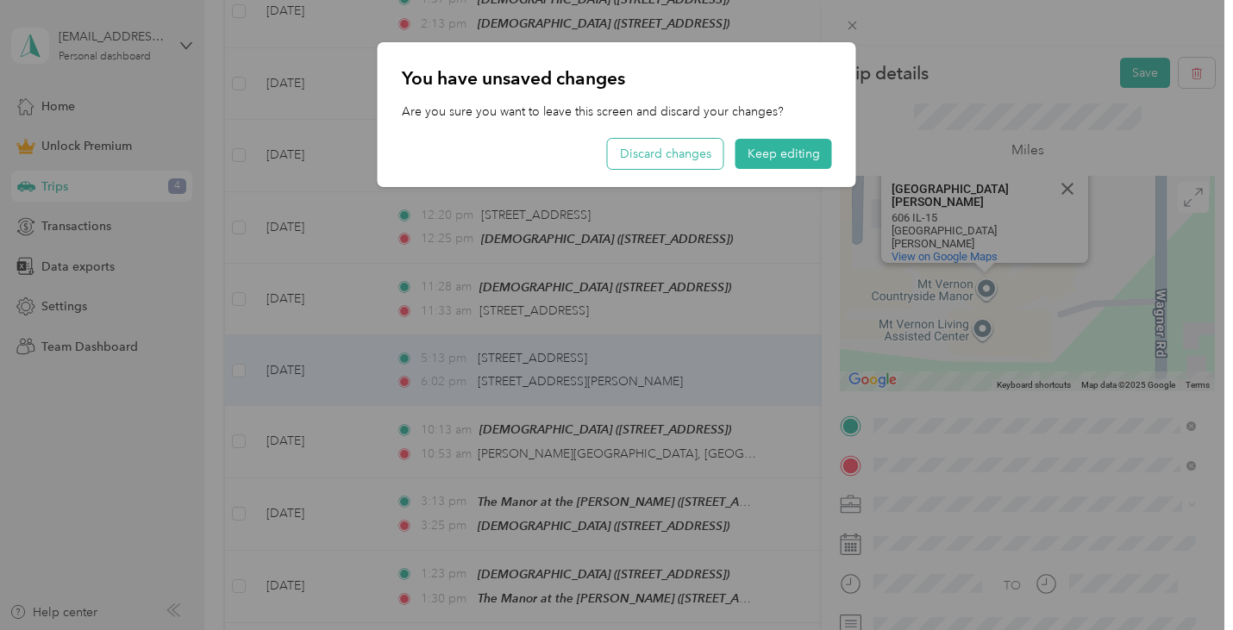
click at [649, 149] on button "Discard changes" at bounding box center [666, 154] width 116 height 30
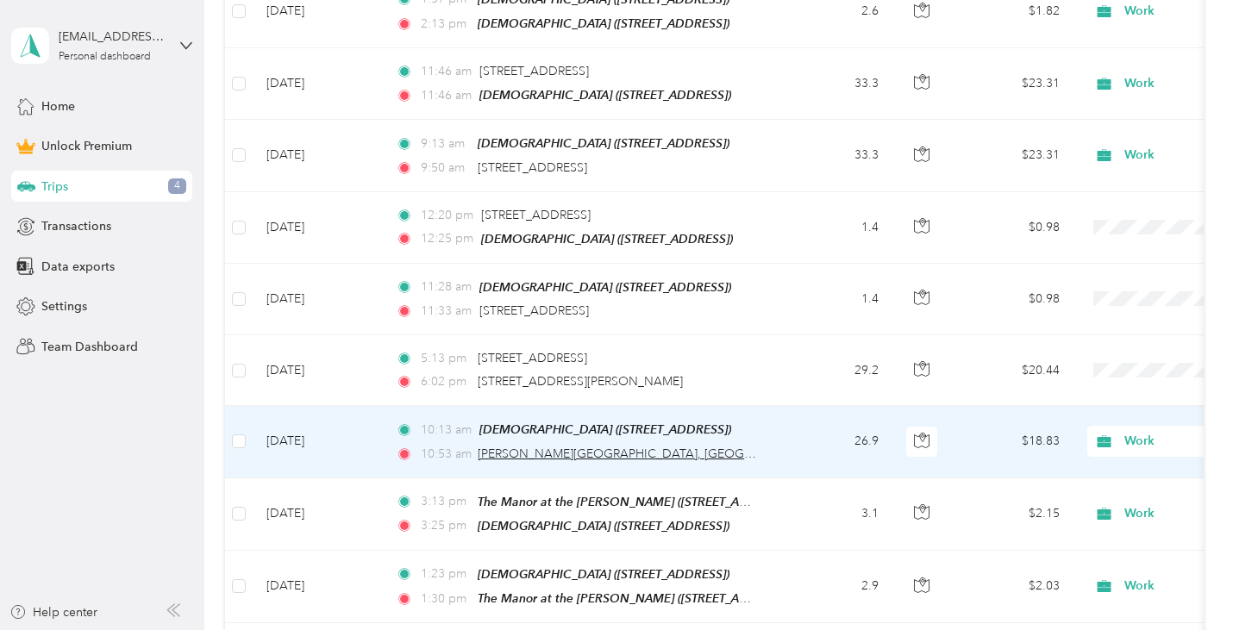
click at [756, 447] on span "[PERSON_NAME][GEOGRAPHIC_DATA], [GEOGRAPHIC_DATA], [US_STATE], 62864, [GEOGRAPH…" at bounding box center [774, 454] width 593 height 15
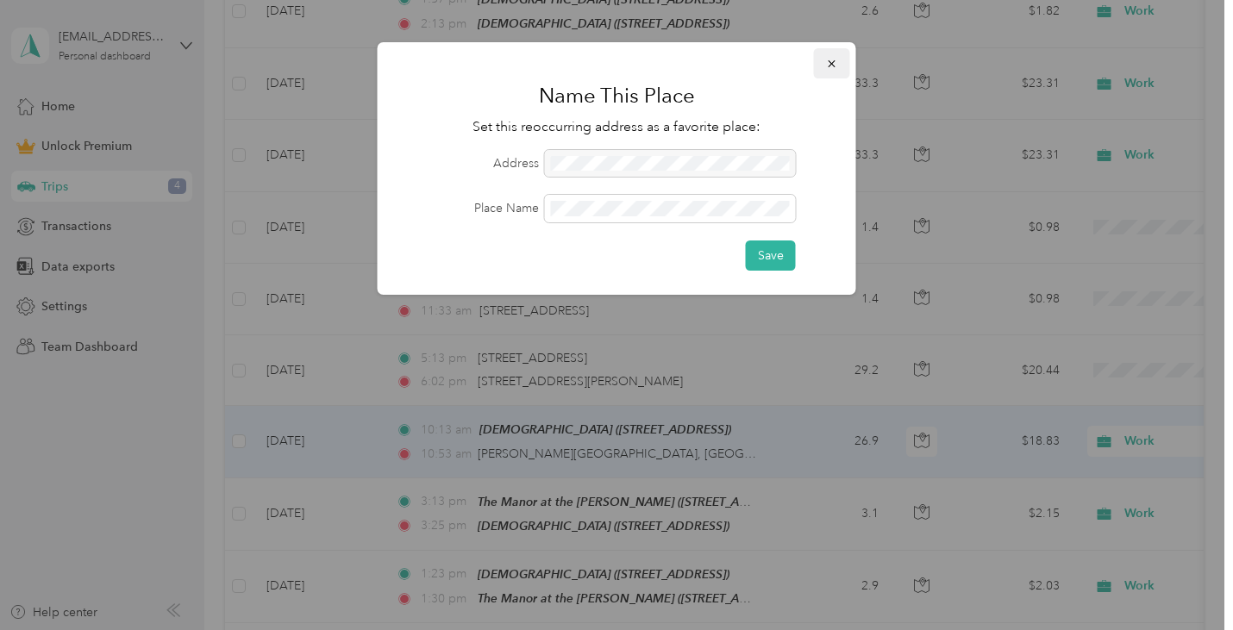
click at [832, 60] on icon "button" at bounding box center [832, 64] width 12 height 12
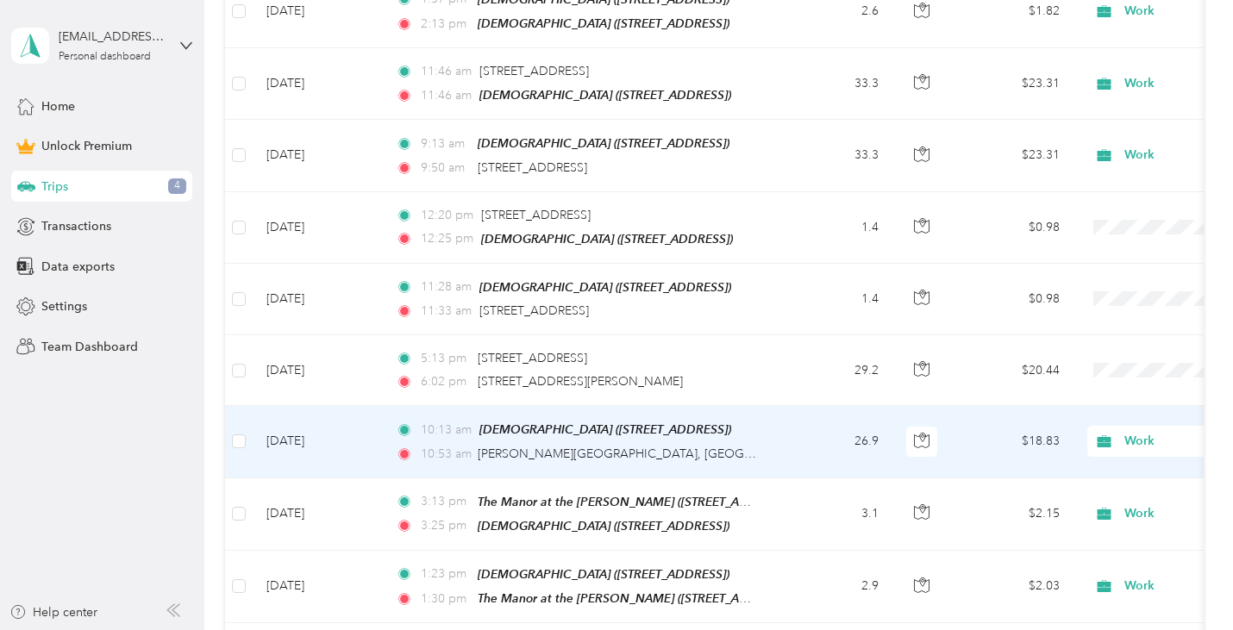
click at [777, 440] on td "10:13 am [DEMOGRAPHIC_DATA] ([STREET_ADDRESS]) 10:[STREET_ADDRESS][PERSON_NAME]…" at bounding box center [580, 442] width 397 height 72
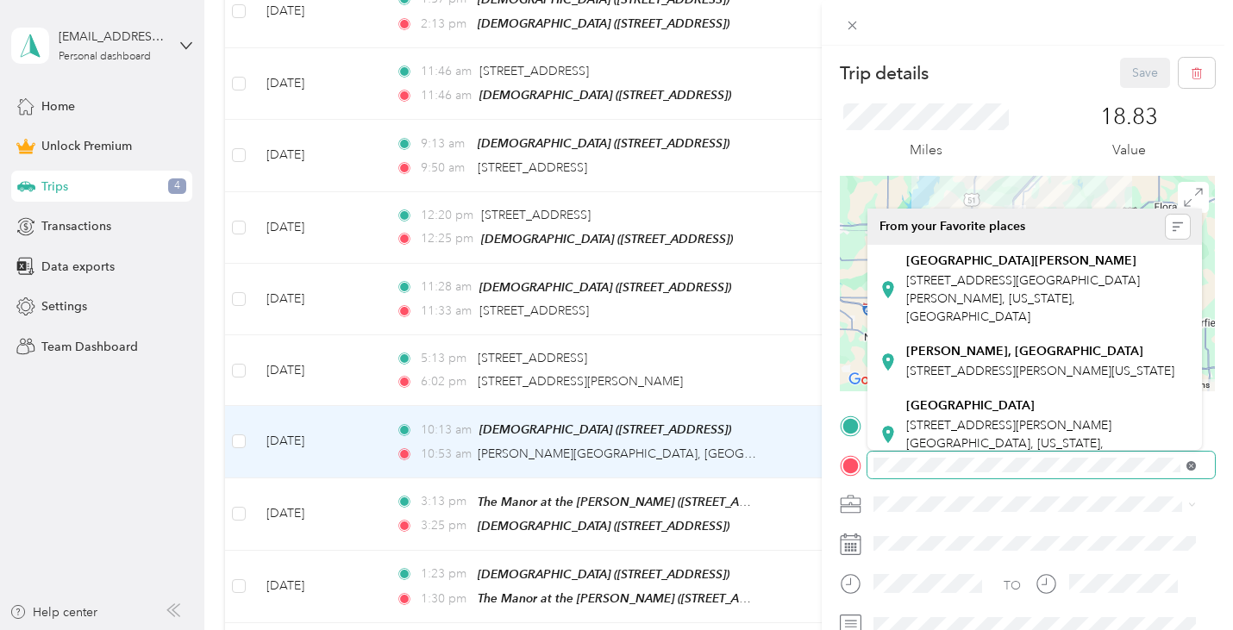
scroll to position [0, 60]
click at [1226, 467] on div "Trip details Save This trip cannot be edited because it is either under review,…" at bounding box center [1027, 361] width 411 height 630
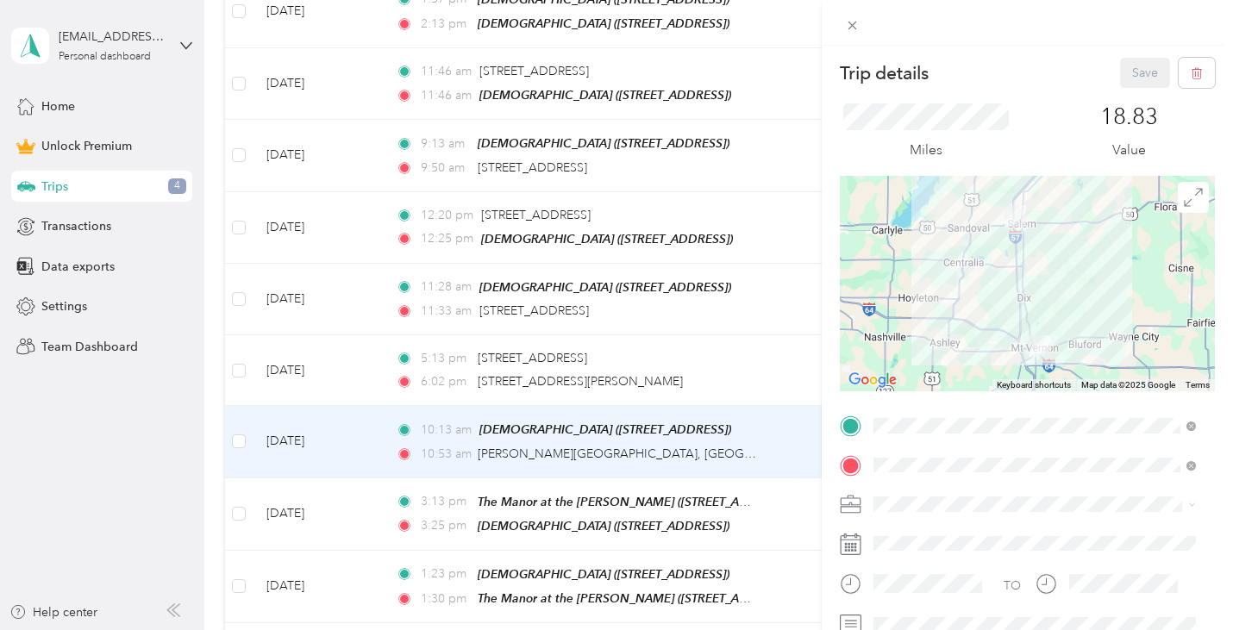
click at [750, 360] on div "Trip details Save This trip cannot be edited because it is either under review,…" at bounding box center [616, 315] width 1233 height 630
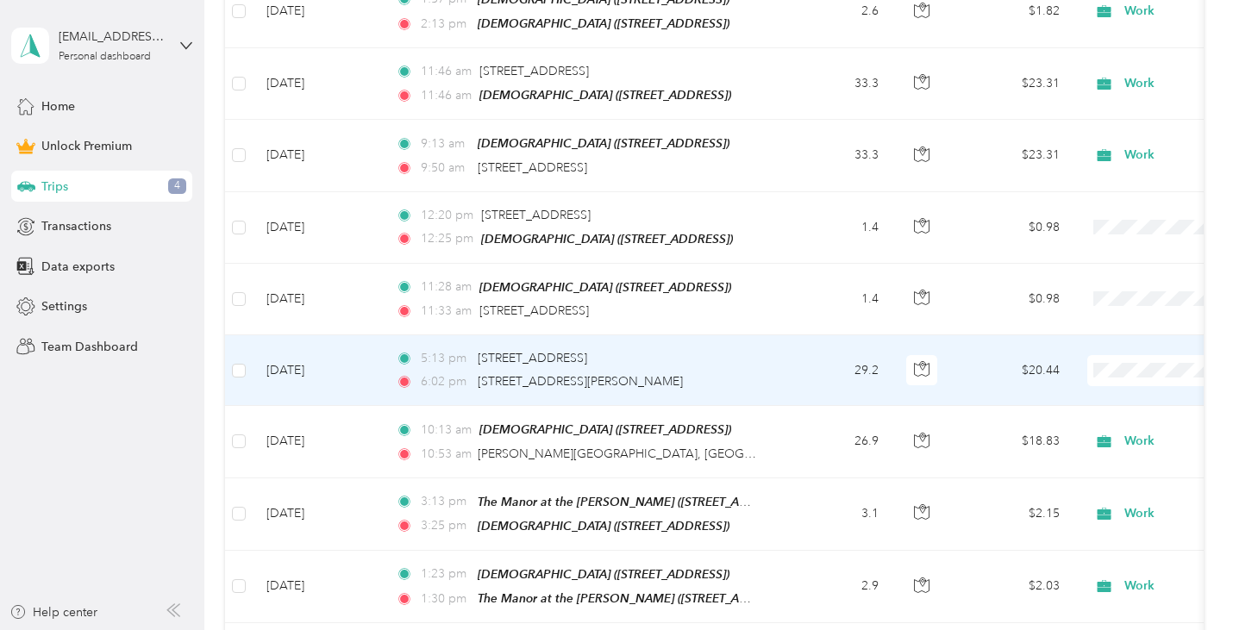
click at [751, 359] on div "5:13 pm [STREET_ADDRESS]" at bounding box center [577, 358] width 362 height 19
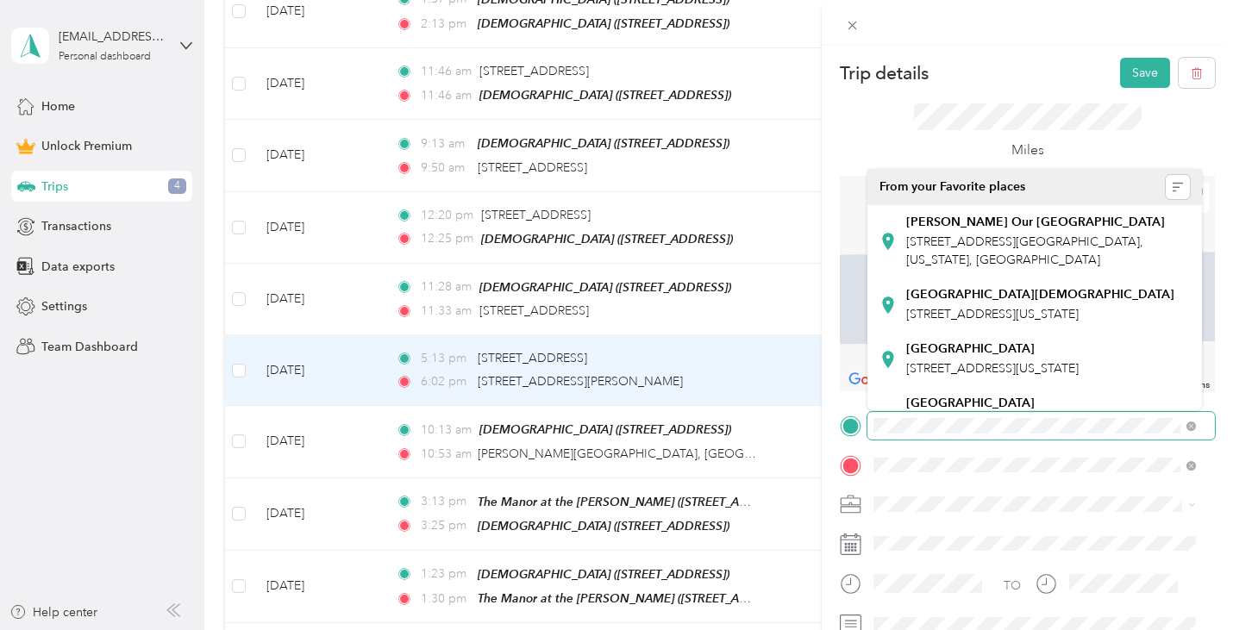
scroll to position [0, 58]
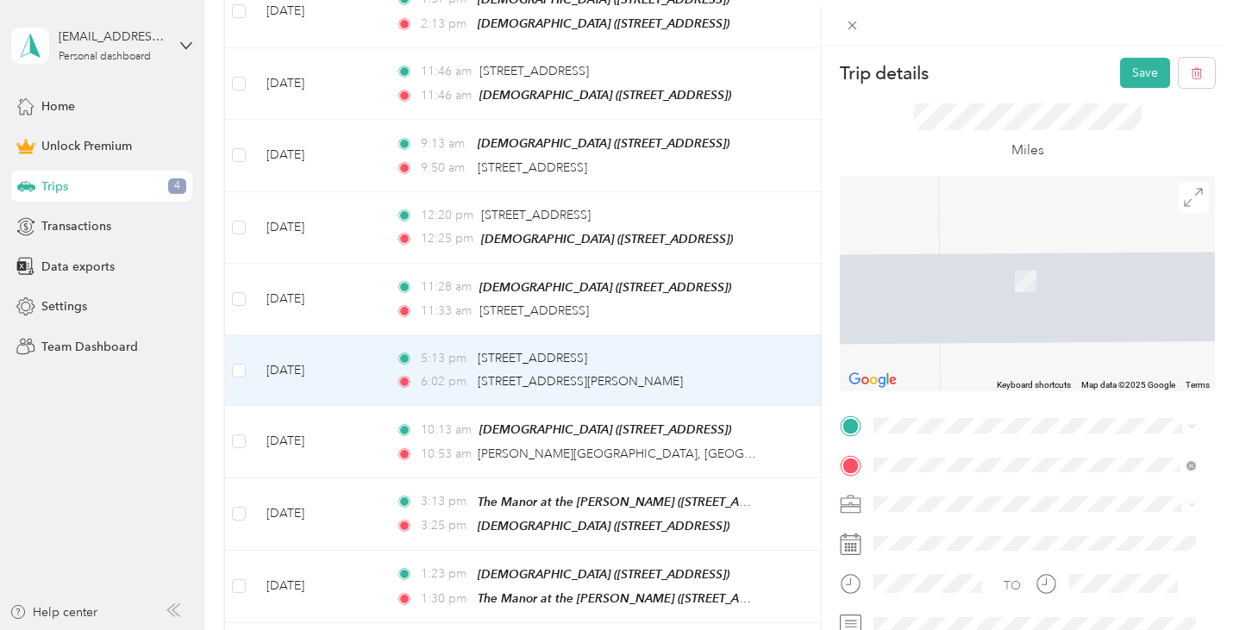
click at [993, 231] on span "[PERSON_NAME][GEOGRAPHIC_DATA][US_STATE], [GEOGRAPHIC_DATA]" at bounding box center [1048, 238] width 284 height 30
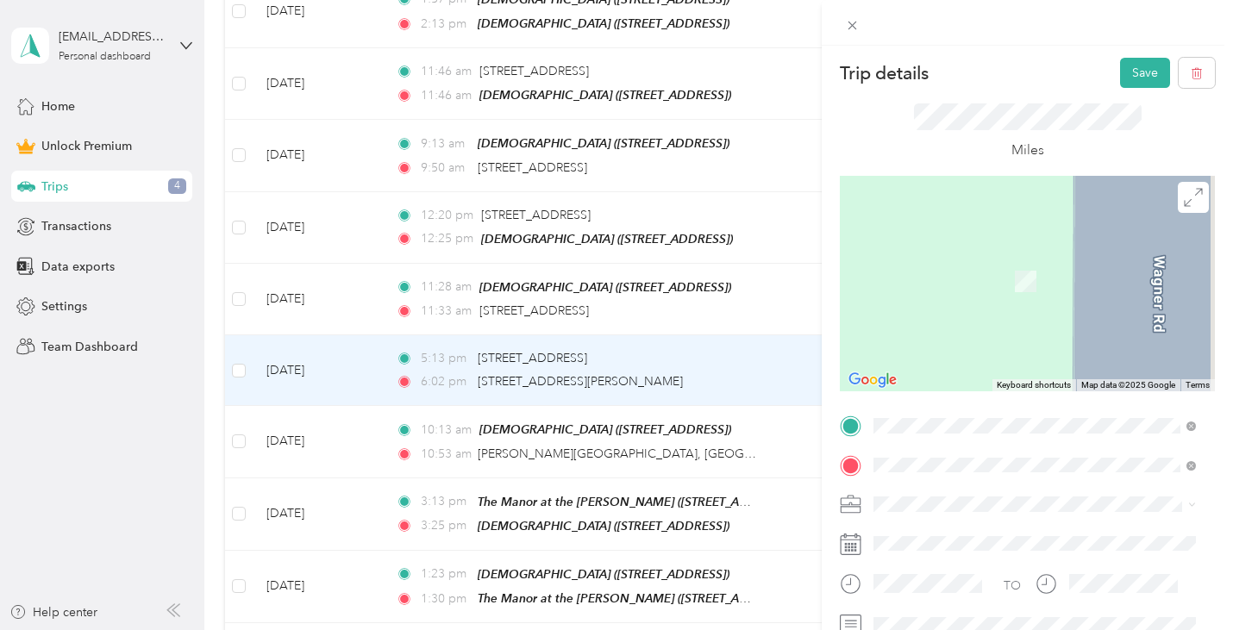
click at [979, 268] on div "[DEMOGRAPHIC_DATA] [STREET_ADDRESS]" at bounding box center [976, 272] width 140 height 36
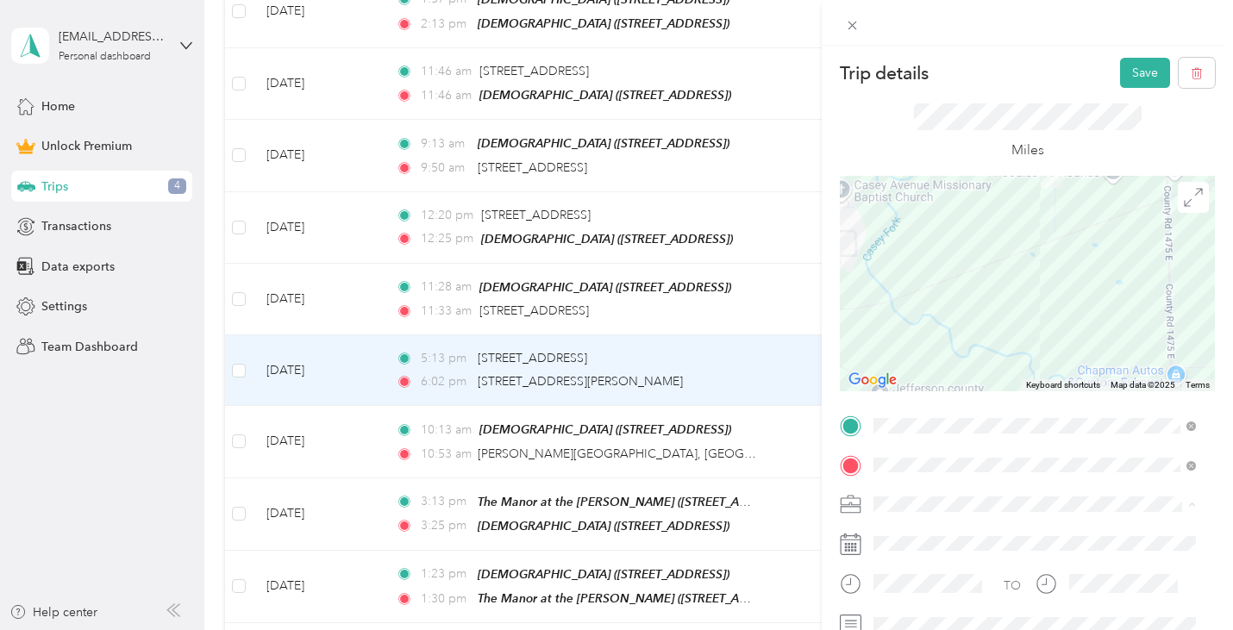
click at [914, 256] on div "Work" at bounding box center [1035, 263] width 311 height 18
click at [1137, 76] on button "Save" at bounding box center [1145, 73] width 50 height 30
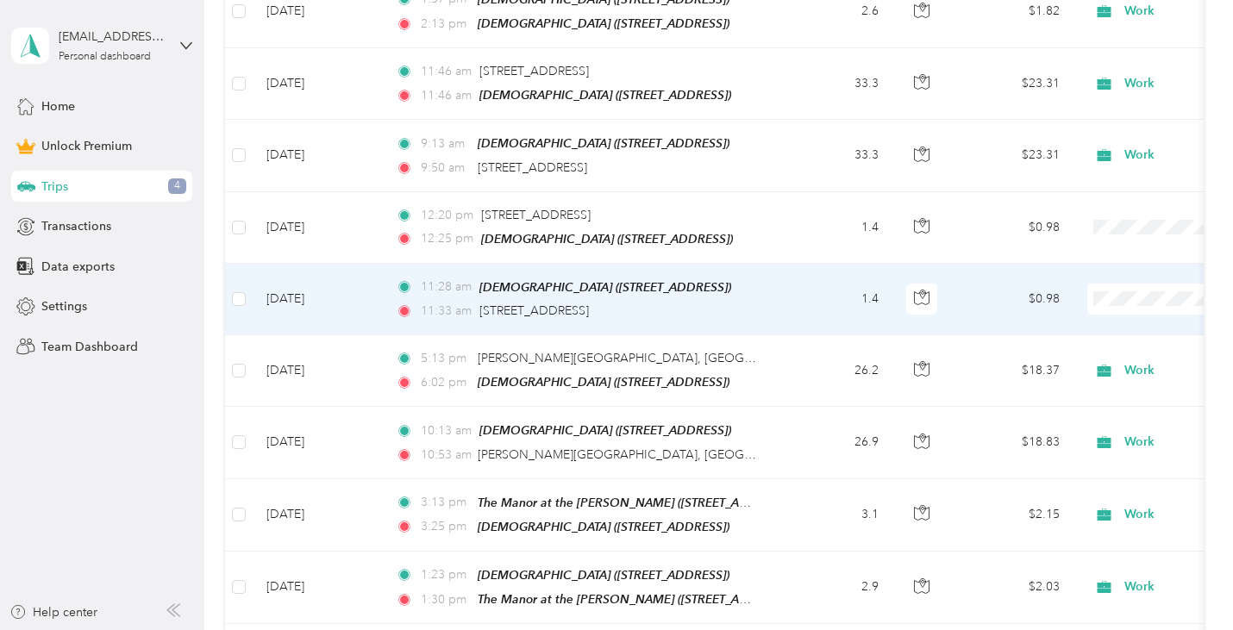
click at [1132, 284] on span at bounding box center [1195, 299] width 214 height 31
click at [1126, 324] on span "Work" at bounding box center [1143, 326] width 160 height 18
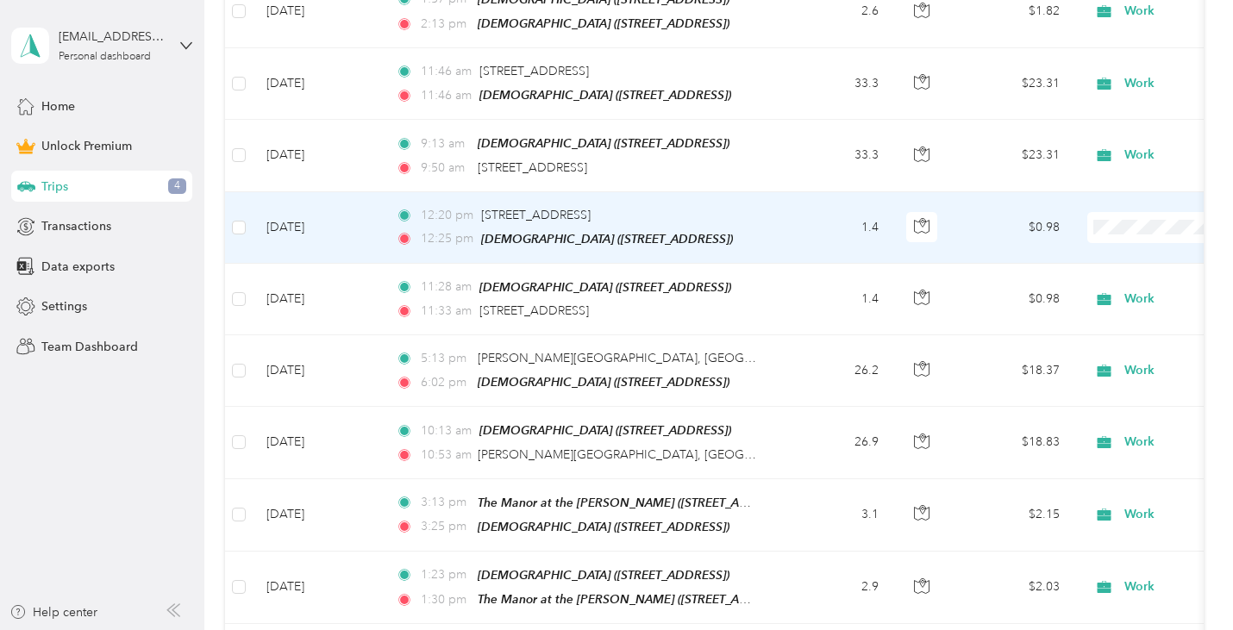
click at [1126, 249] on span "Work" at bounding box center [1143, 254] width 160 height 18
click at [803, 222] on td "1.4" at bounding box center [836, 228] width 114 height 72
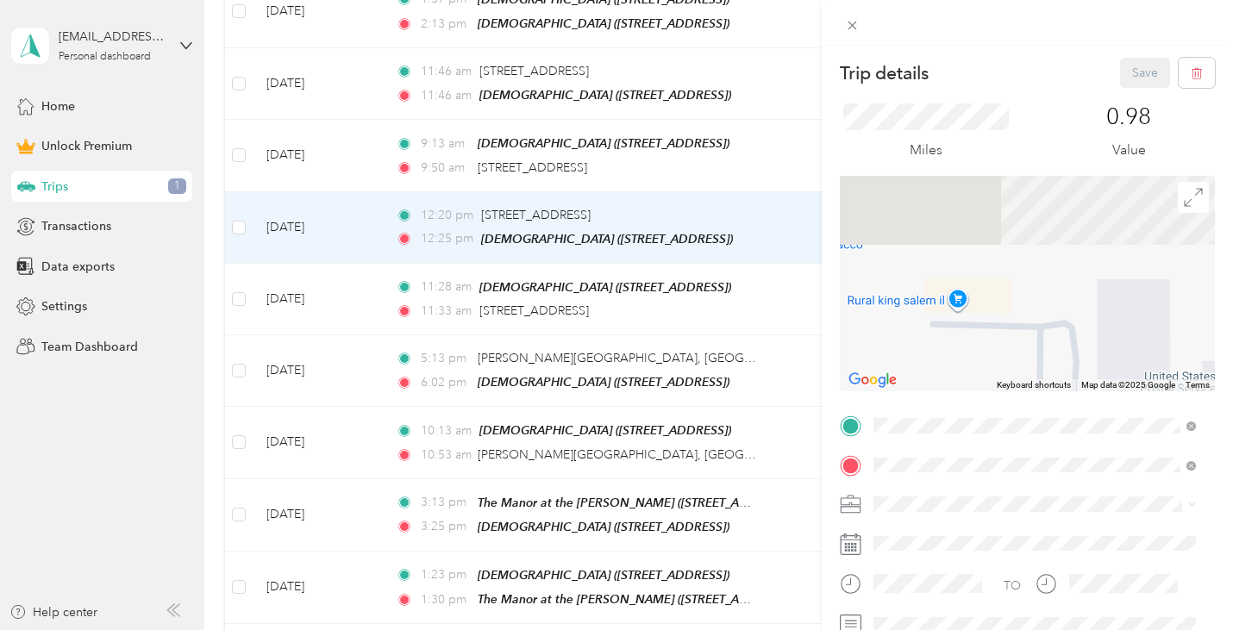
drag, startPoint x: 976, startPoint y: 222, endPoint x: 936, endPoint y: 402, distance: 184.8
click at [937, 405] on div "Trip details Save This trip cannot be edited because it is either under review,…" at bounding box center [1027, 424] width 375 height 732
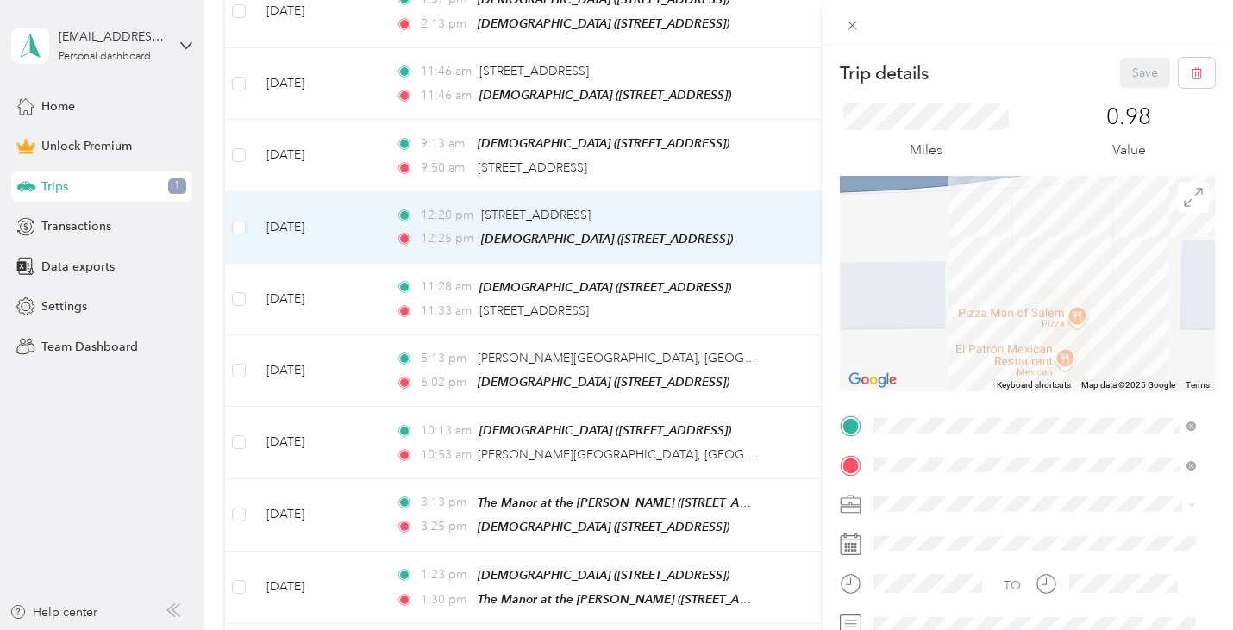
drag, startPoint x: 1001, startPoint y: 246, endPoint x: 978, endPoint y: 392, distance: 147.5
click at [978, 392] on div "Trip details Save This trip cannot be edited because it is either under review,…" at bounding box center [1027, 424] width 375 height 732
click at [855, 23] on icon at bounding box center [852, 25] width 15 height 15
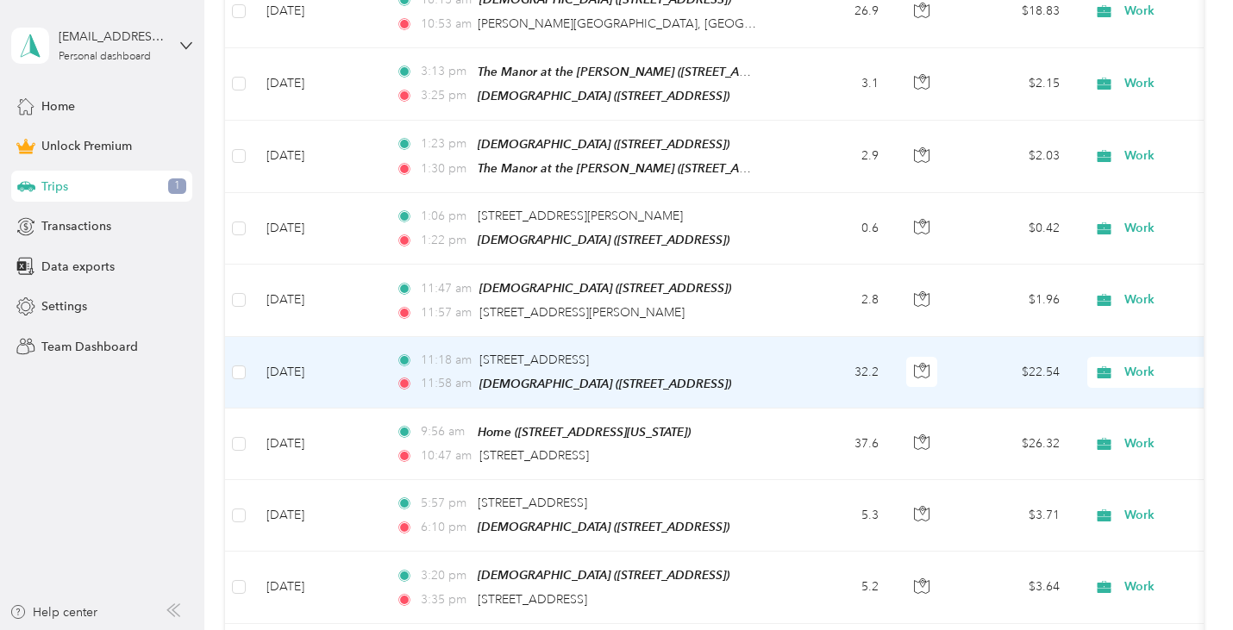
scroll to position [1725, 0]
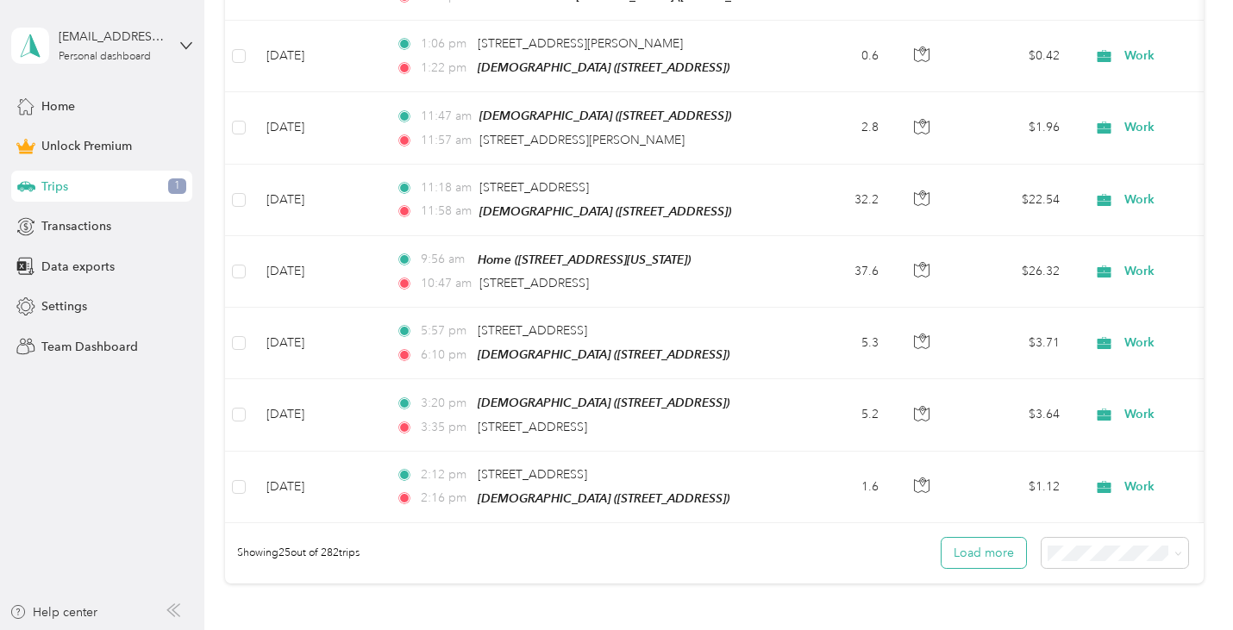
click at [975, 556] on button "Load more" at bounding box center [984, 553] width 85 height 30
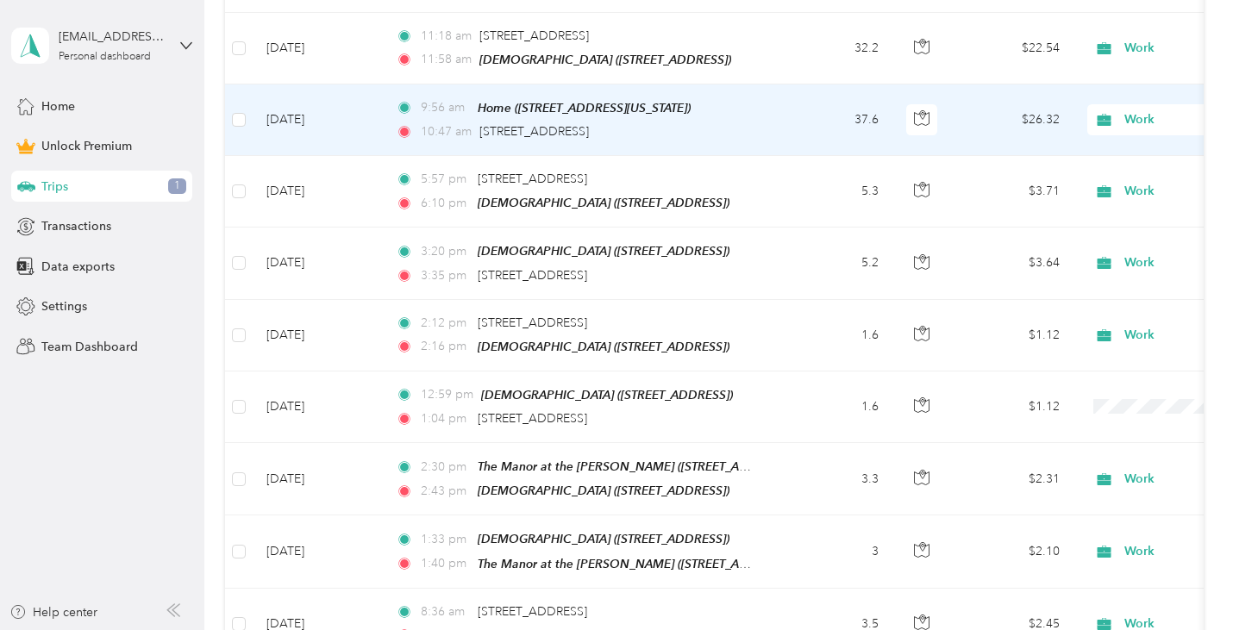
scroll to position [1898, 0]
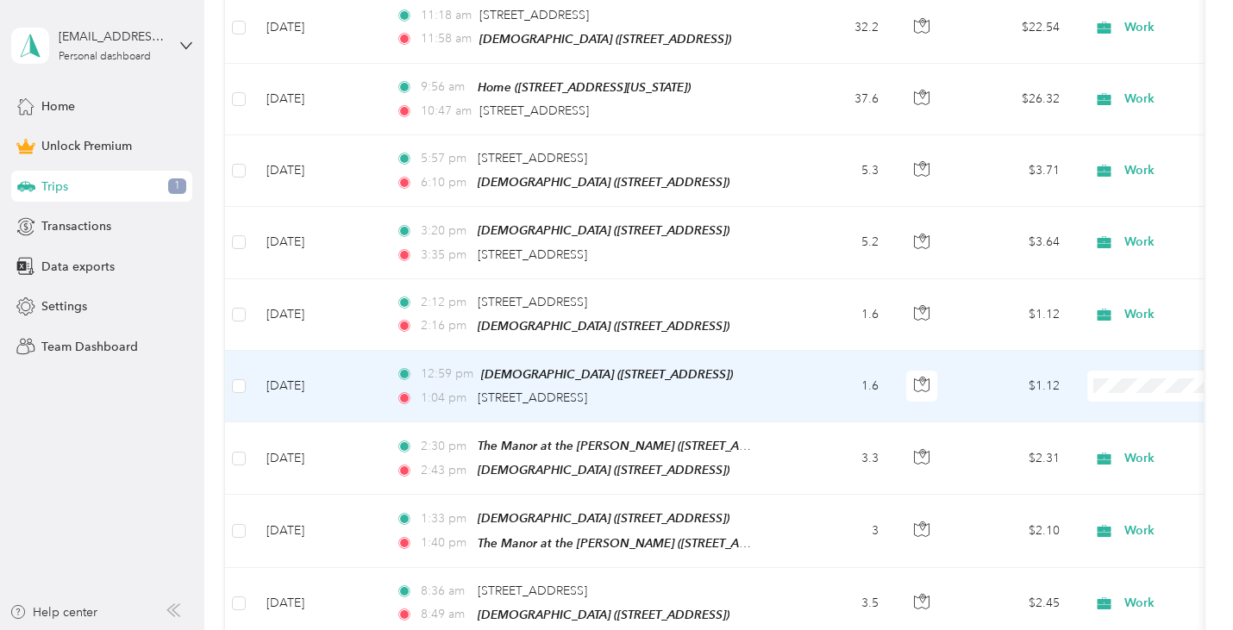
click at [1094, 125] on span "Work" at bounding box center [1143, 131] width 160 height 18
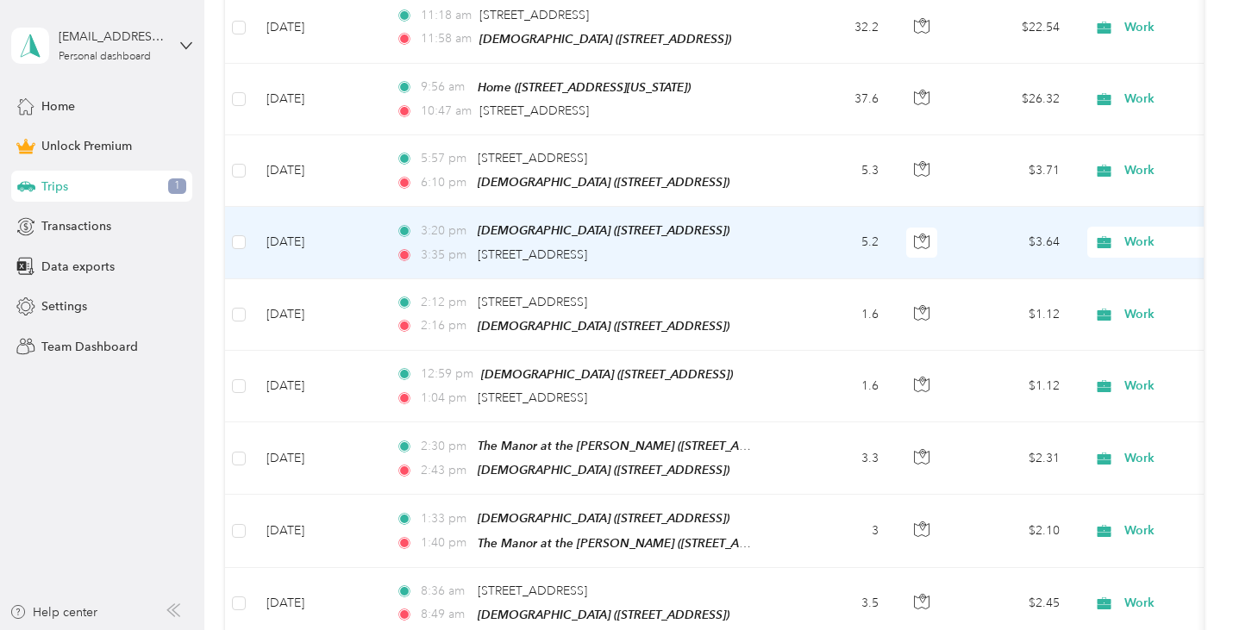
click at [803, 237] on td "5.2" at bounding box center [836, 243] width 114 height 72
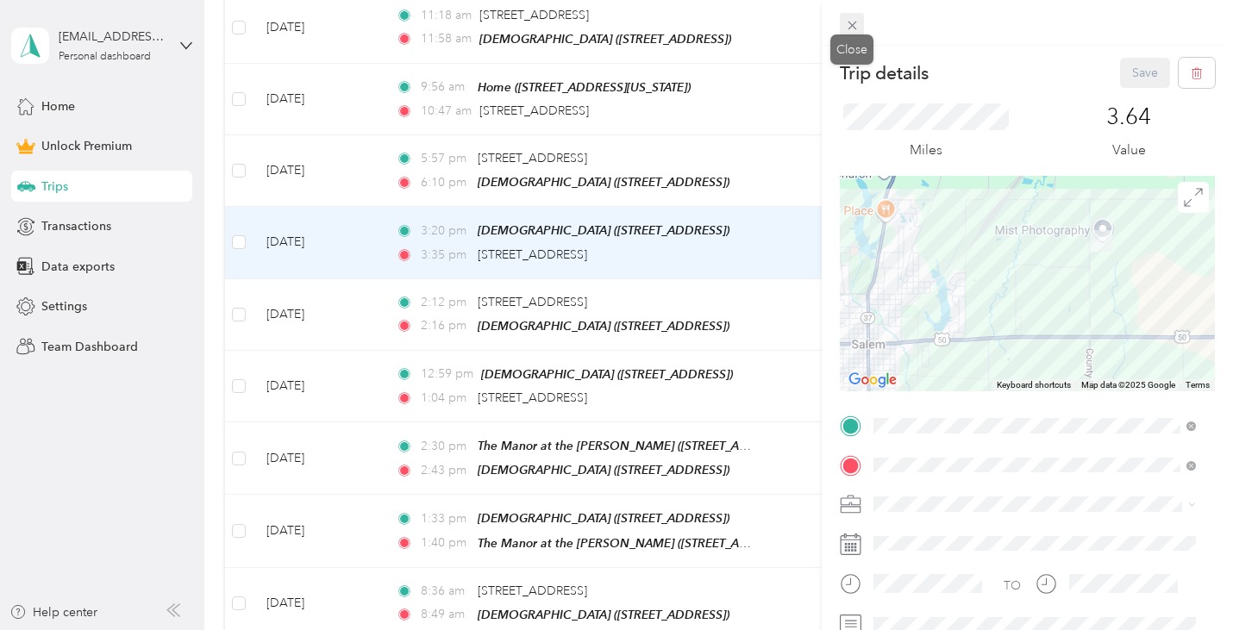
click at [853, 22] on icon at bounding box center [852, 25] width 15 height 15
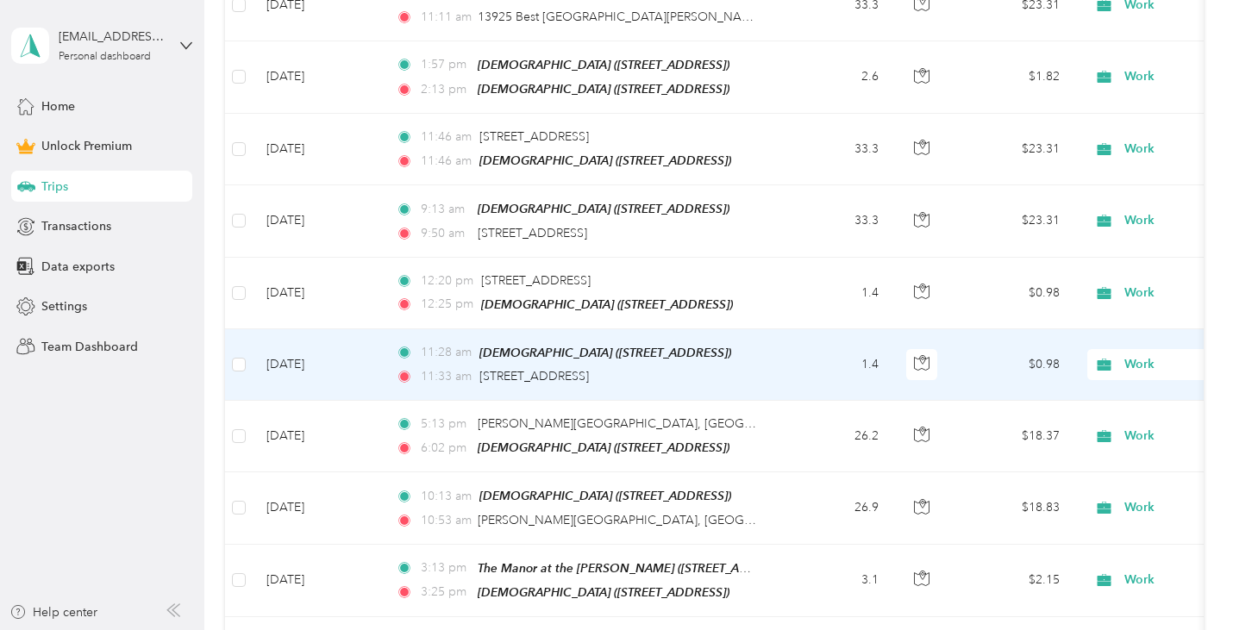
scroll to position [1035, 0]
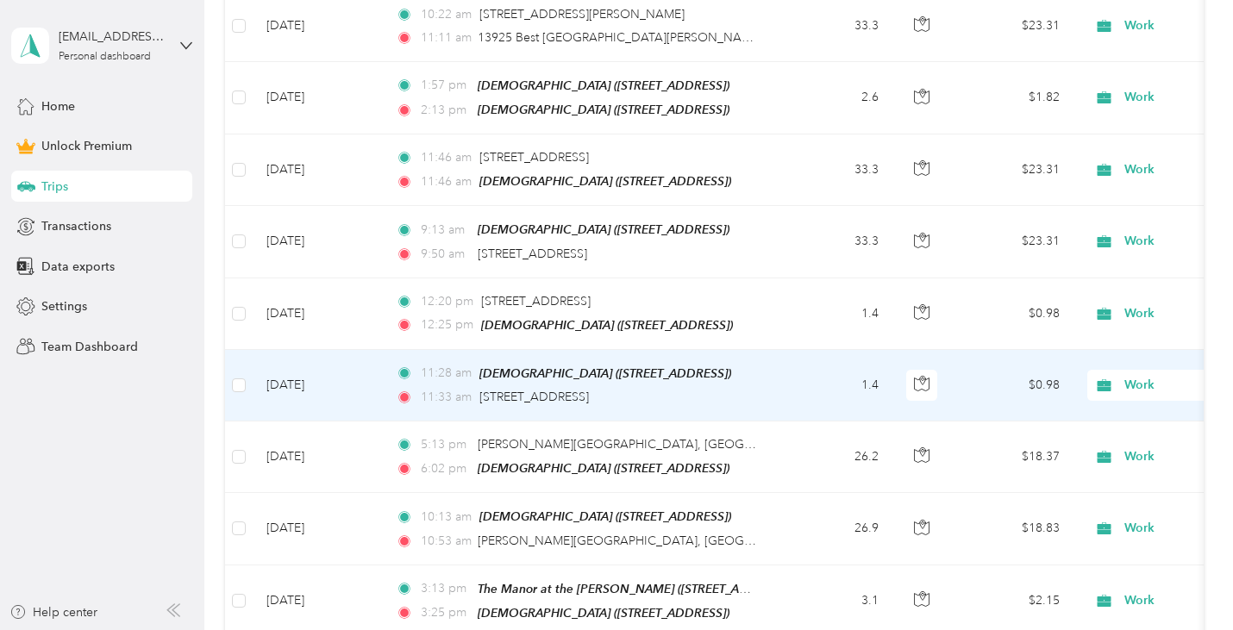
click at [796, 376] on td "1.4" at bounding box center [836, 386] width 114 height 72
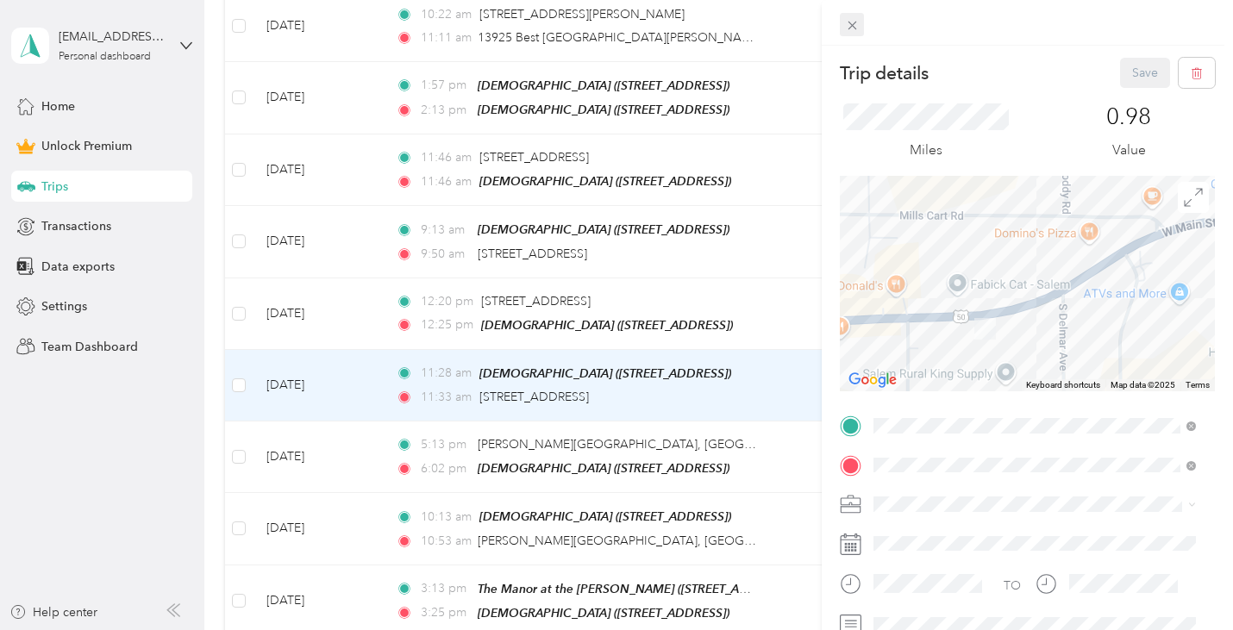
click at [849, 25] on icon at bounding box center [852, 25] width 15 height 15
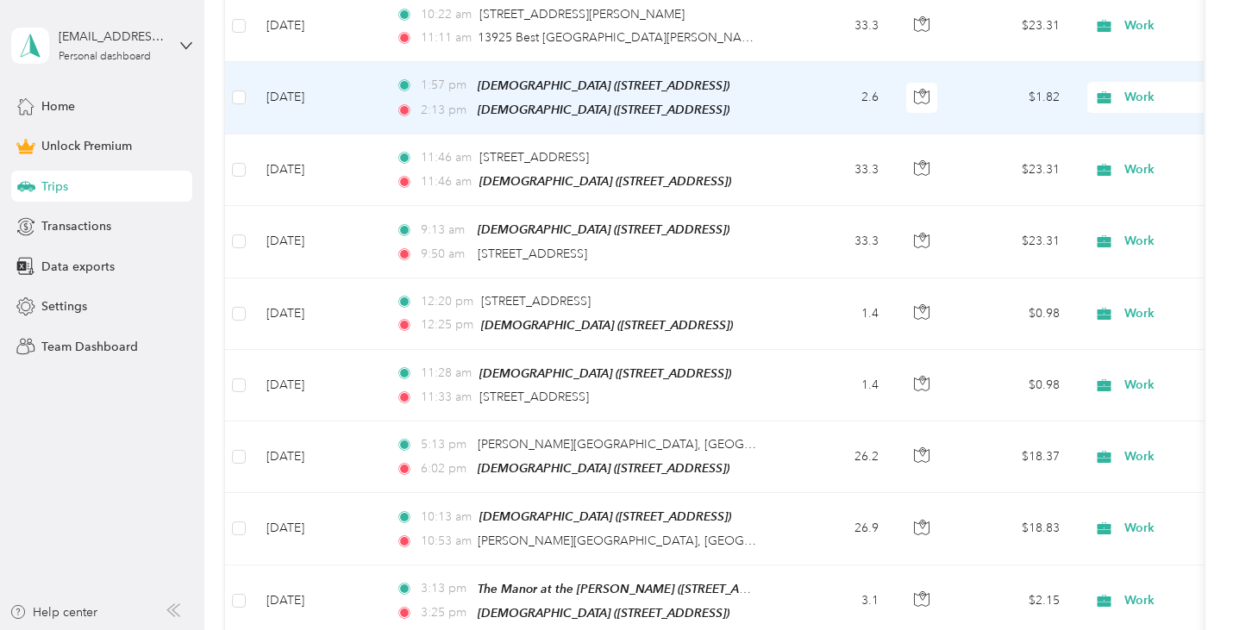
click at [841, 64] on td "2.6" at bounding box center [836, 98] width 114 height 72
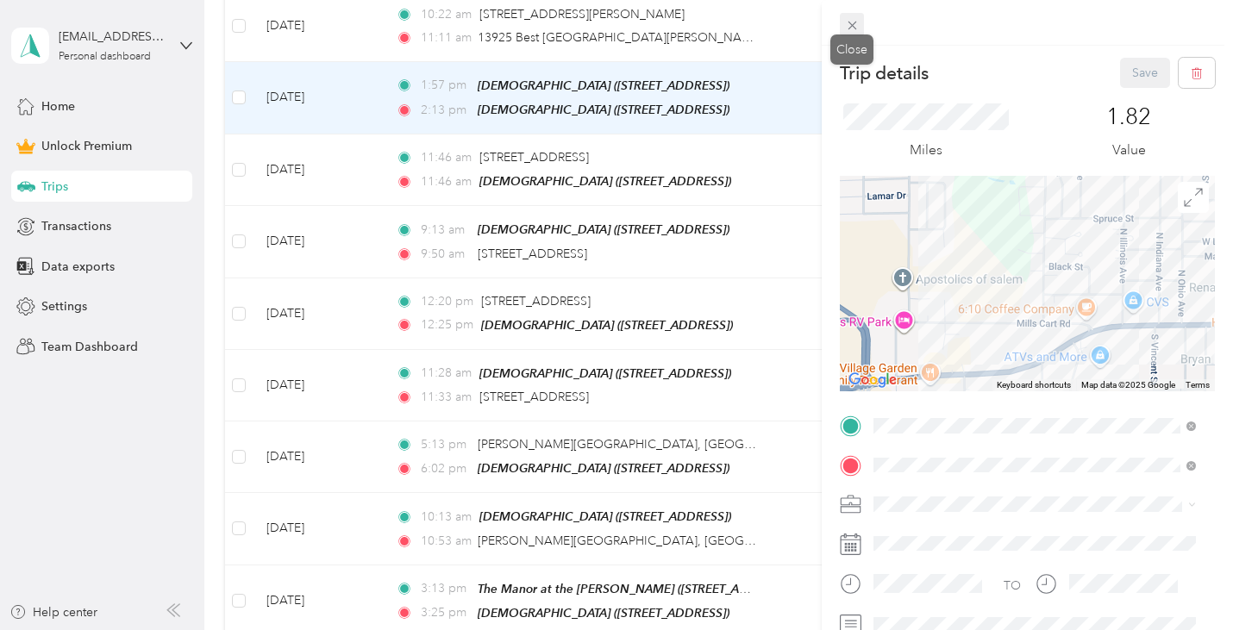
click at [849, 25] on icon at bounding box center [852, 25] width 15 height 15
